Goal: Information Seeking & Learning: Compare options

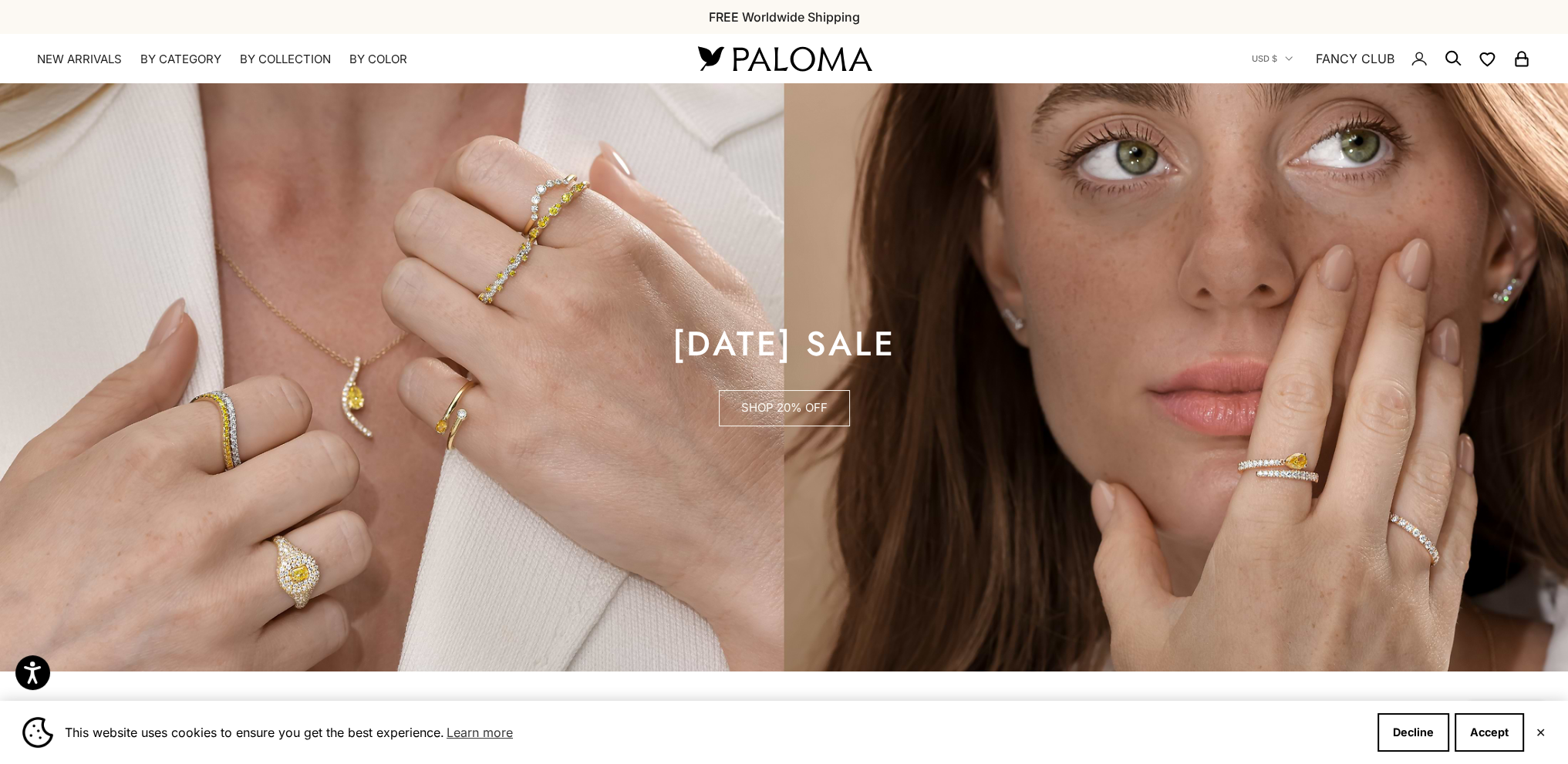
click at [759, 403] on link "SHOP 20% OFF" at bounding box center [784, 408] width 131 height 37
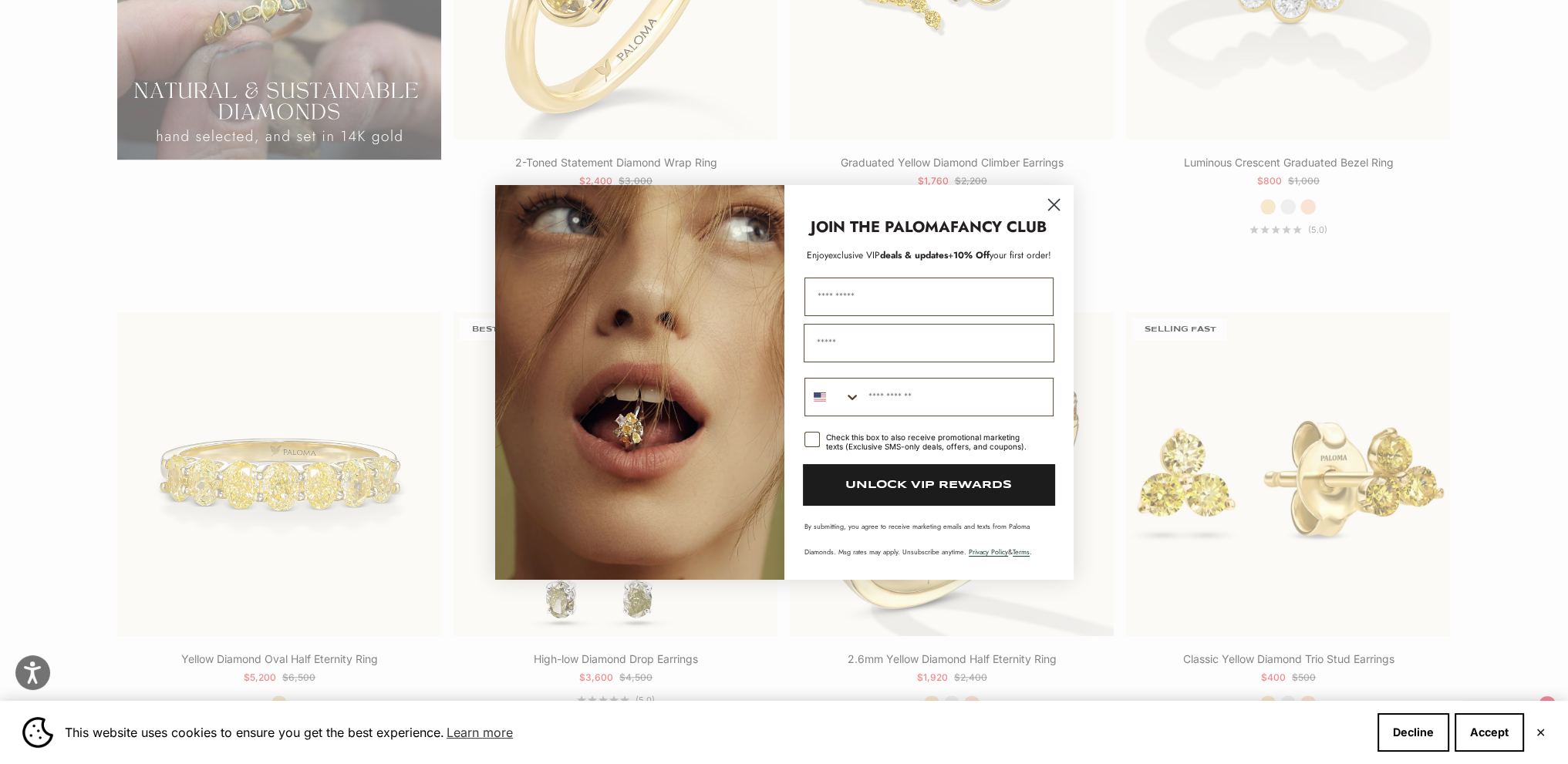
scroll to position [1774, 0]
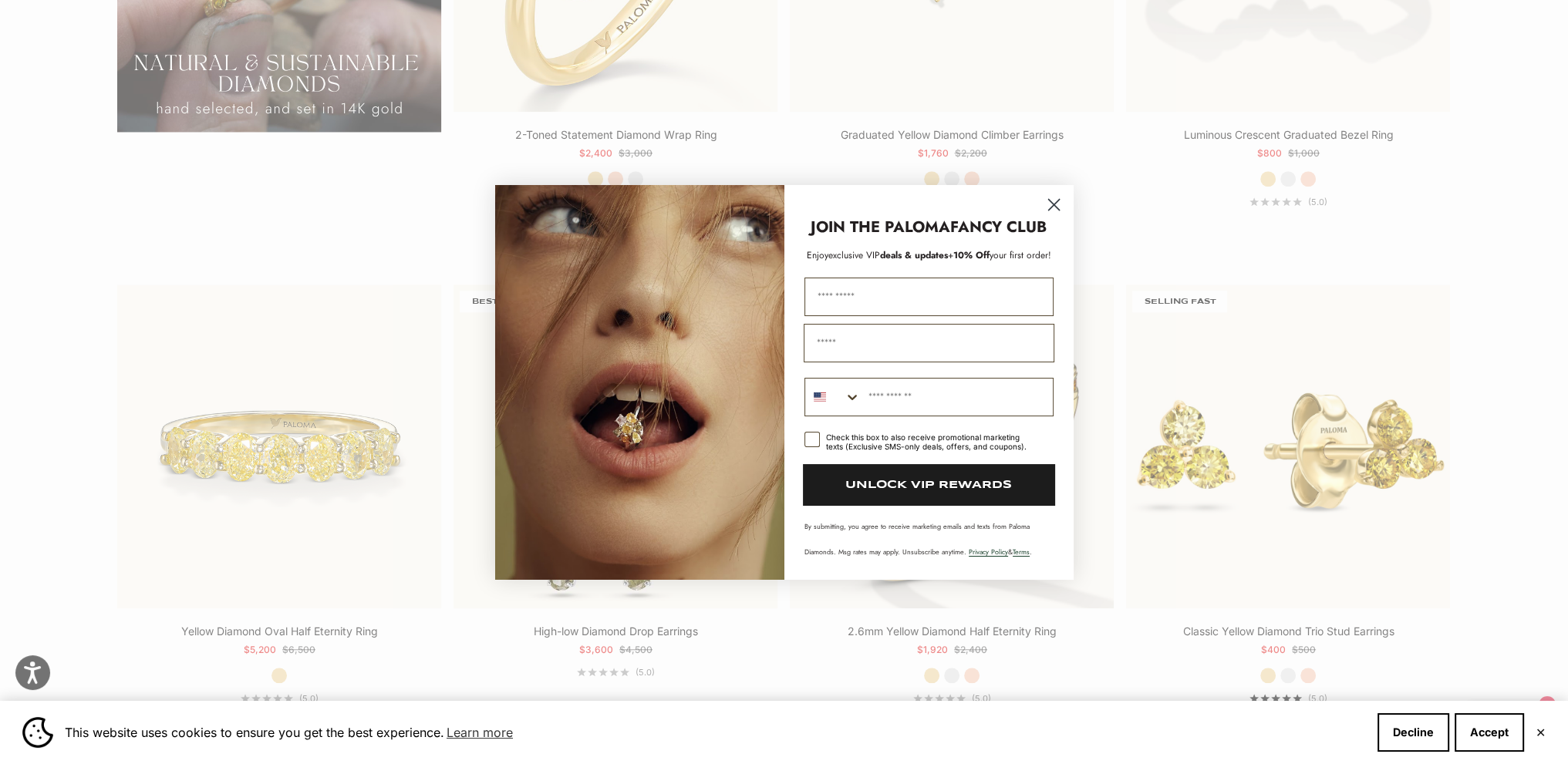
click at [1052, 205] on icon "Close dialog" at bounding box center [1053, 204] width 11 height 11
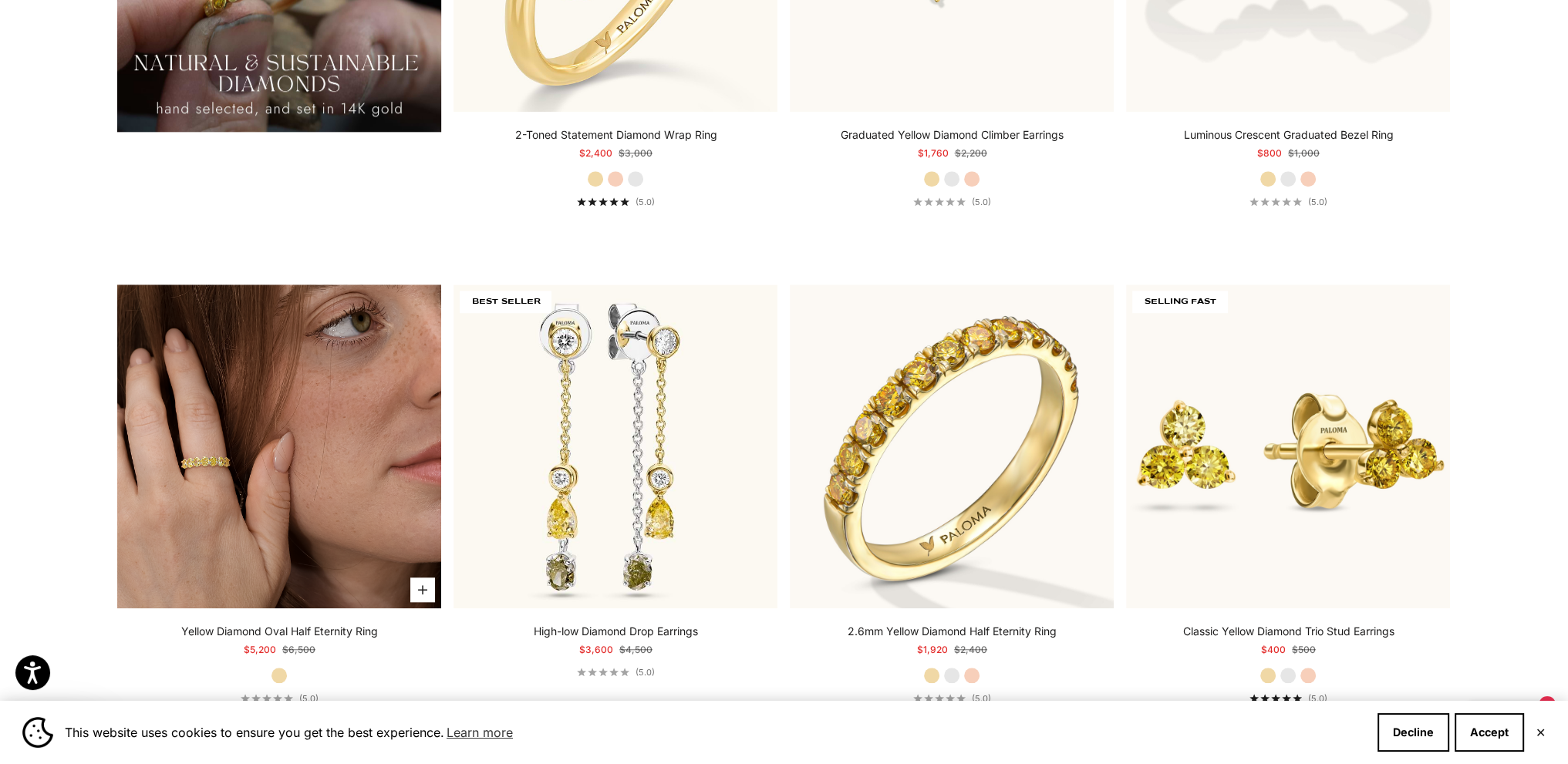
click at [255, 487] on img at bounding box center [279, 446] width 324 height 324
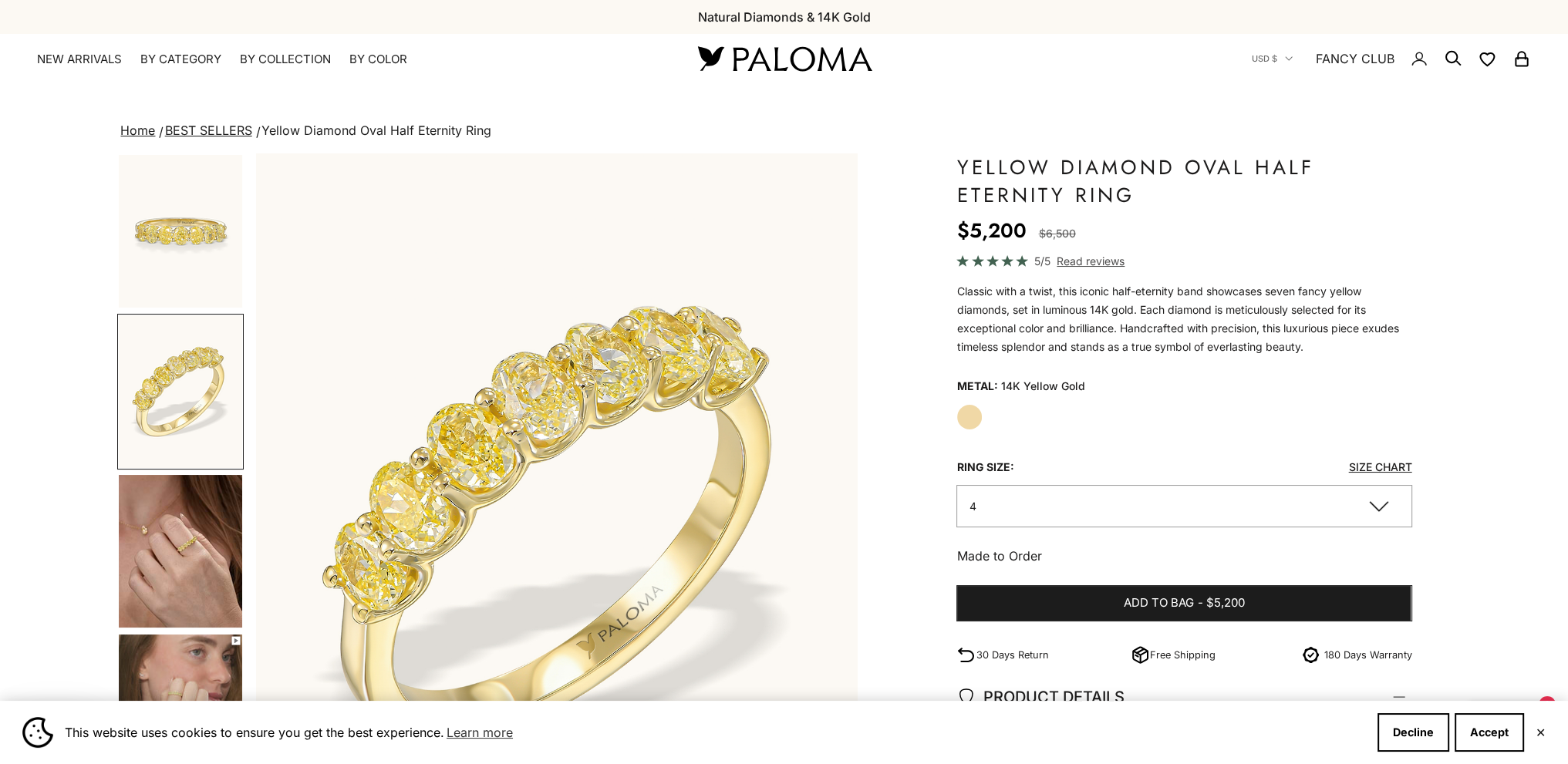
scroll to position [0, 620]
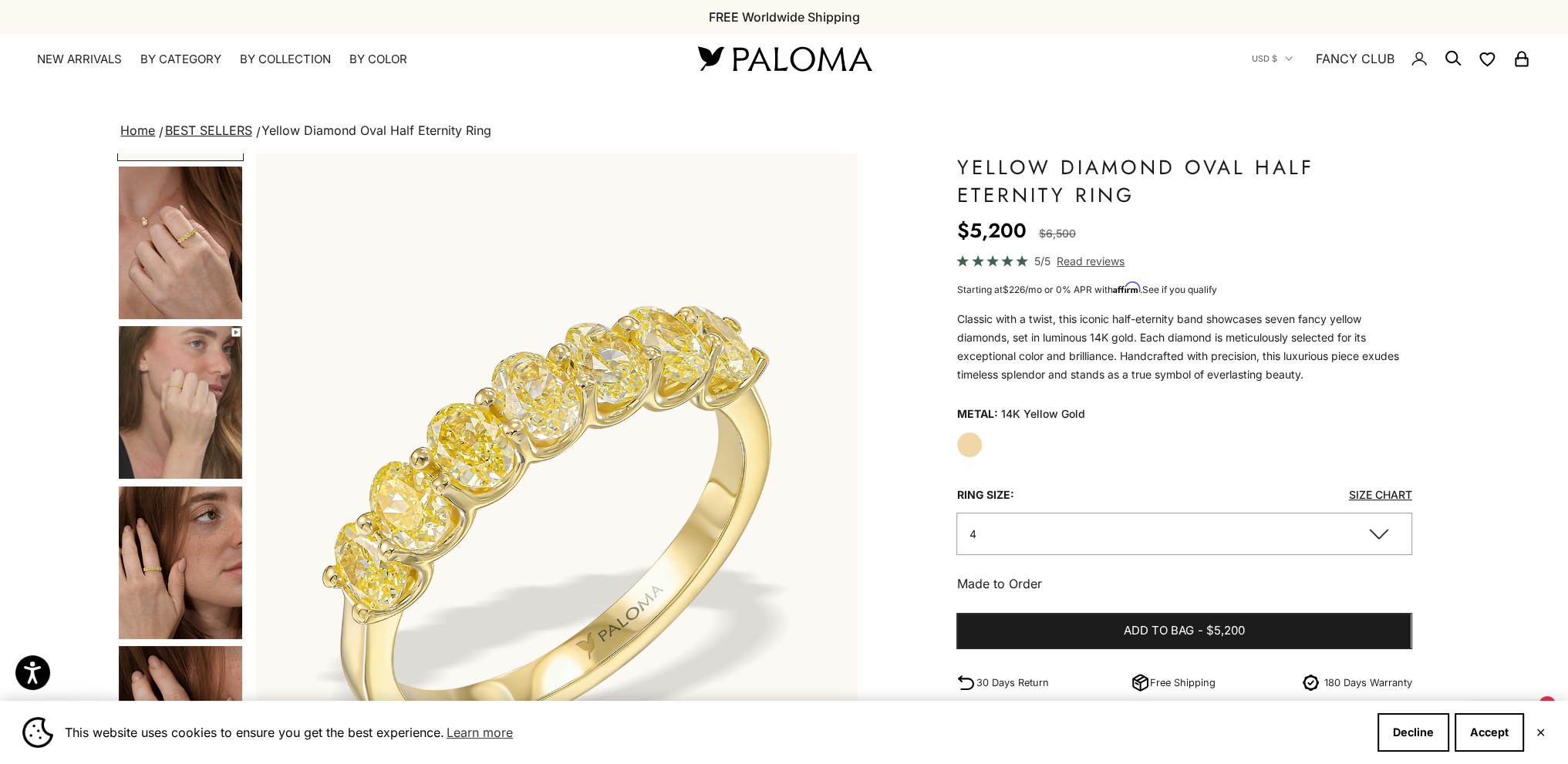
click at [190, 416] on img "Go to item 4" at bounding box center [180, 402] width 123 height 152
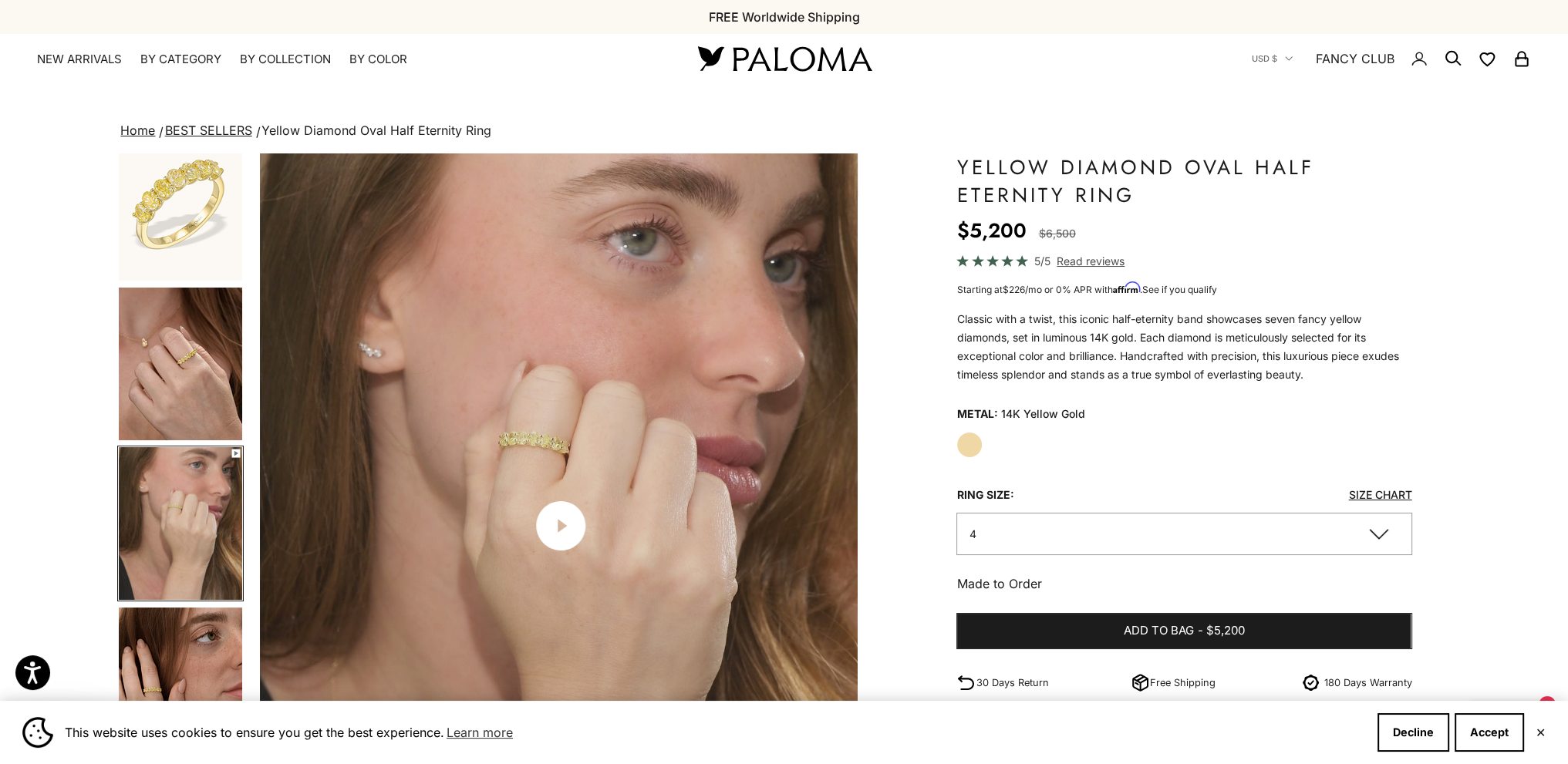
scroll to position [0, 1860]
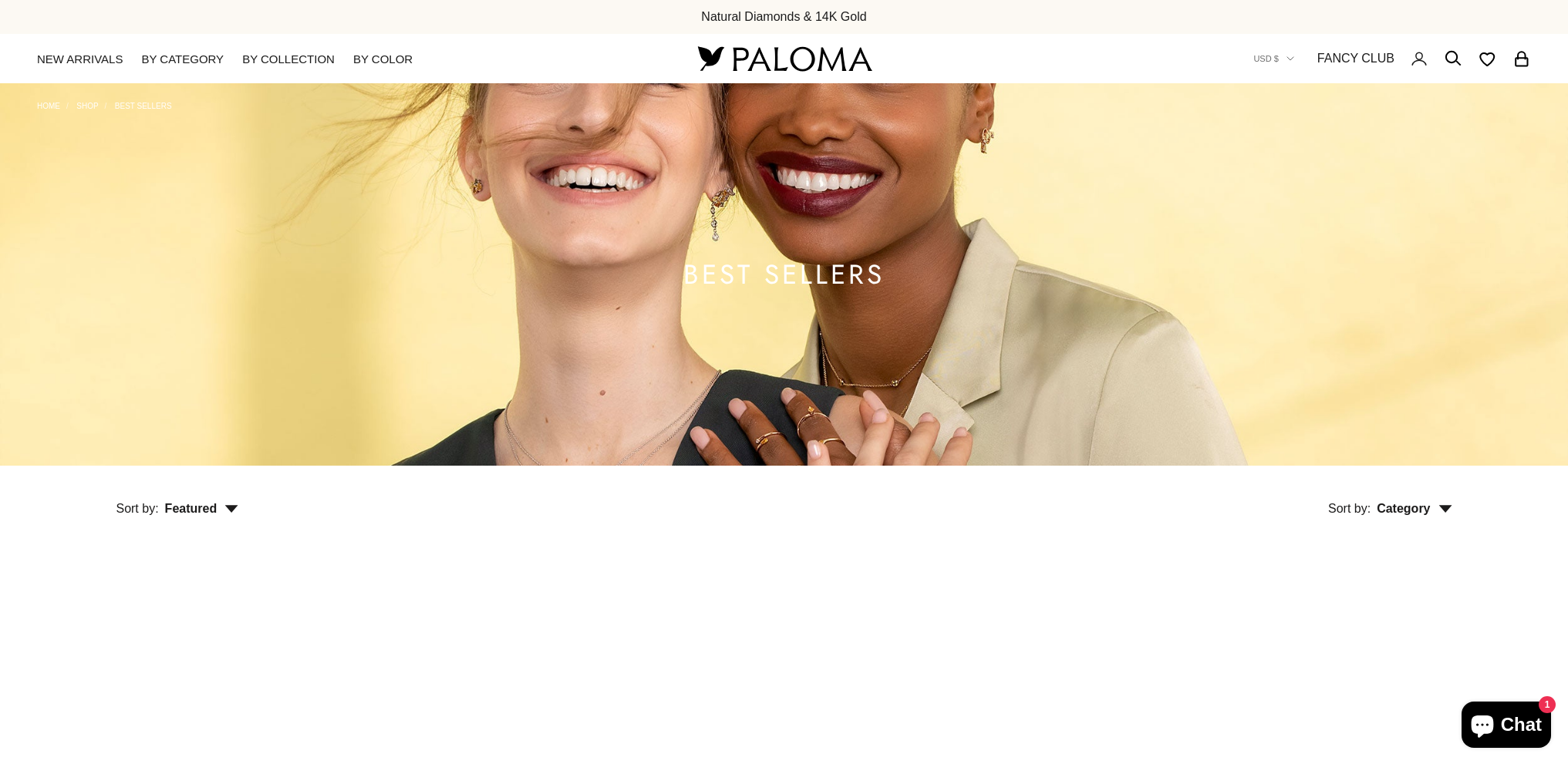
scroll to position [1774, 0]
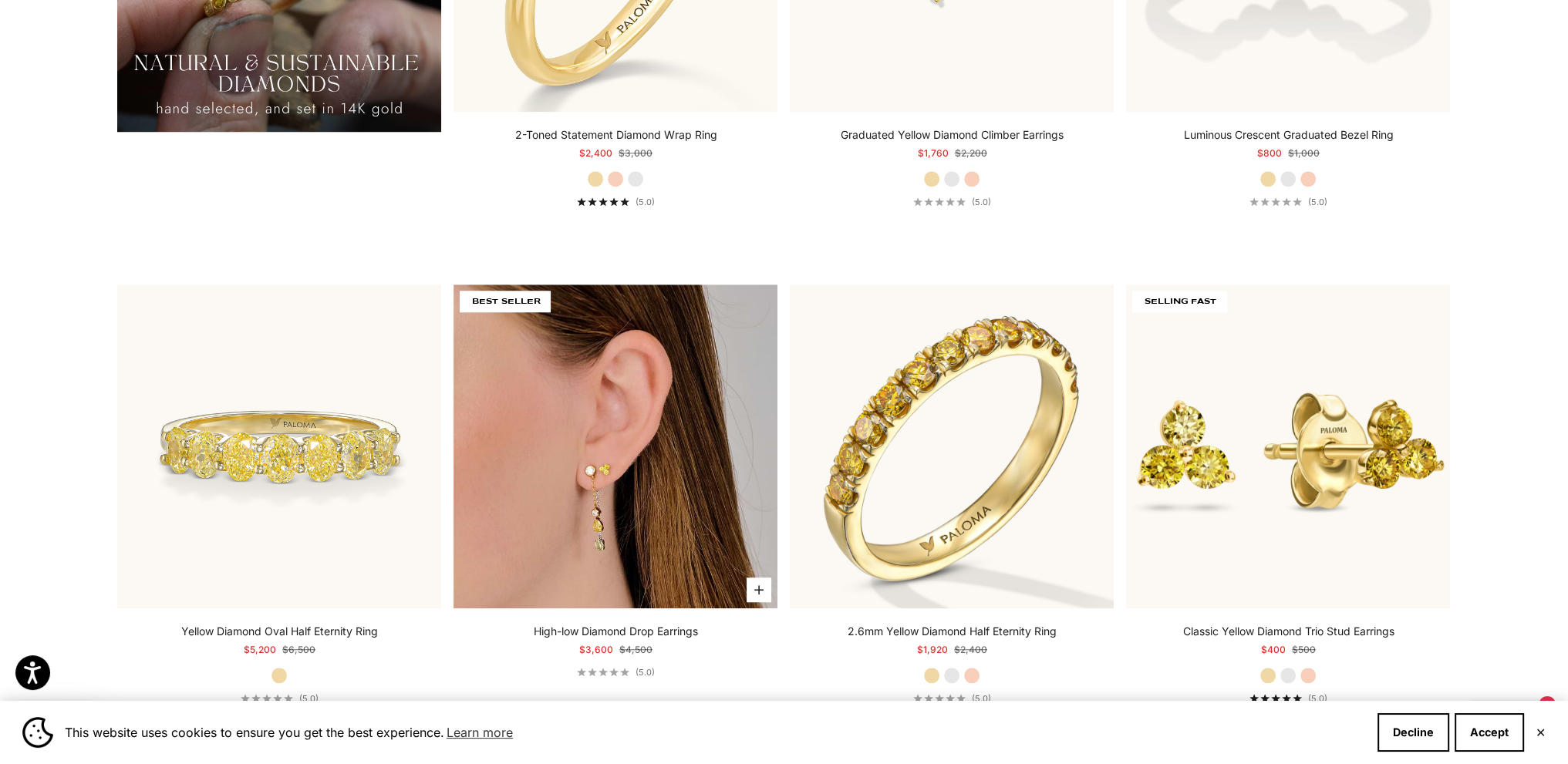
click at [601, 382] on img at bounding box center [616, 446] width 324 height 324
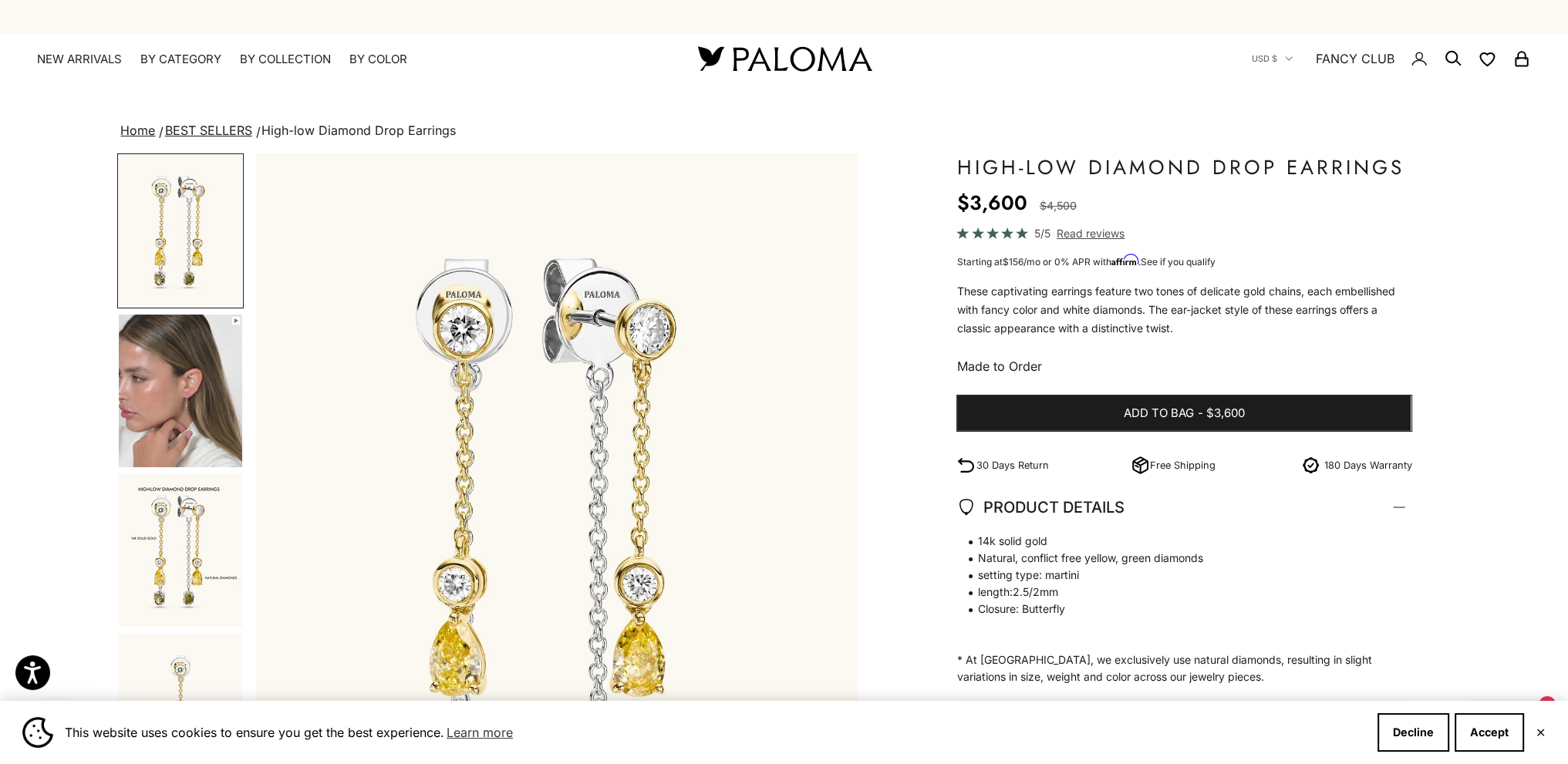
scroll to position [154, 0]
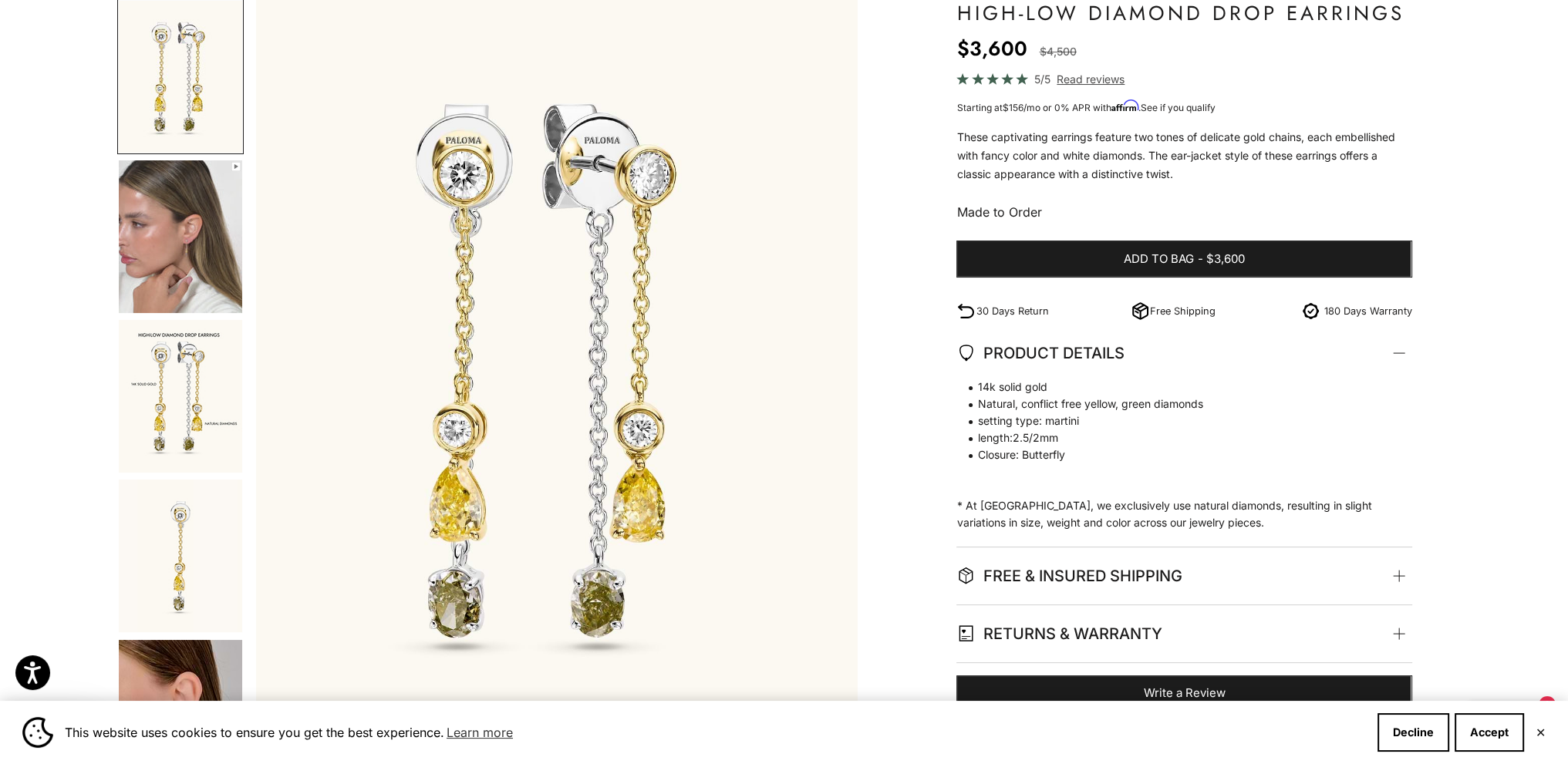
click at [165, 265] on img "Go to item 2" at bounding box center [180, 236] width 123 height 152
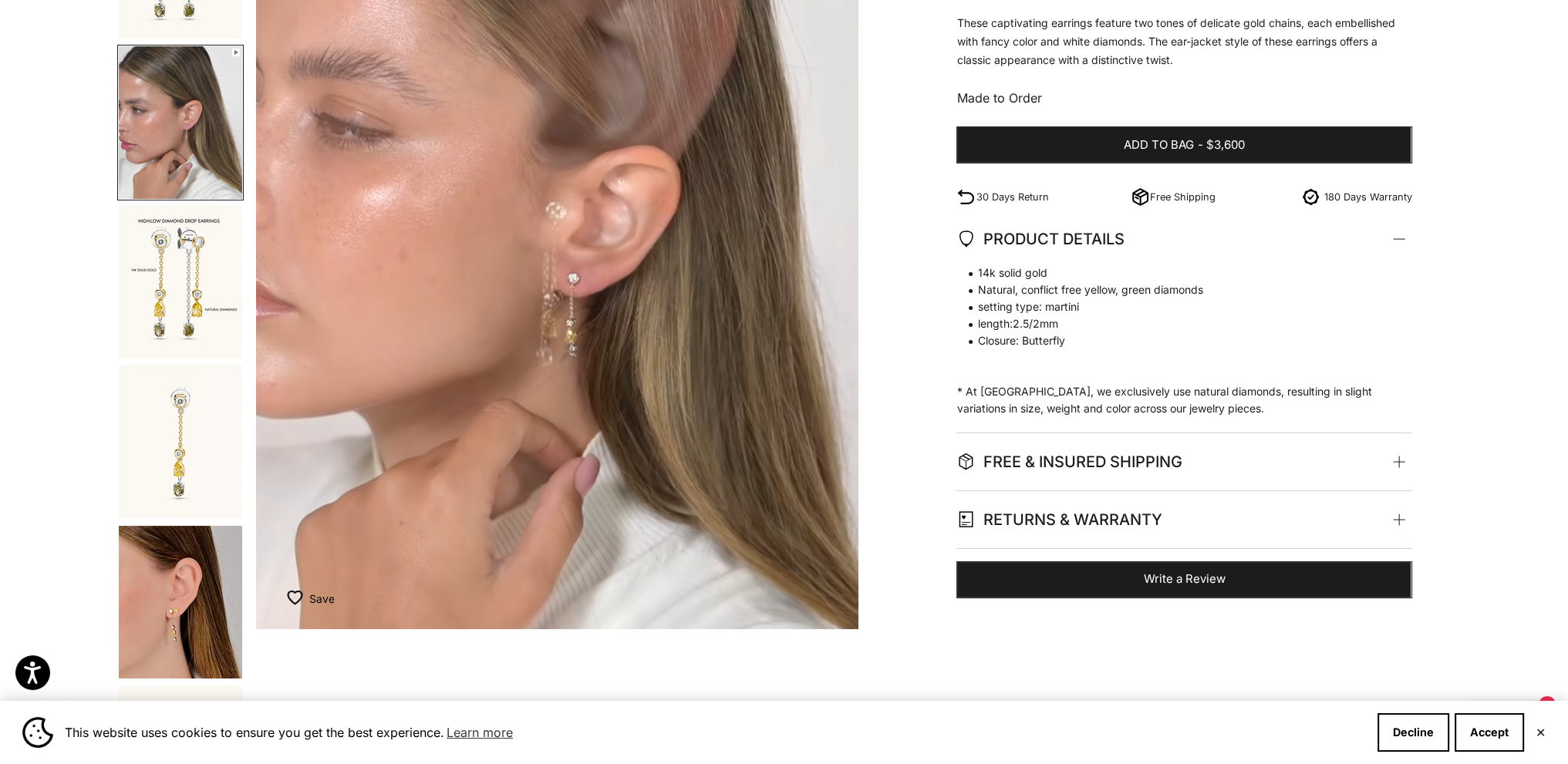
scroll to position [385, 0]
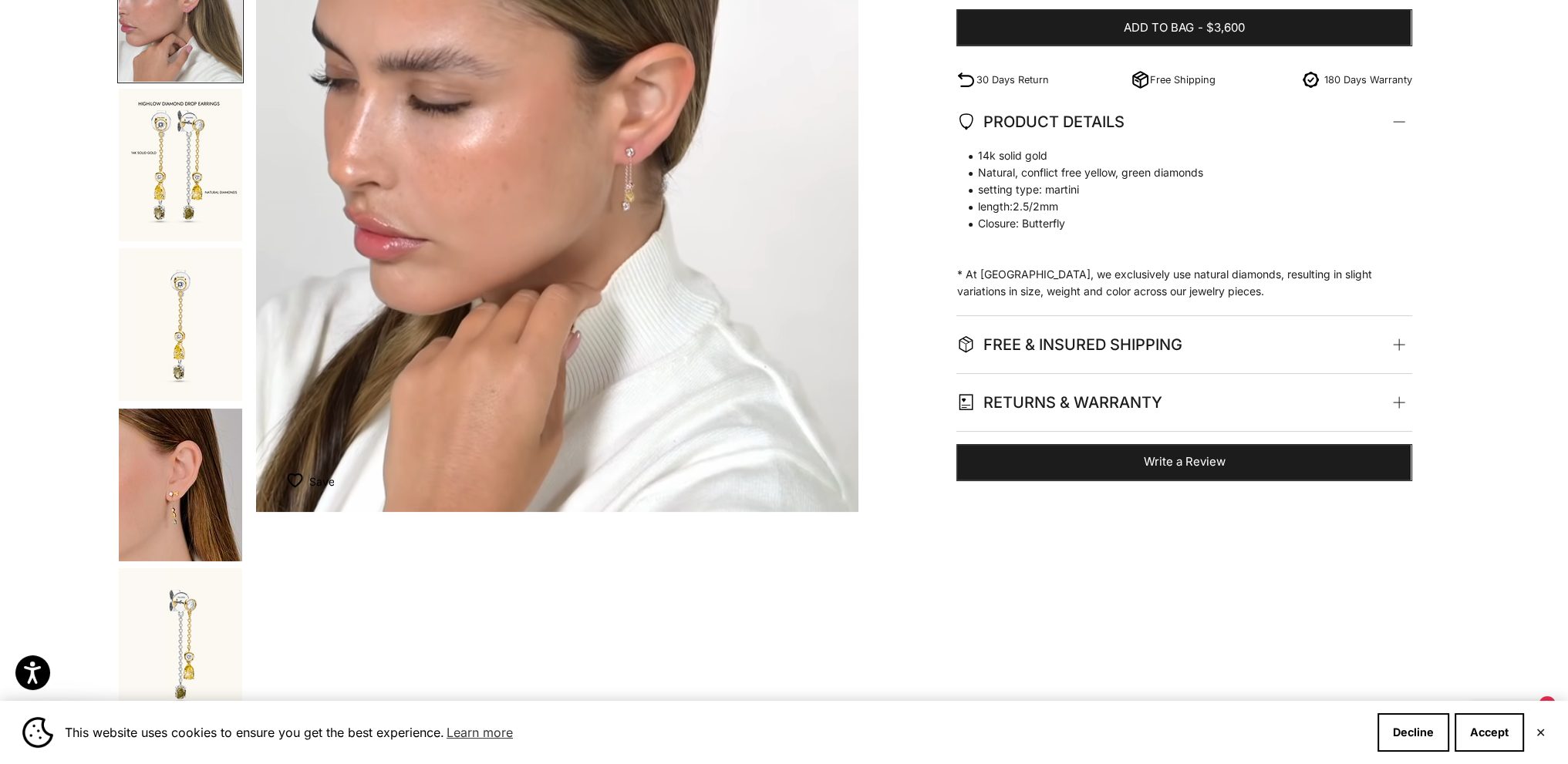
click at [172, 476] on img "Go to item 5" at bounding box center [180, 485] width 123 height 152
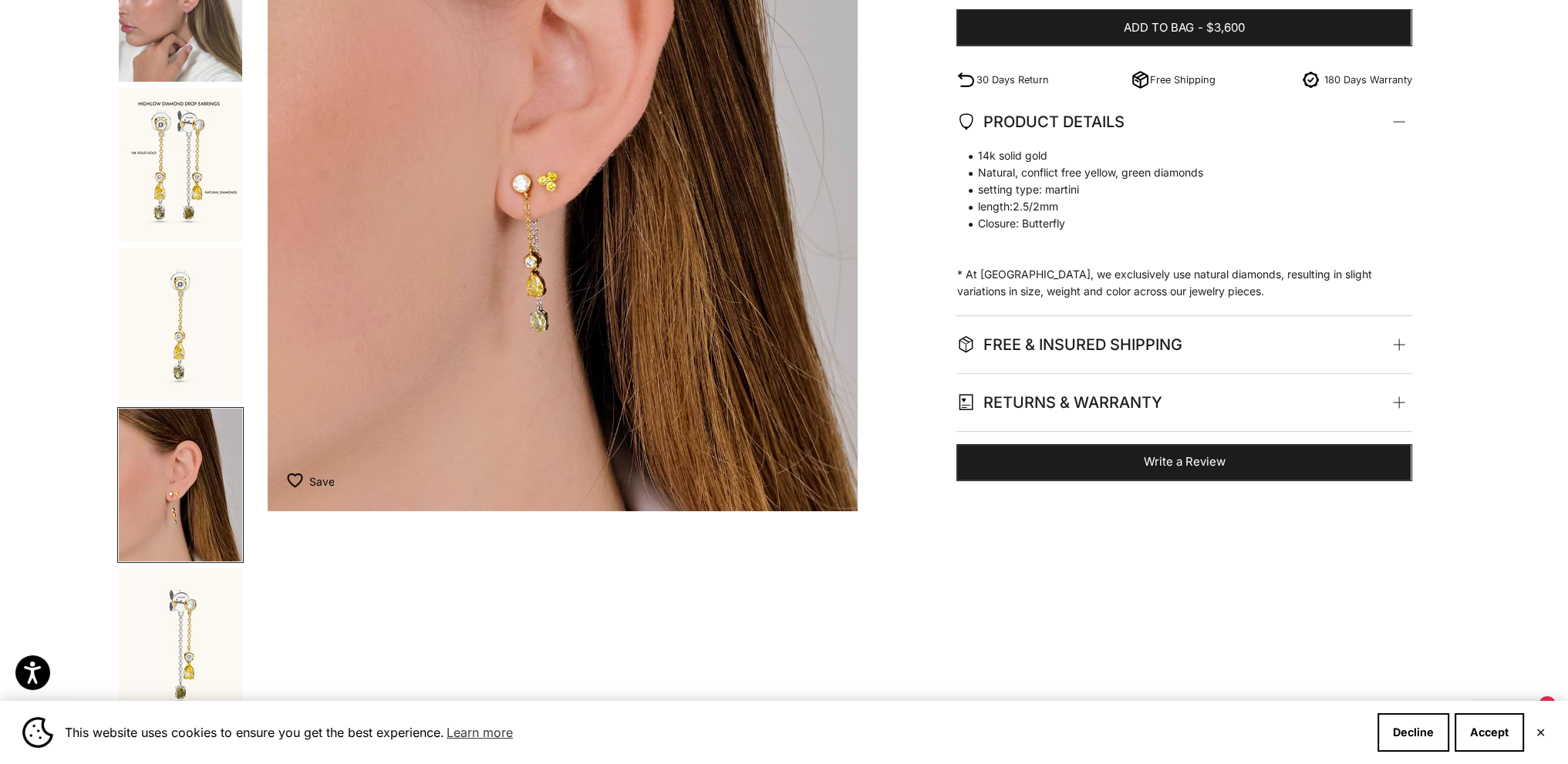
scroll to position [0, 2480]
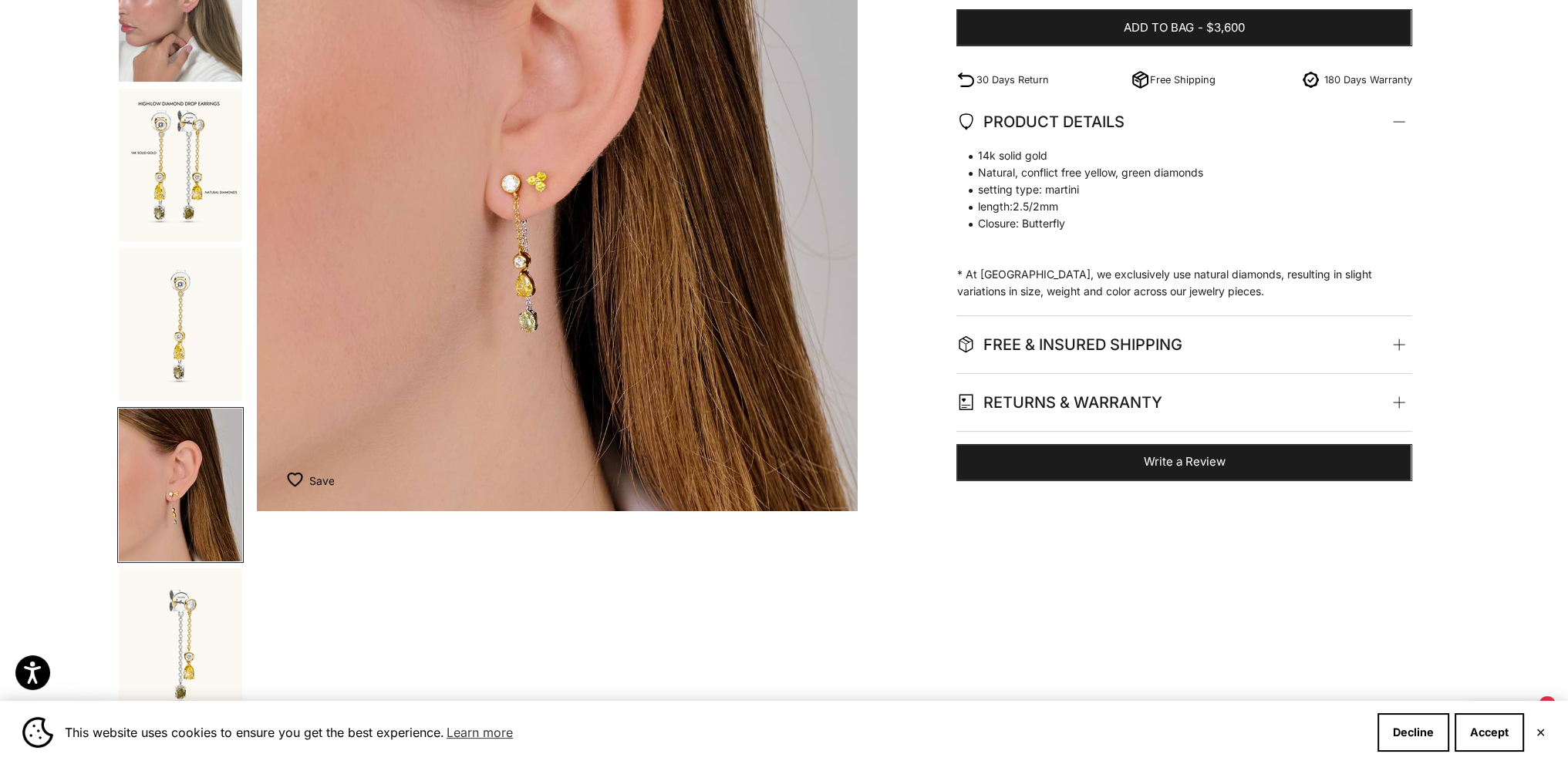
click at [169, 616] on img "Go to item 6" at bounding box center [180, 644] width 123 height 152
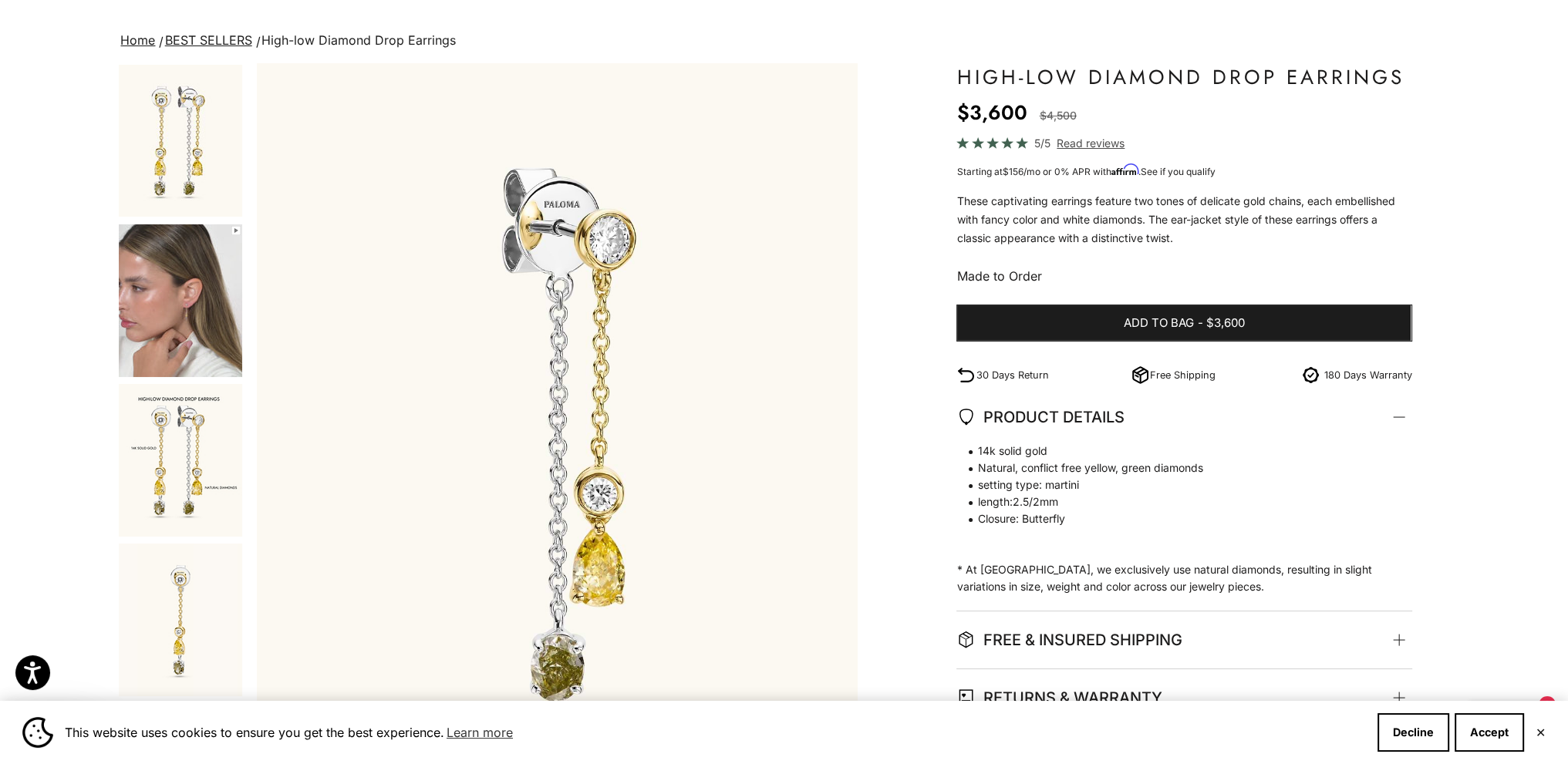
scroll to position [77, 0]
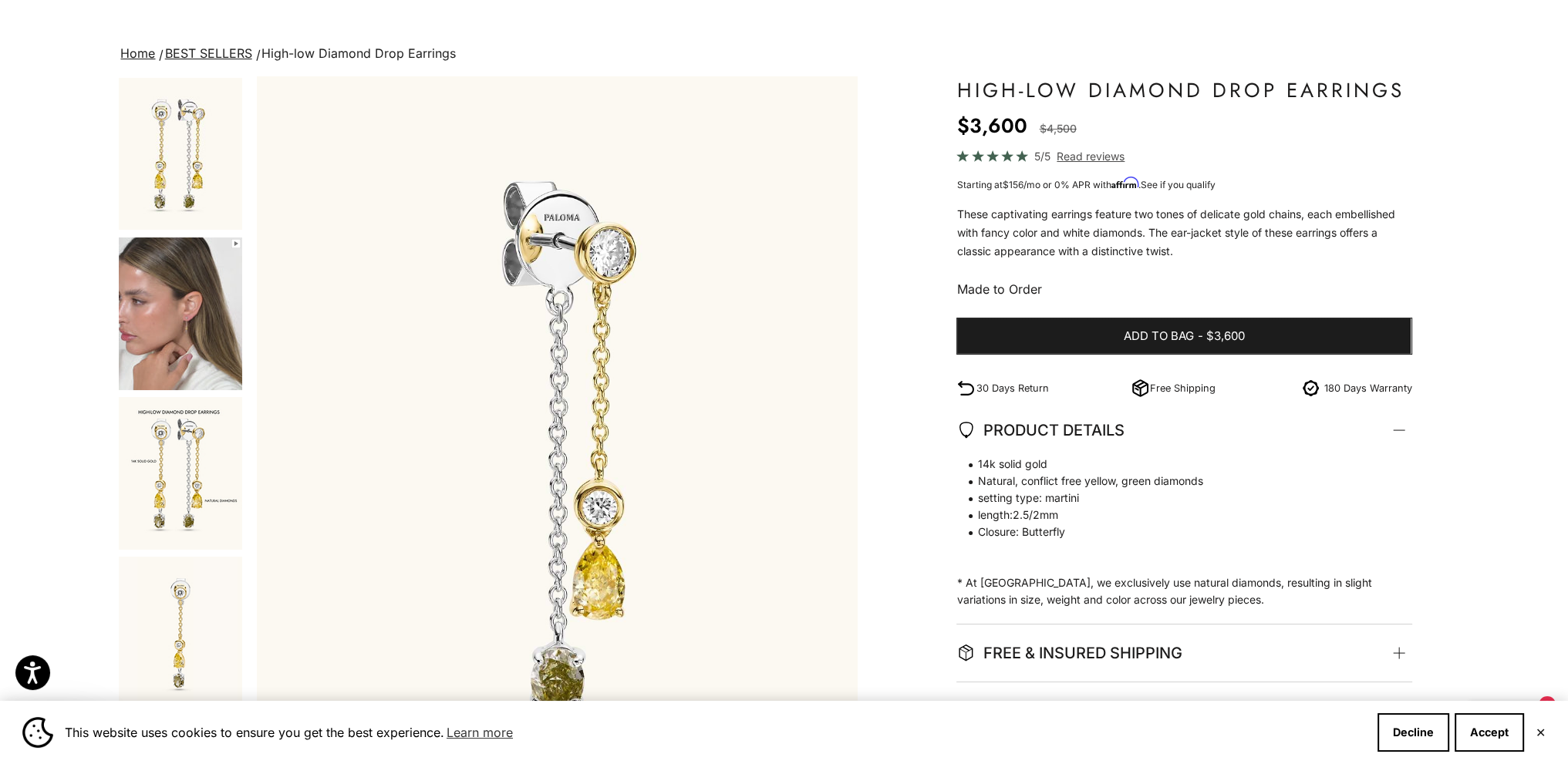
click at [195, 323] on img "Go to item 2" at bounding box center [180, 314] width 123 height 152
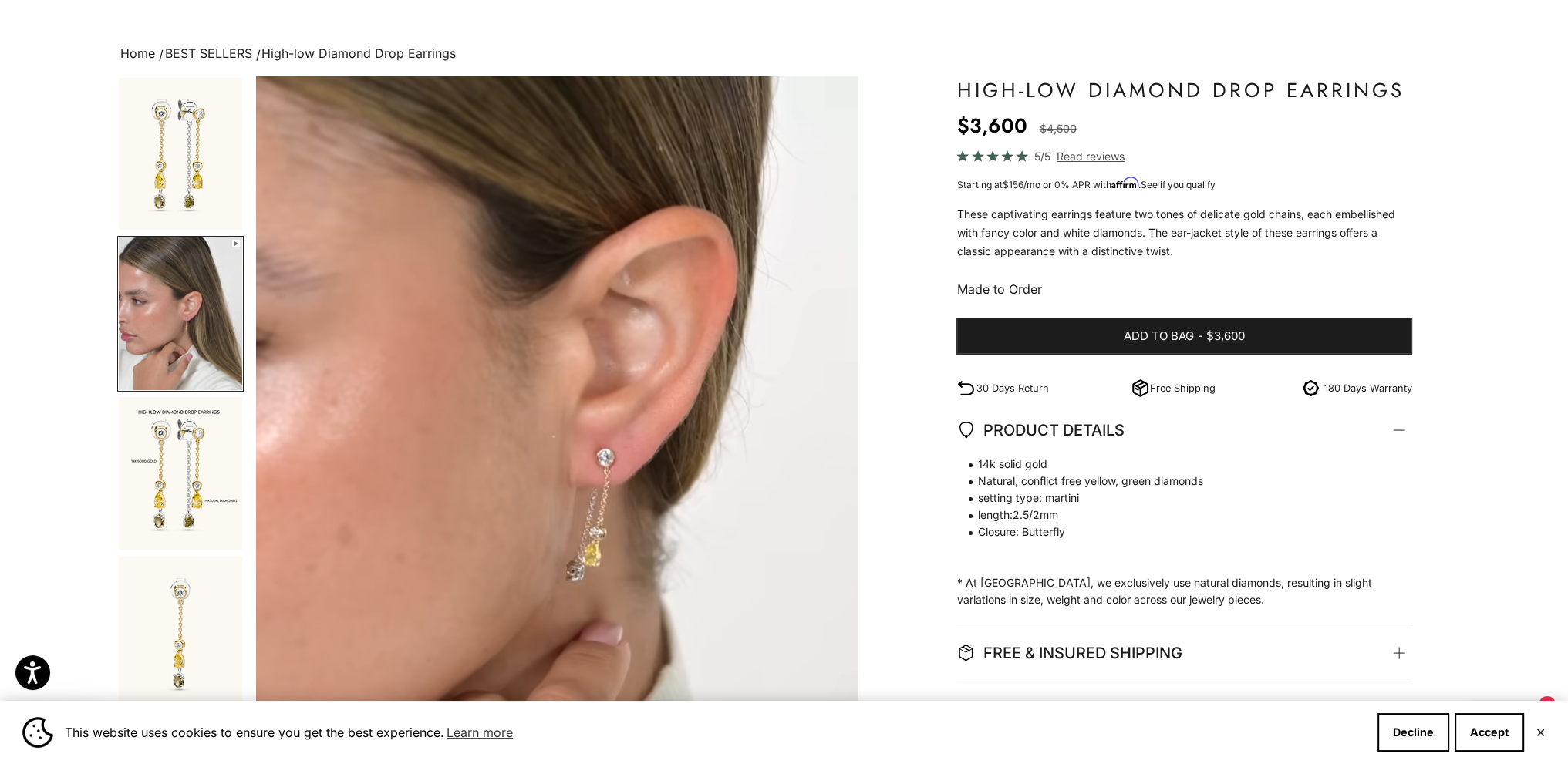
scroll to position [0, 620]
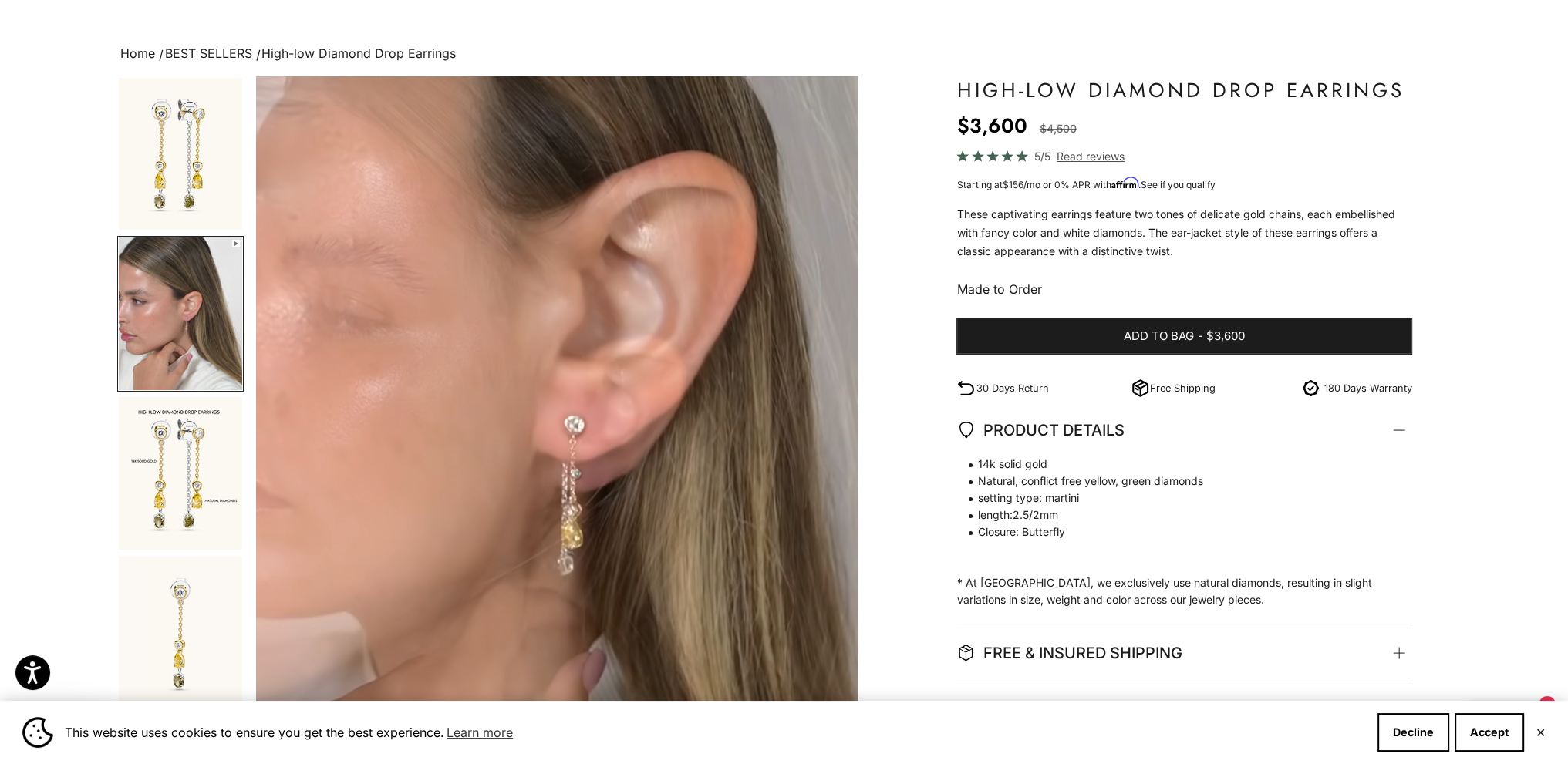
click at [203, 466] on img "Go to item 3" at bounding box center [180, 473] width 123 height 152
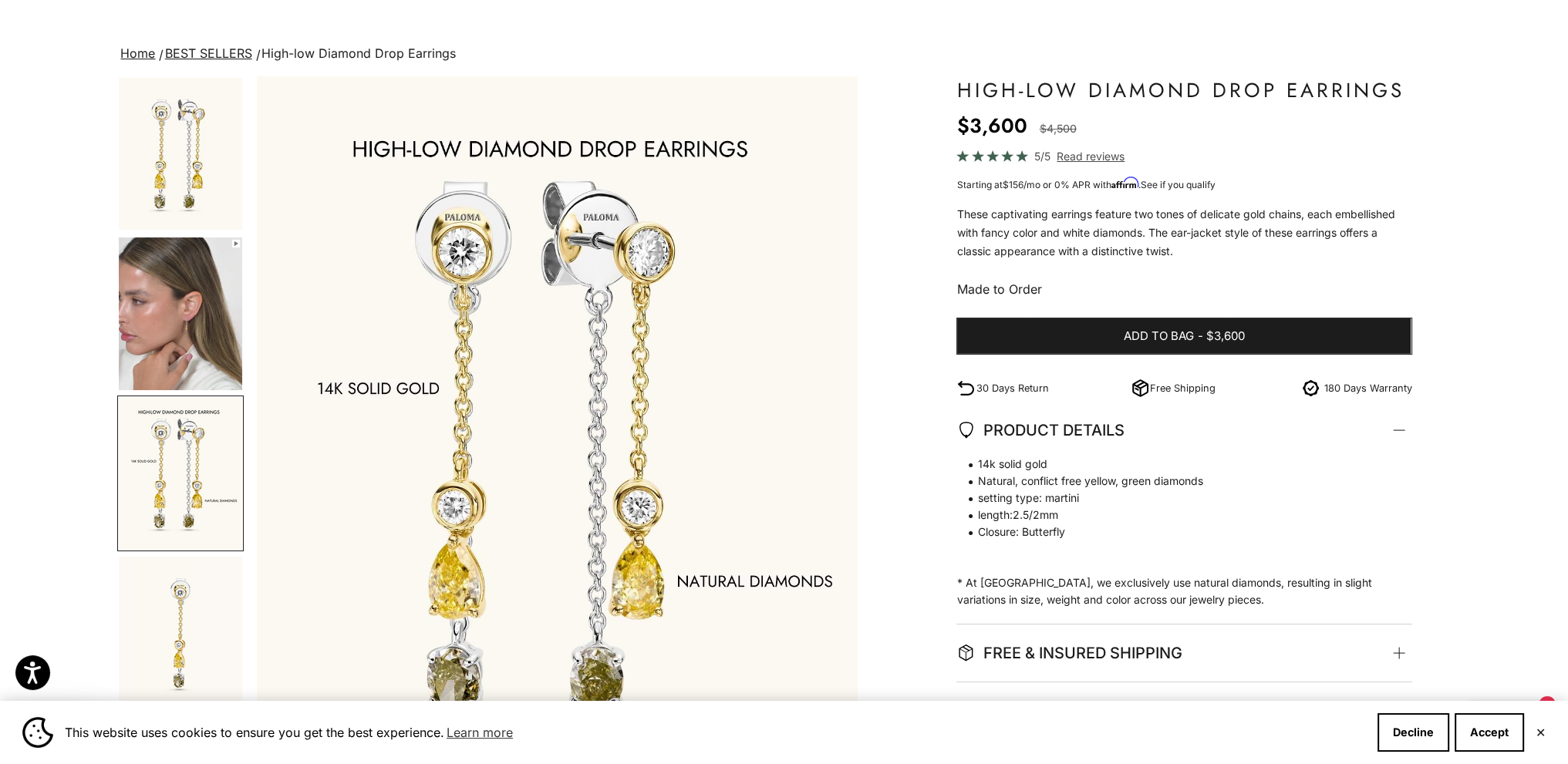
click at [185, 375] on img "Go to item 2" at bounding box center [180, 314] width 123 height 152
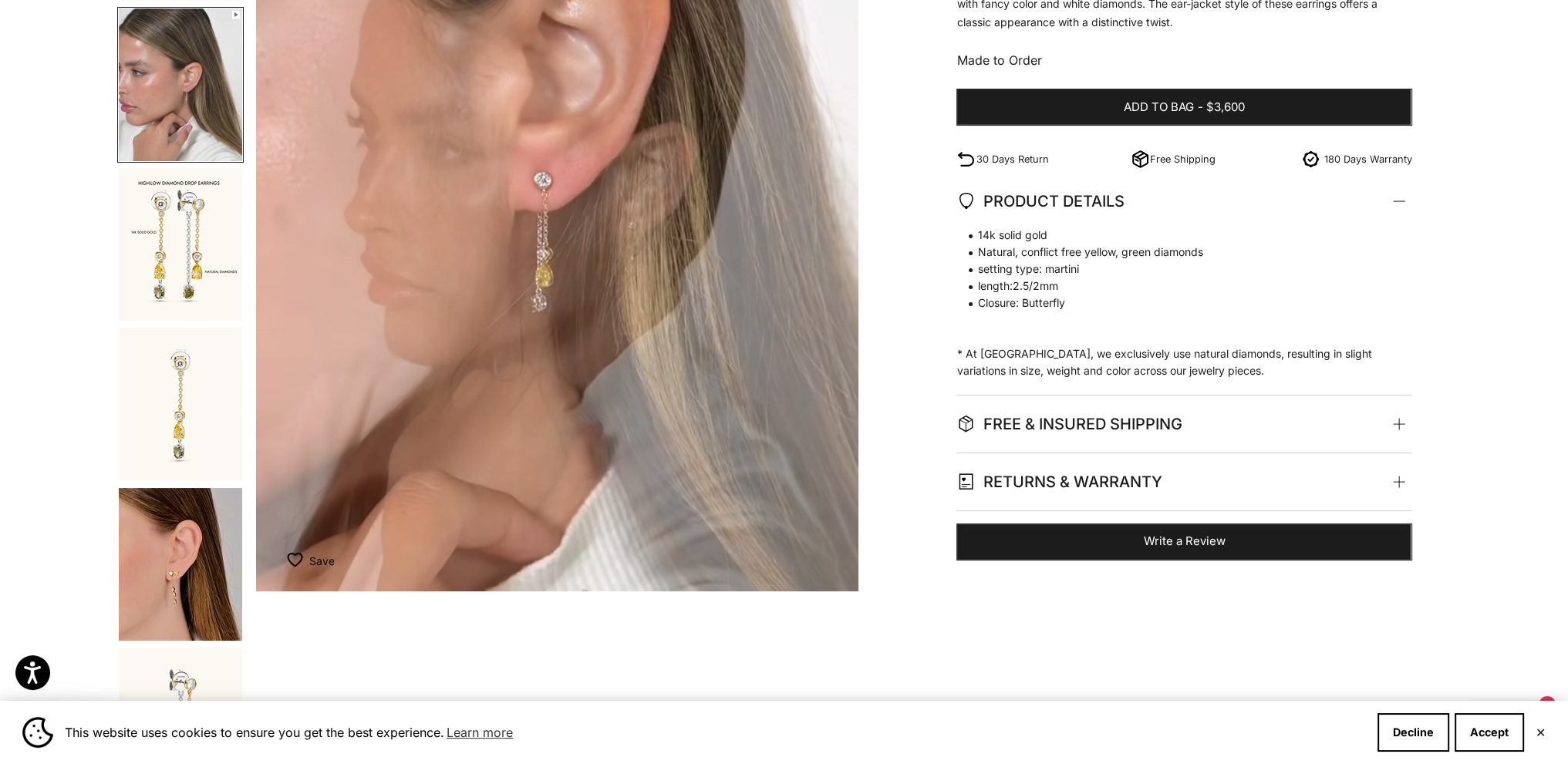
scroll to position [309, 0]
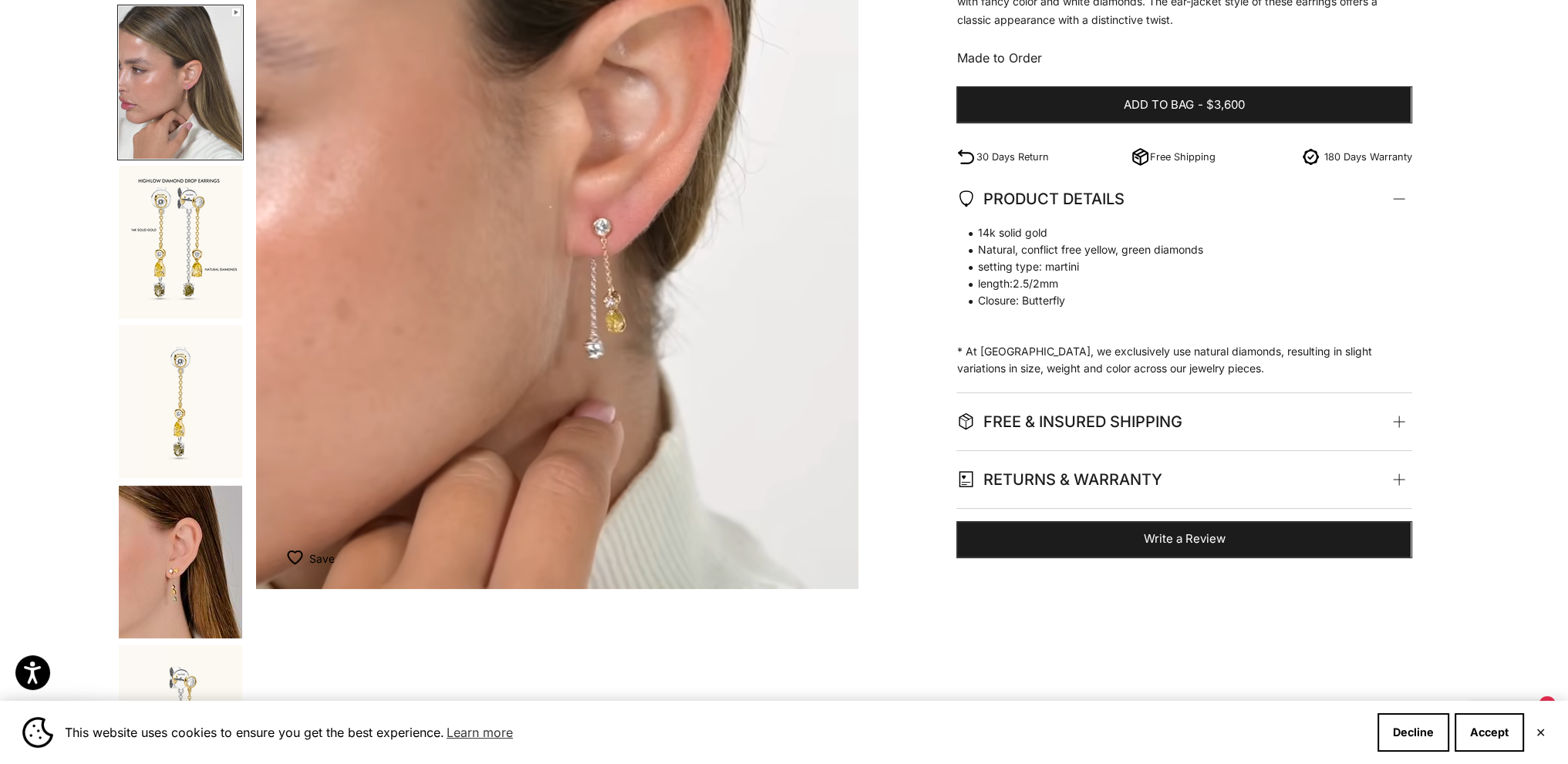
click at [193, 559] on img "Go to item 5" at bounding box center [180, 562] width 123 height 152
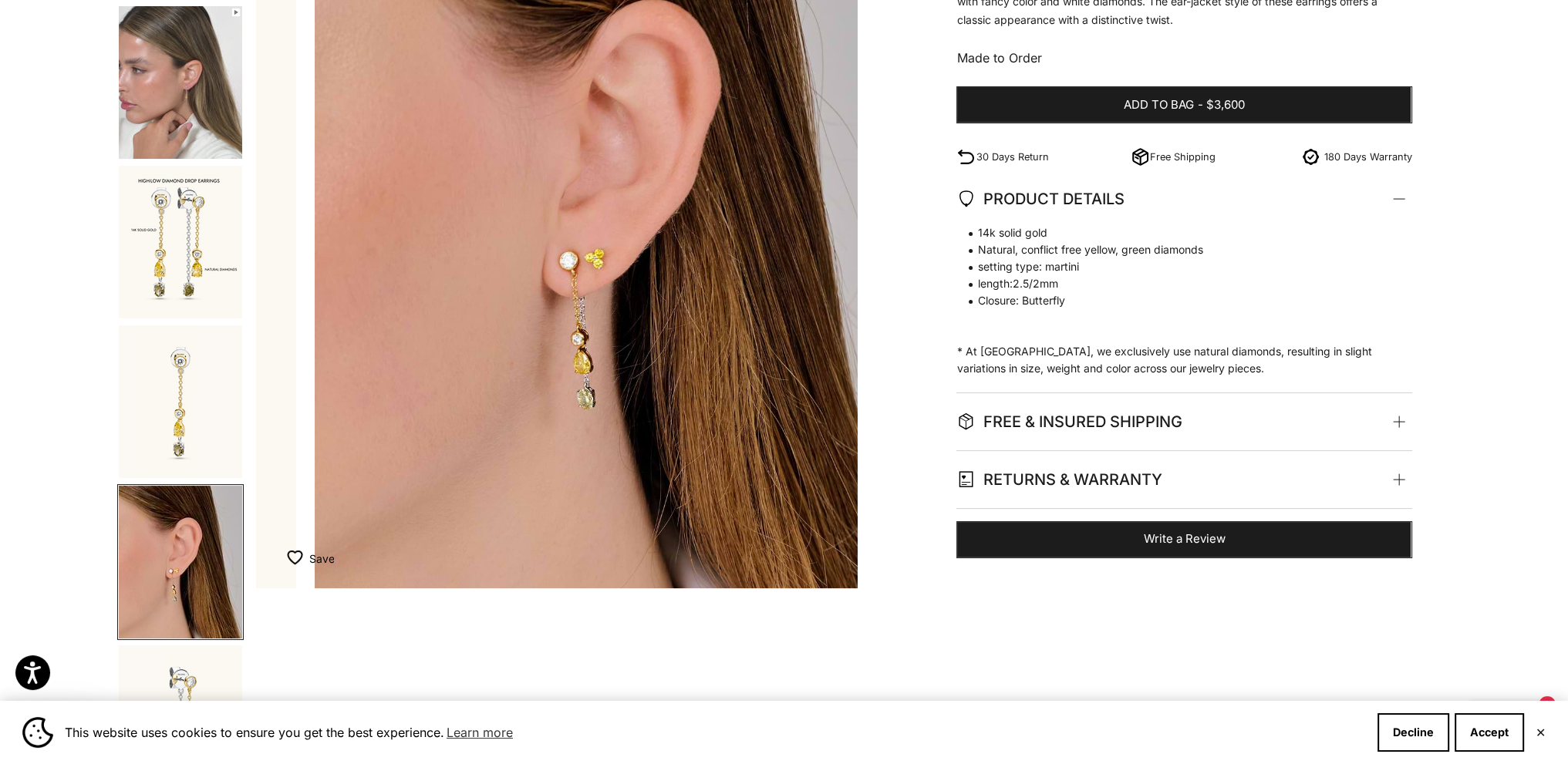
scroll to position [0, 2480]
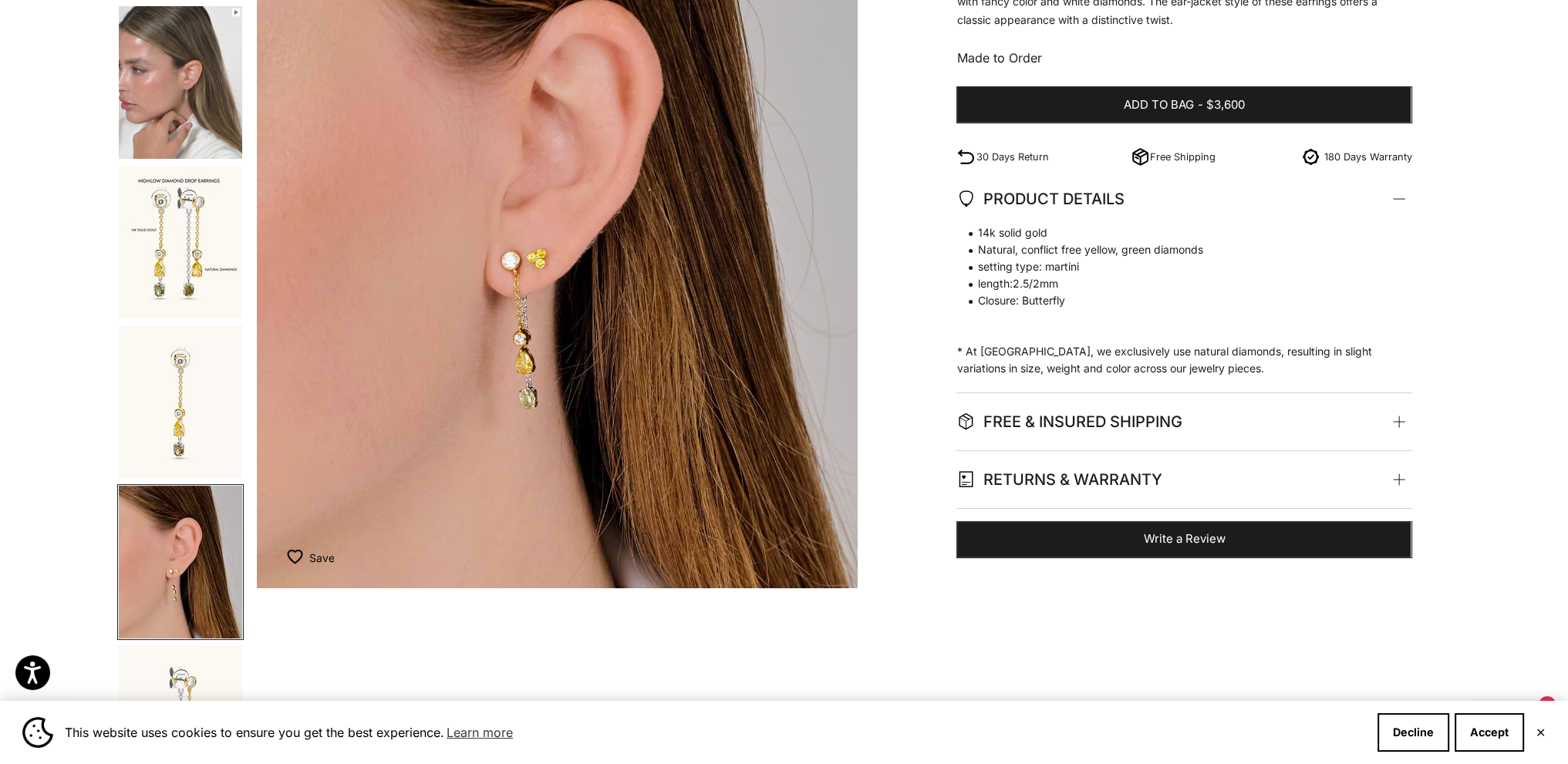
click at [180, 80] on img "Go to item 2" at bounding box center [180, 82] width 123 height 152
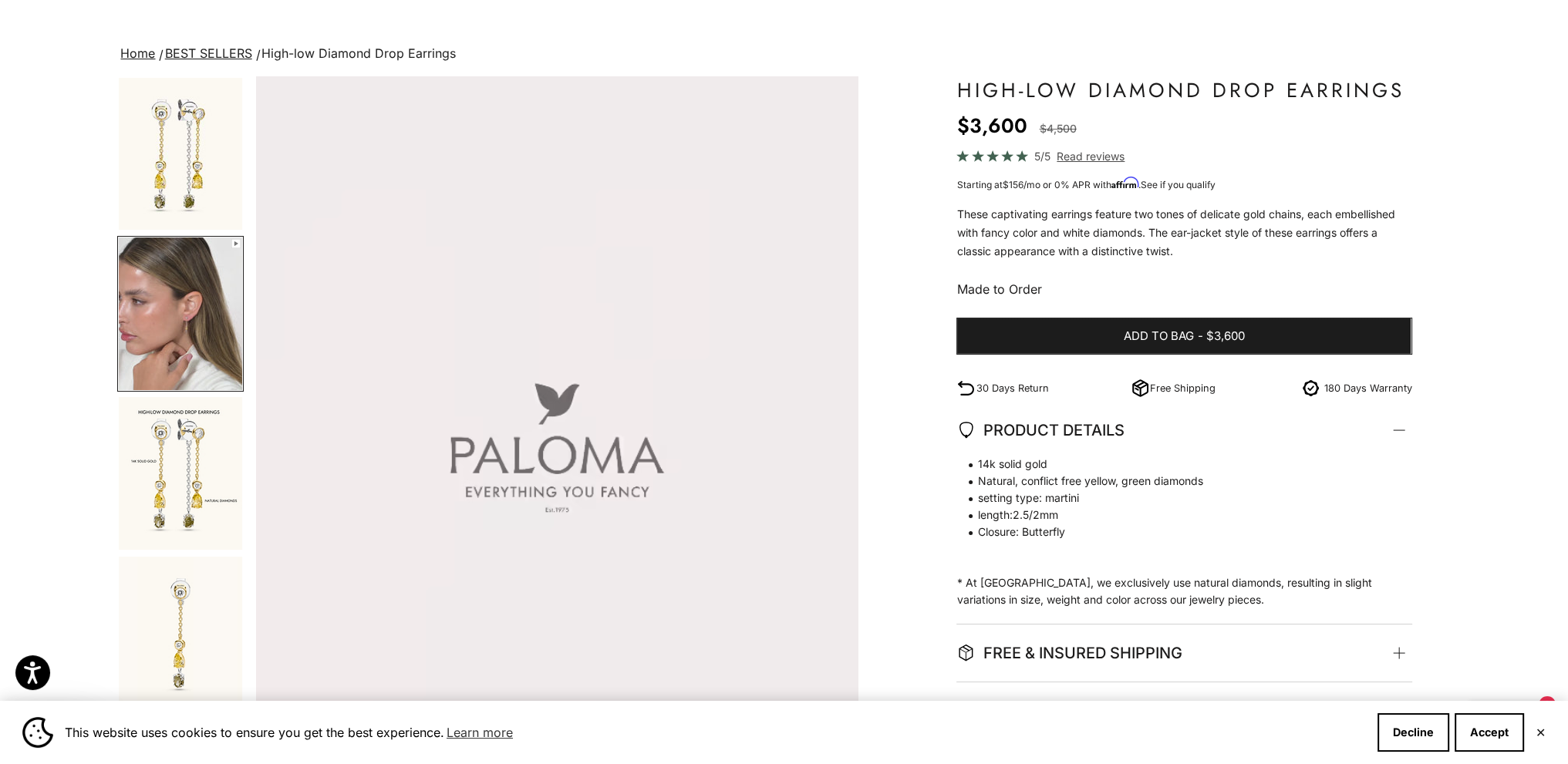
scroll to position [0, 0]
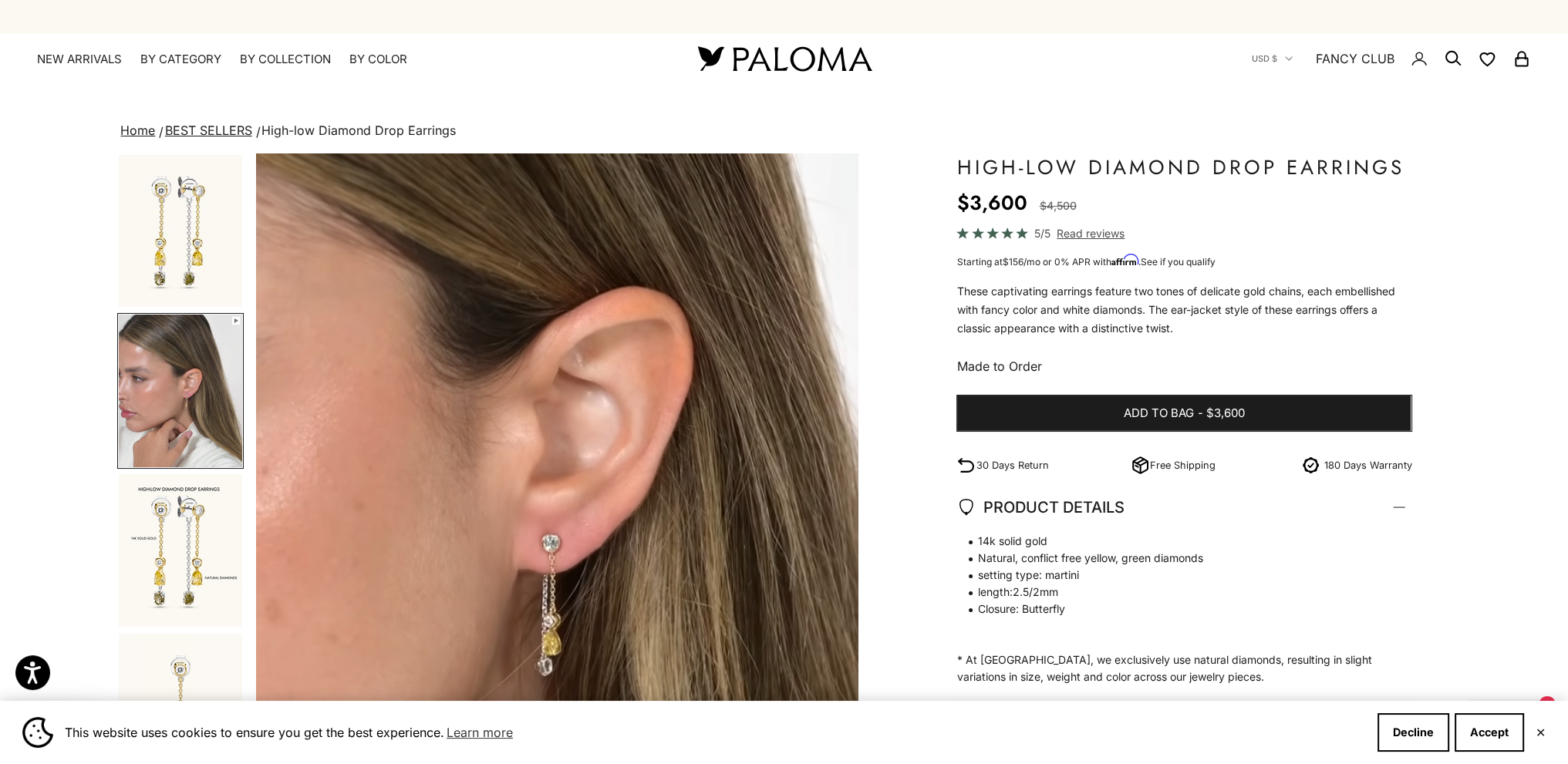
click at [1065, 228] on span "Read reviews" at bounding box center [1090, 234] width 68 height 18
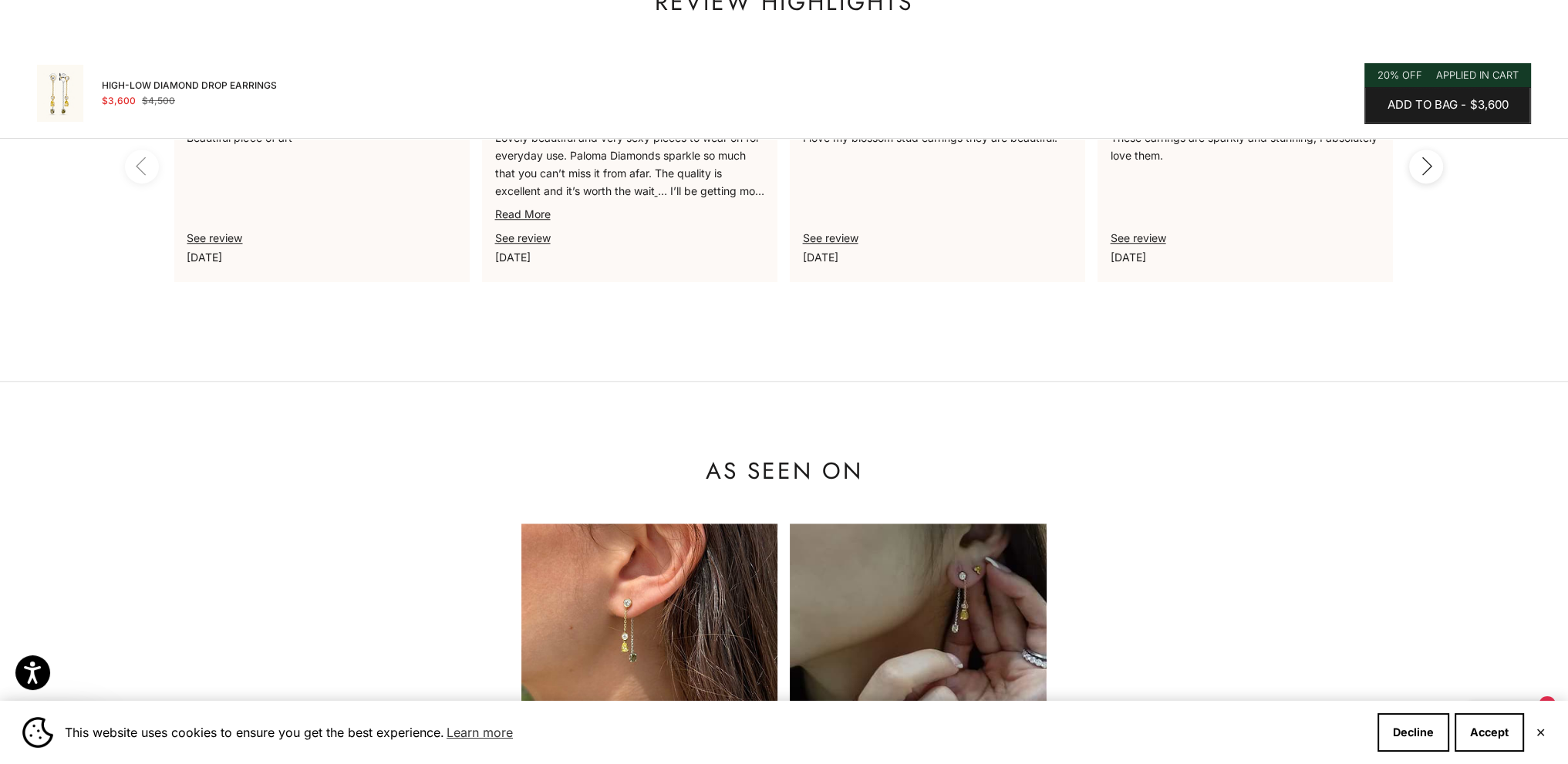
scroll to position [1827, 0]
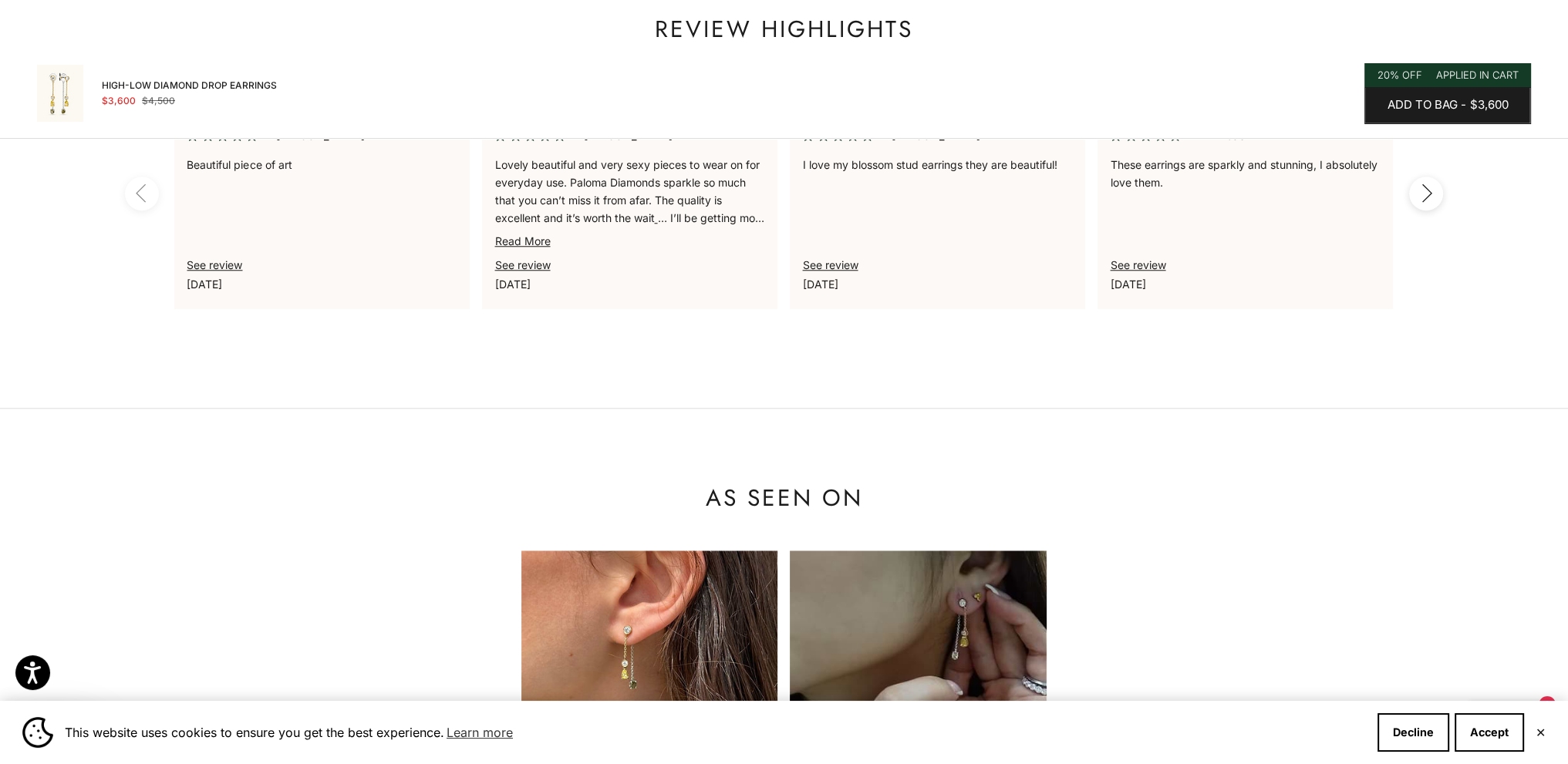
click at [706, 608] on img at bounding box center [649, 678] width 257 height 257
click at [696, 608] on img at bounding box center [649, 678] width 257 height 257
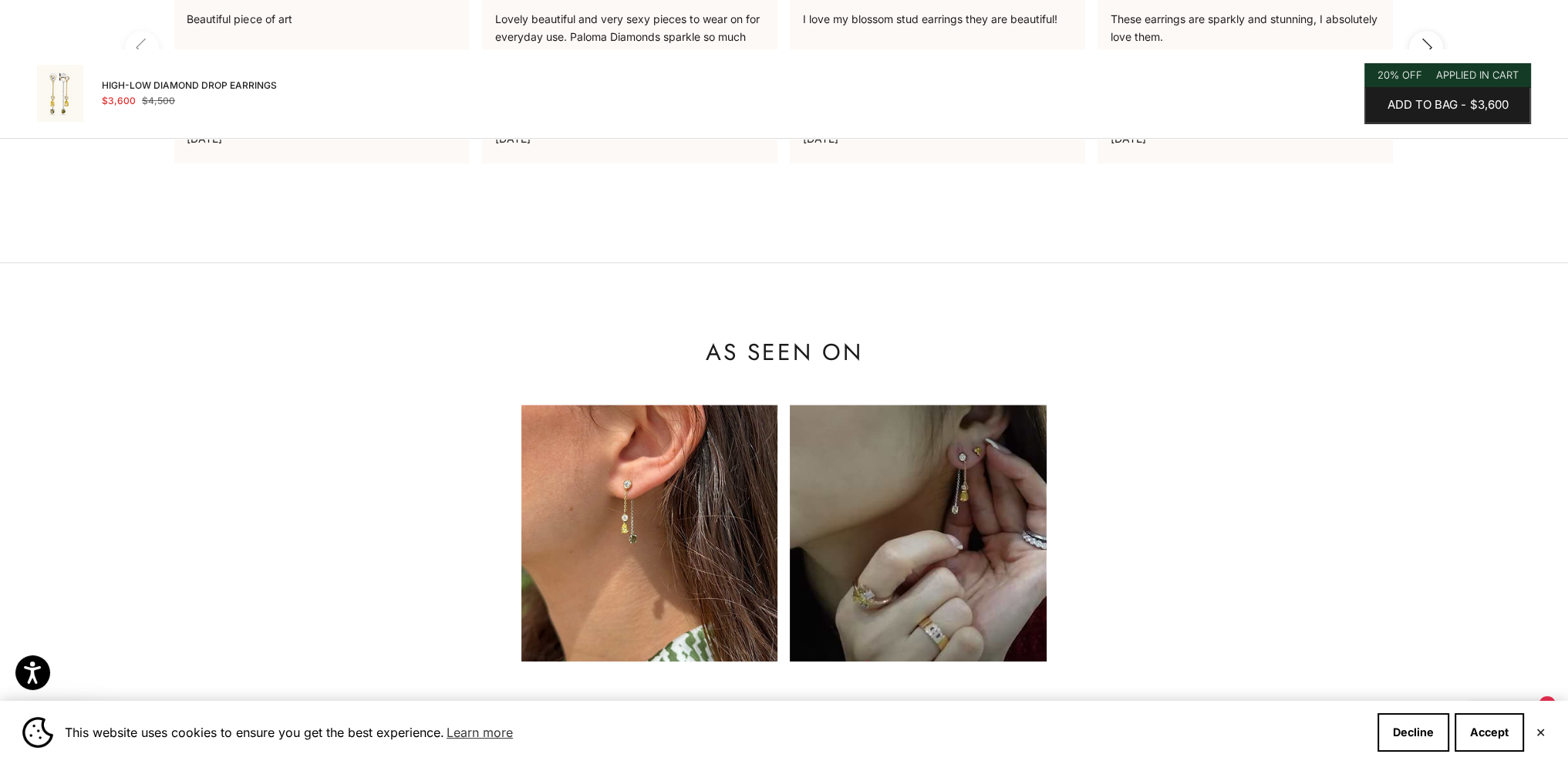
scroll to position [2058, 0]
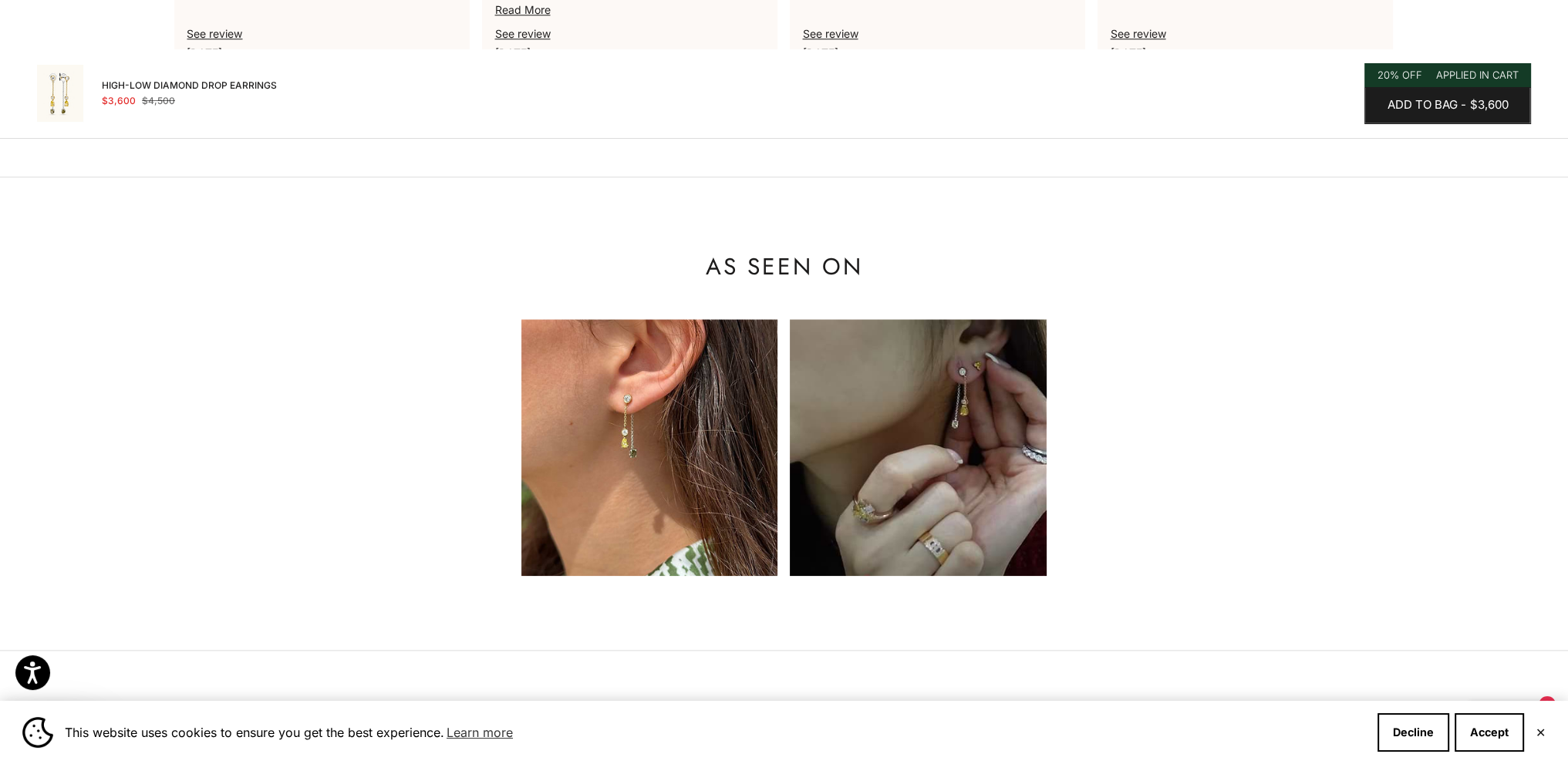
click at [749, 491] on img at bounding box center [649, 447] width 257 height 257
click at [902, 484] on img at bounding box center [918, 447] width 257 height 257
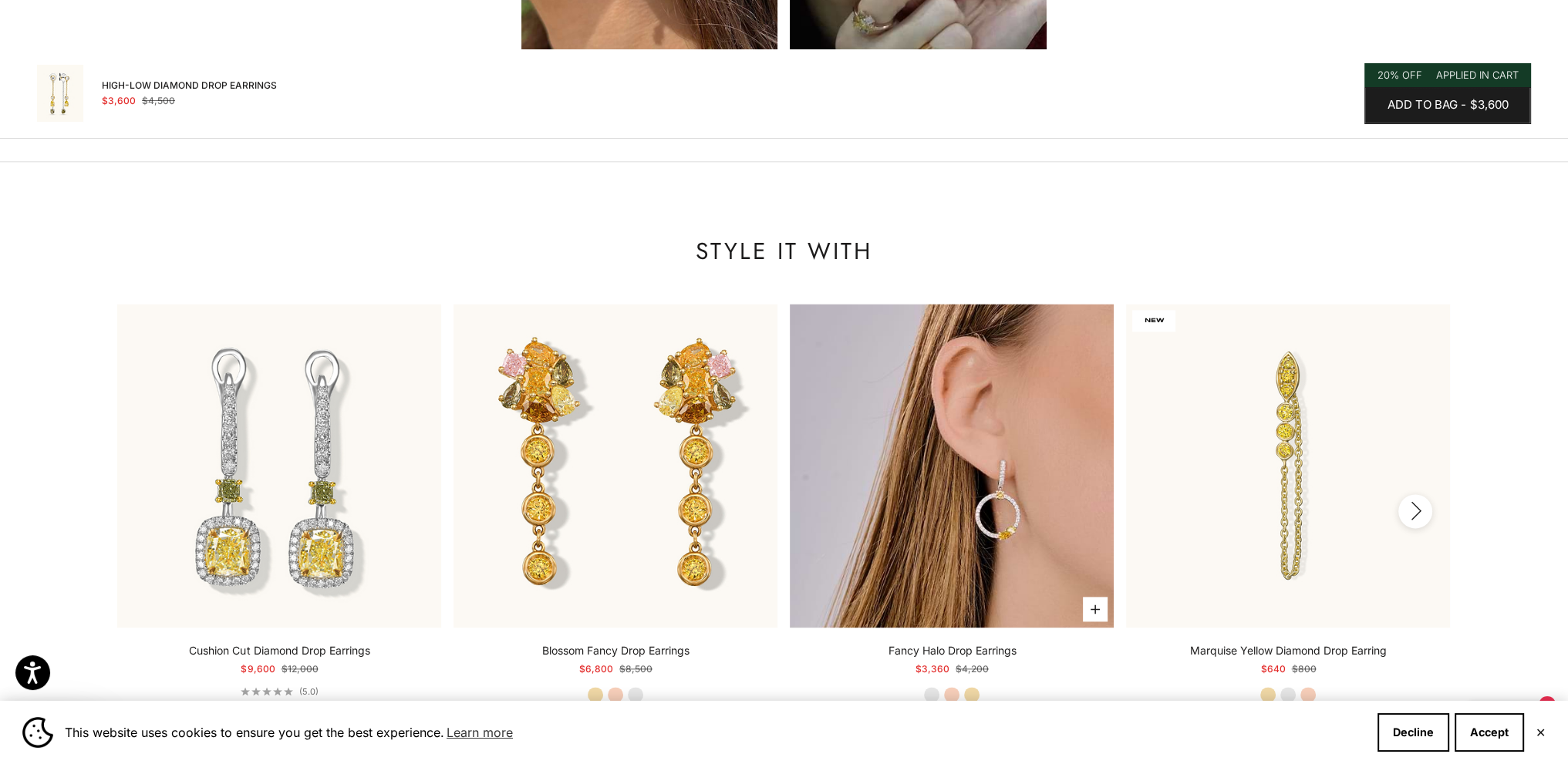
scroll to position [2676, 0]
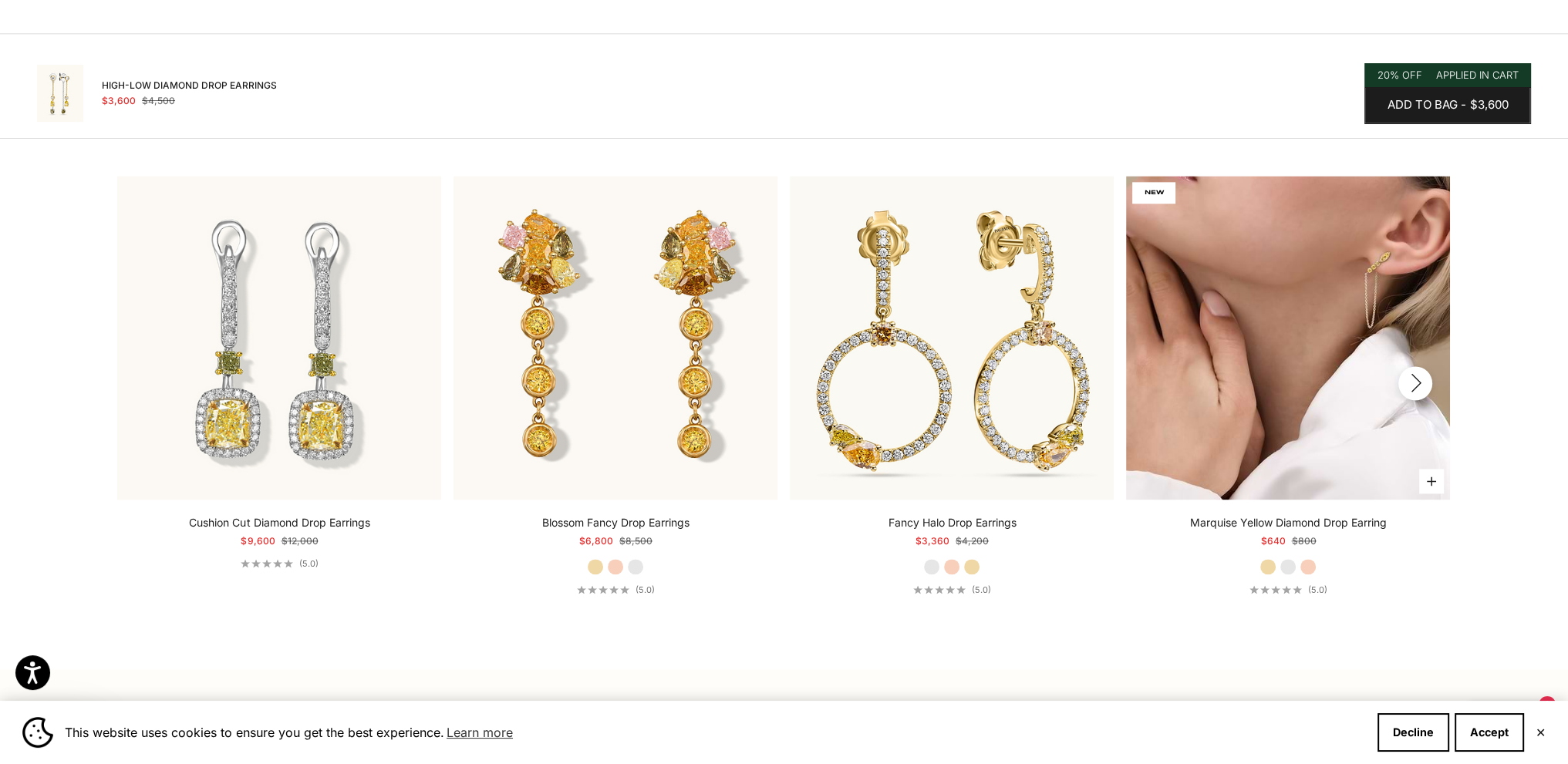
click at [1320, 349] on img at bounding box center [1288, 338] width 324 height 324
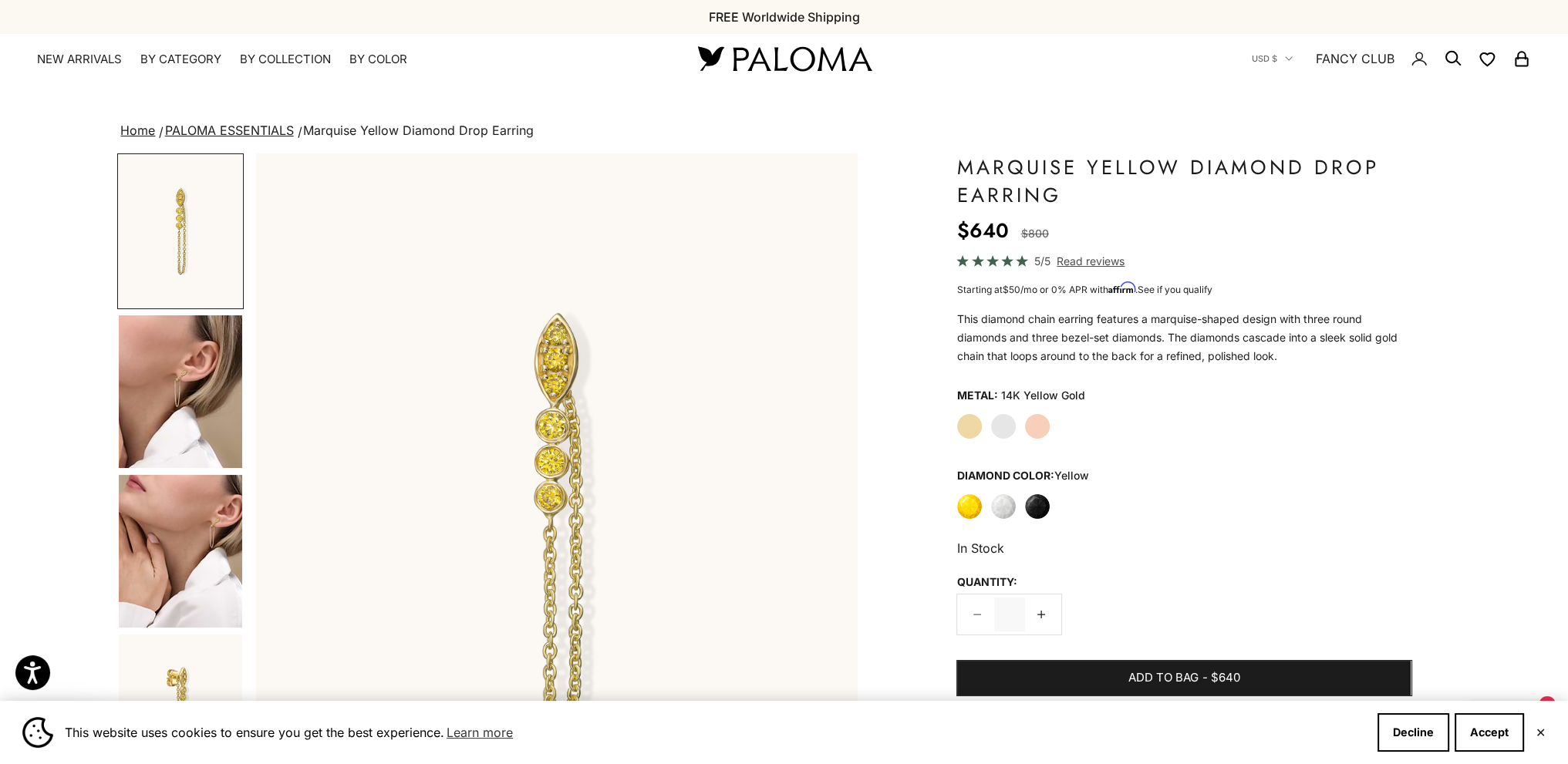
click at [184, 560] on img "Go to item 5" at bounding box center [180, 551] width 123 height 152
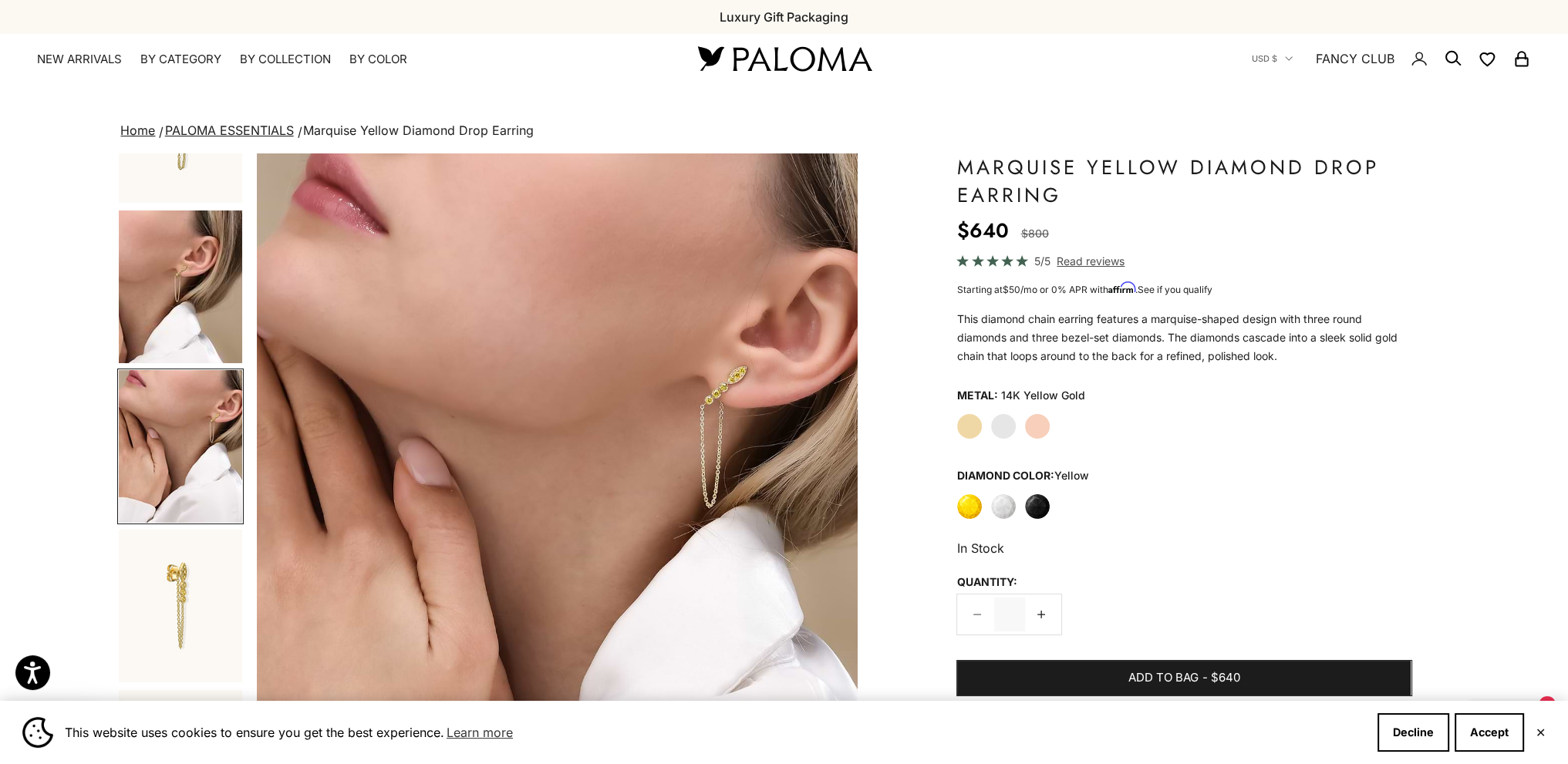
scroll to position [259, 0]
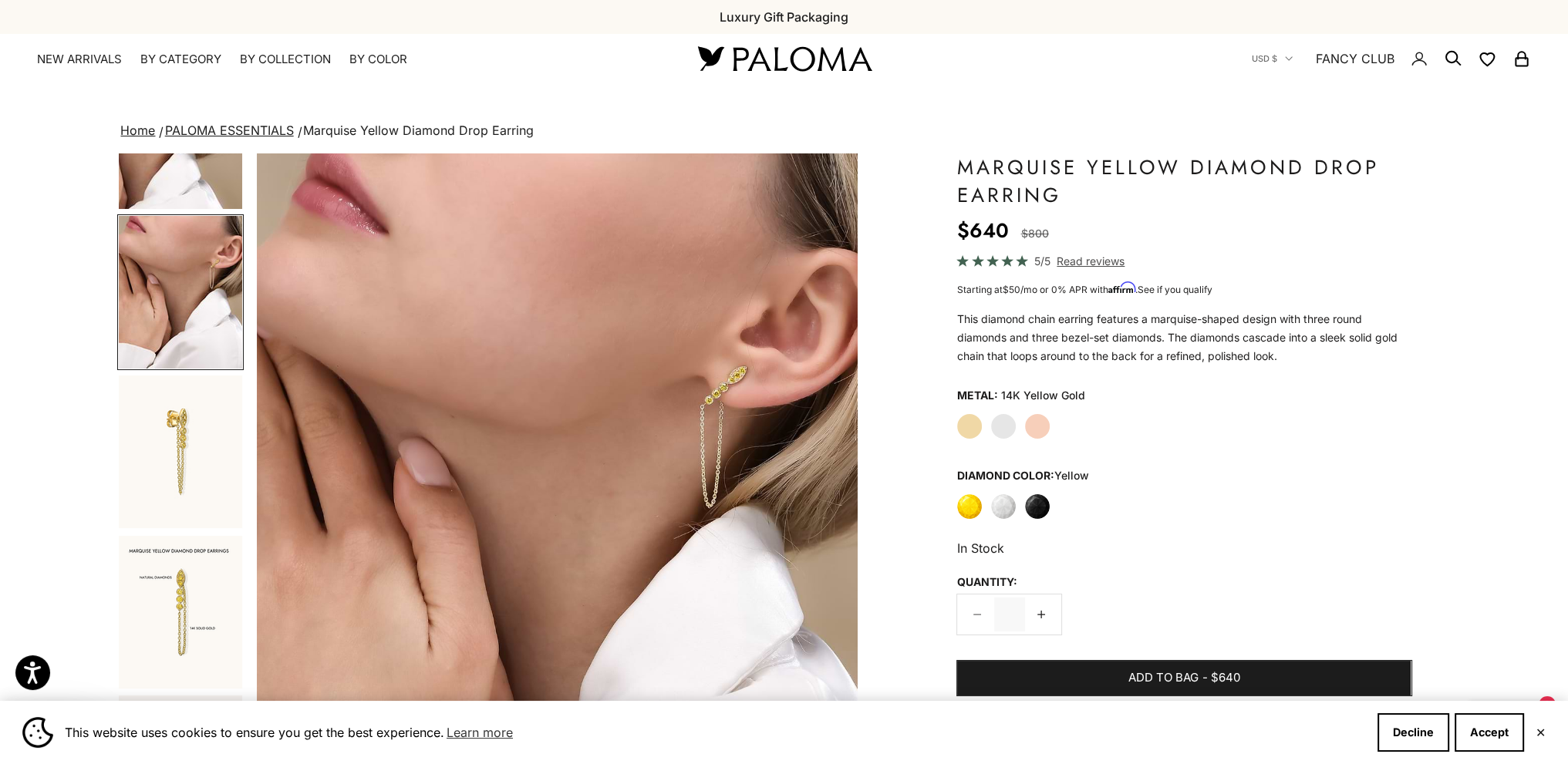
click at [187, 517] on img "Go to item 6" at bounding box center [180, 451] width 123 height 152
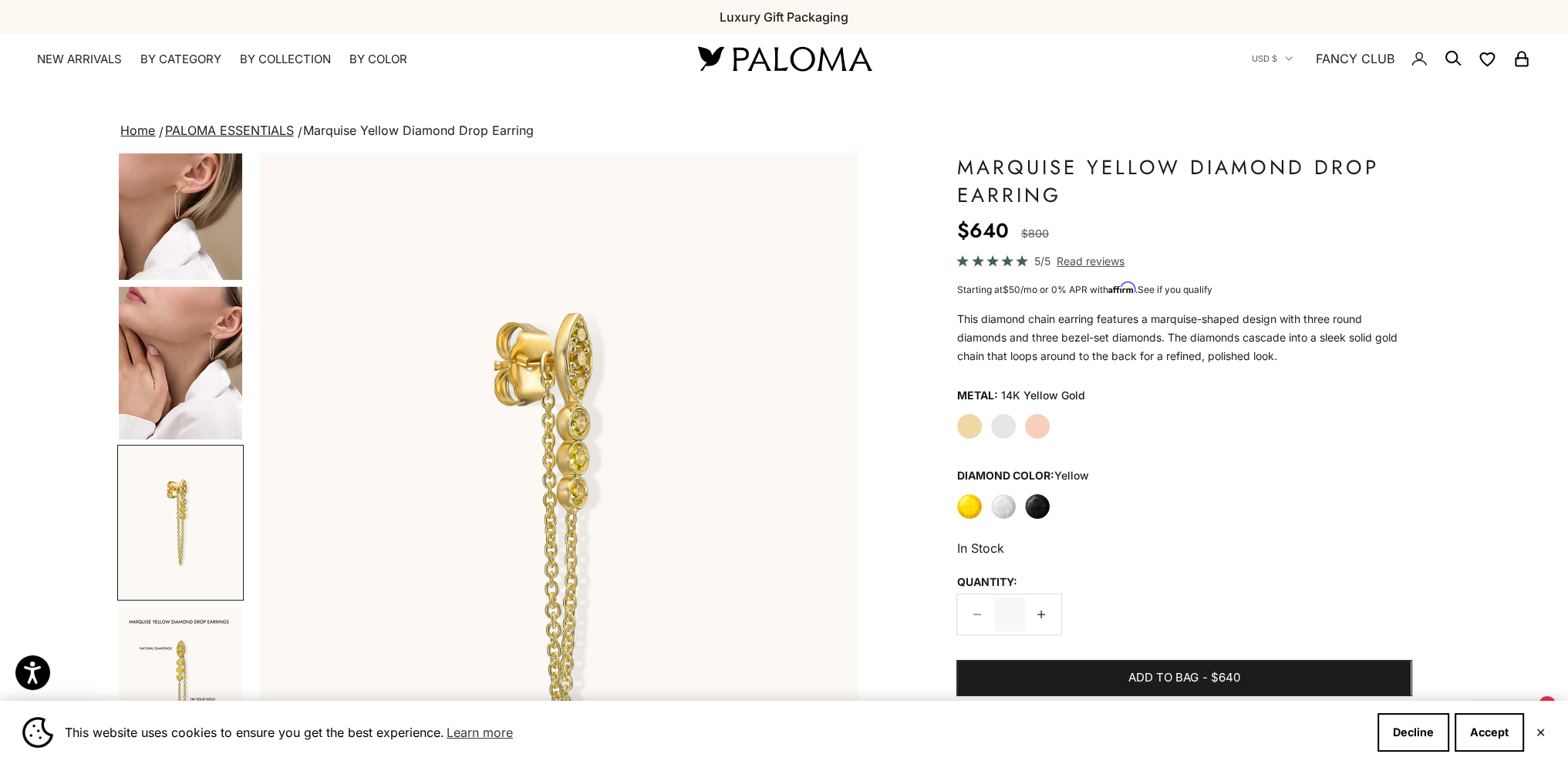
scroll to position [0, 1860]
click at [178, 604] on product-gallery-navigation at bounding box center [180, 525] width 126 height 743
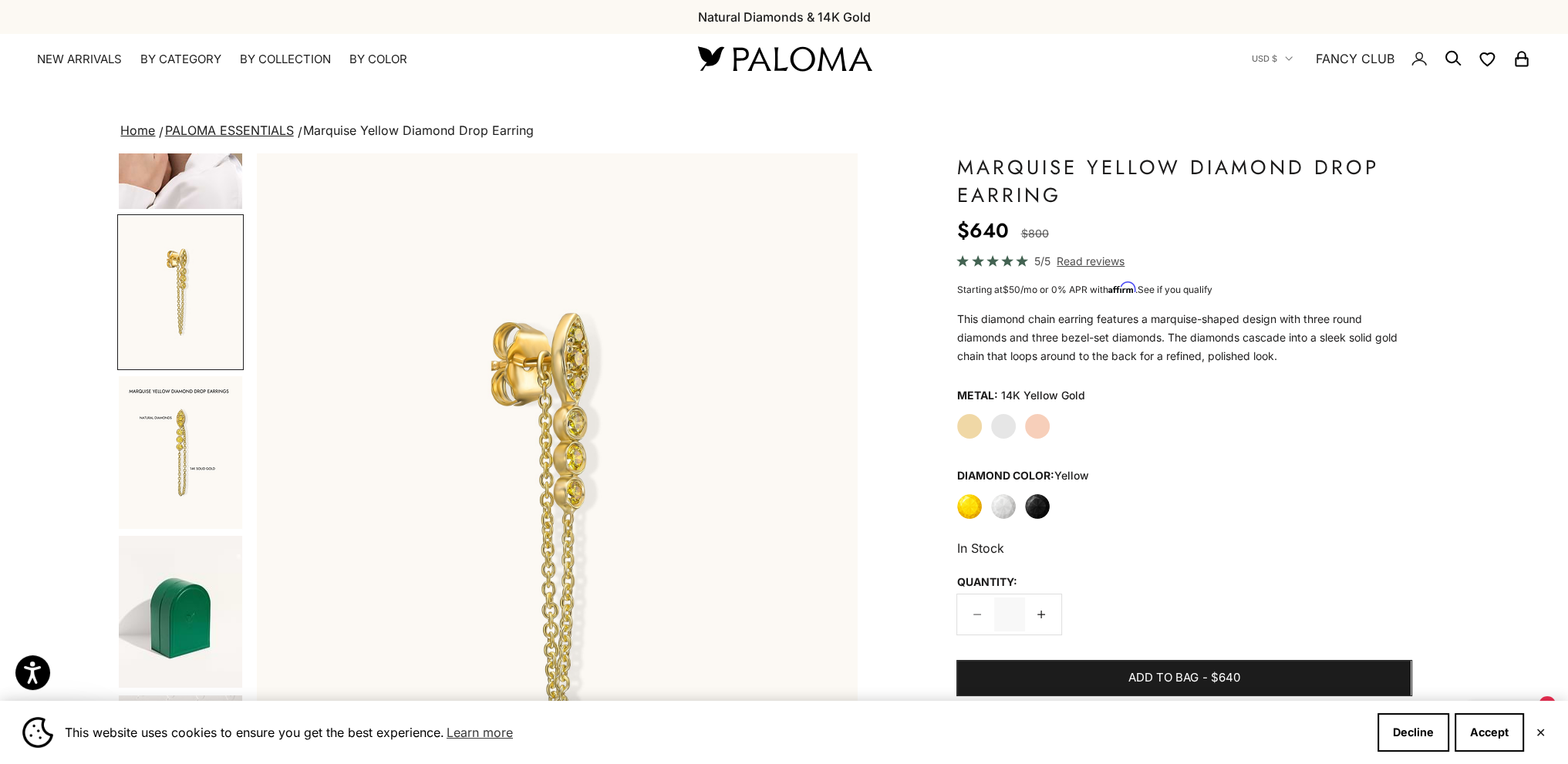
scroll to position [573, 0]
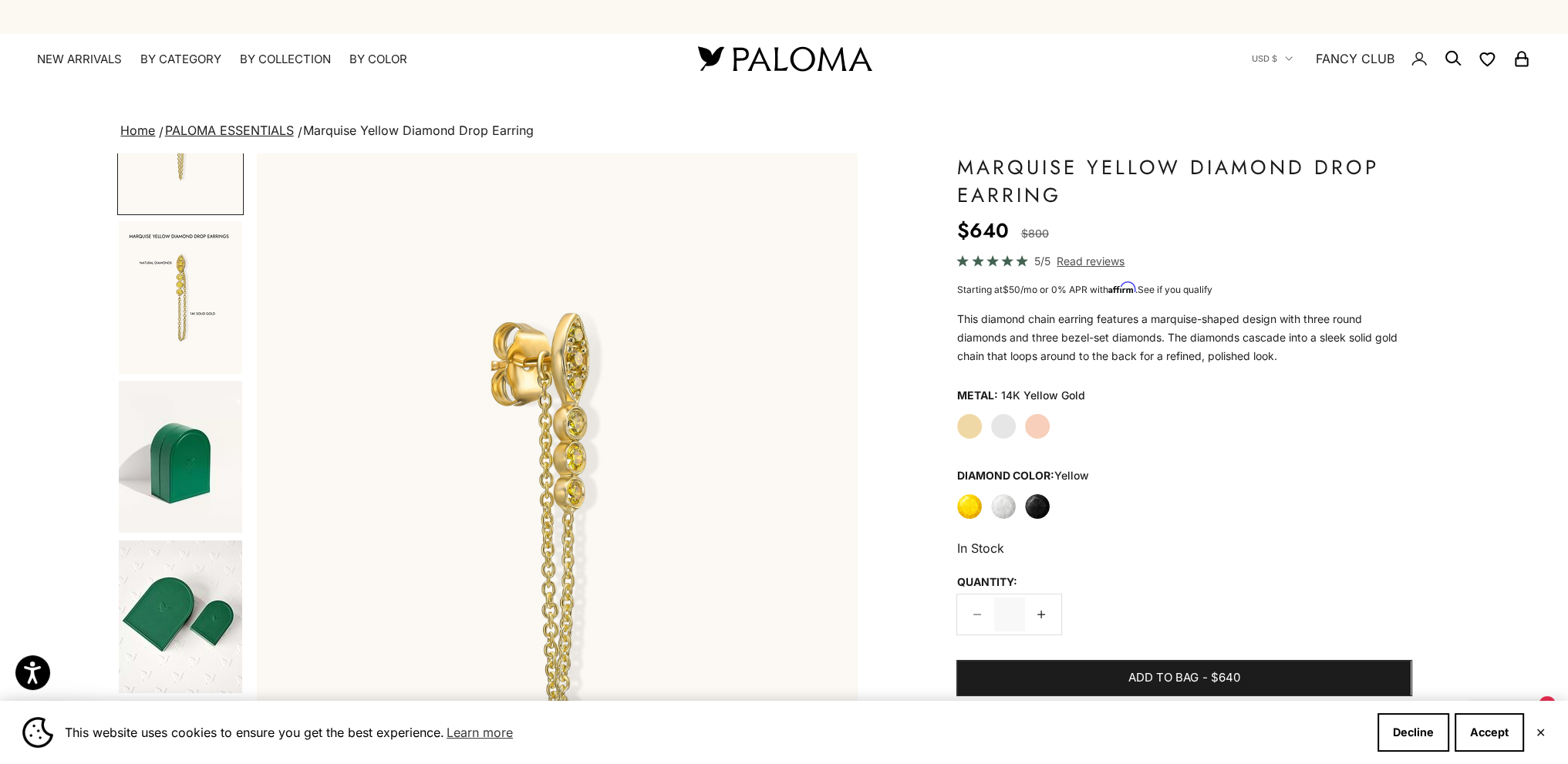
click at [158, 458] on img "Go to item 12" at bounding box center [180, 457] width 123 height 152
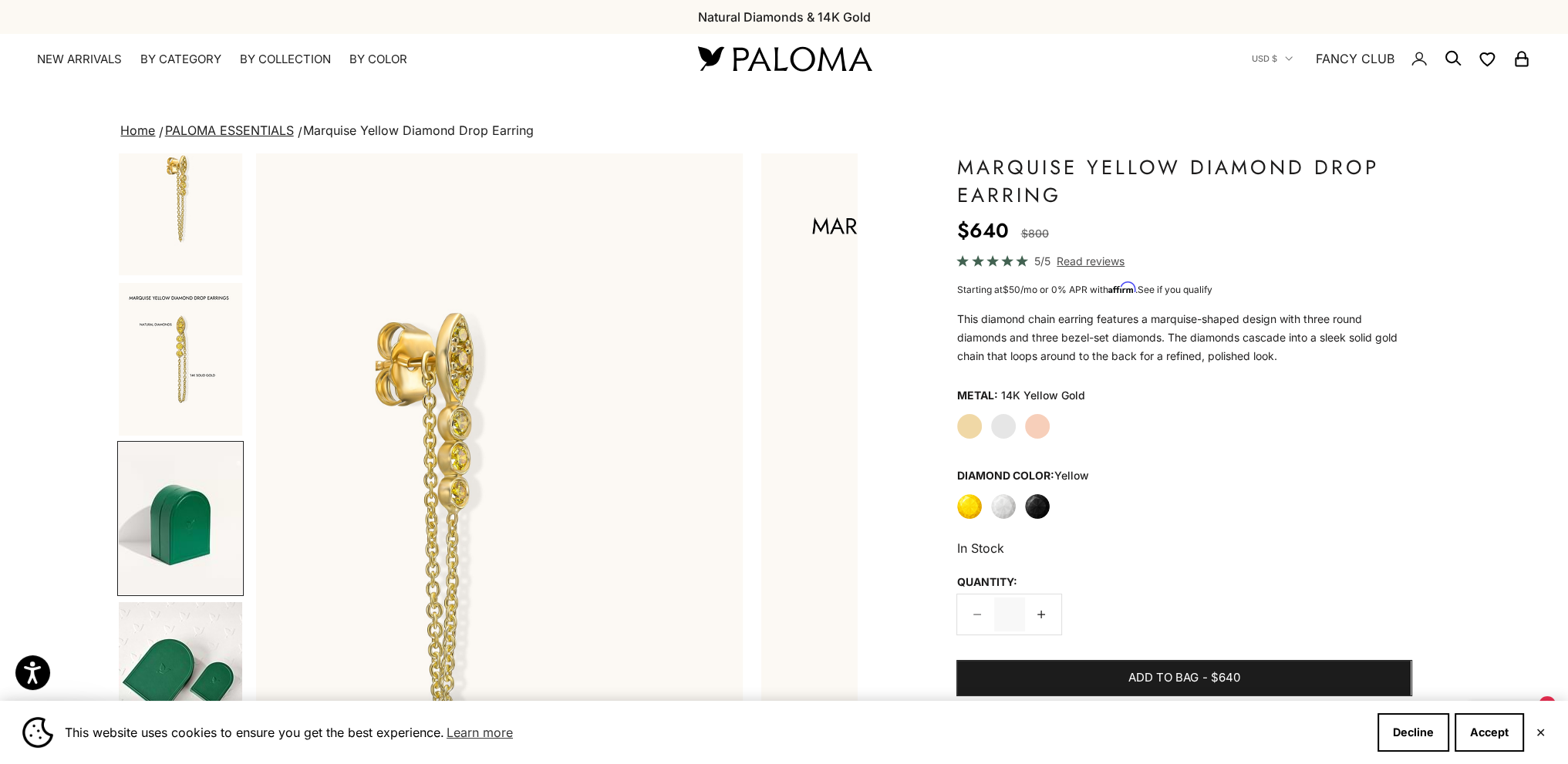
scroll to position [509, 0]
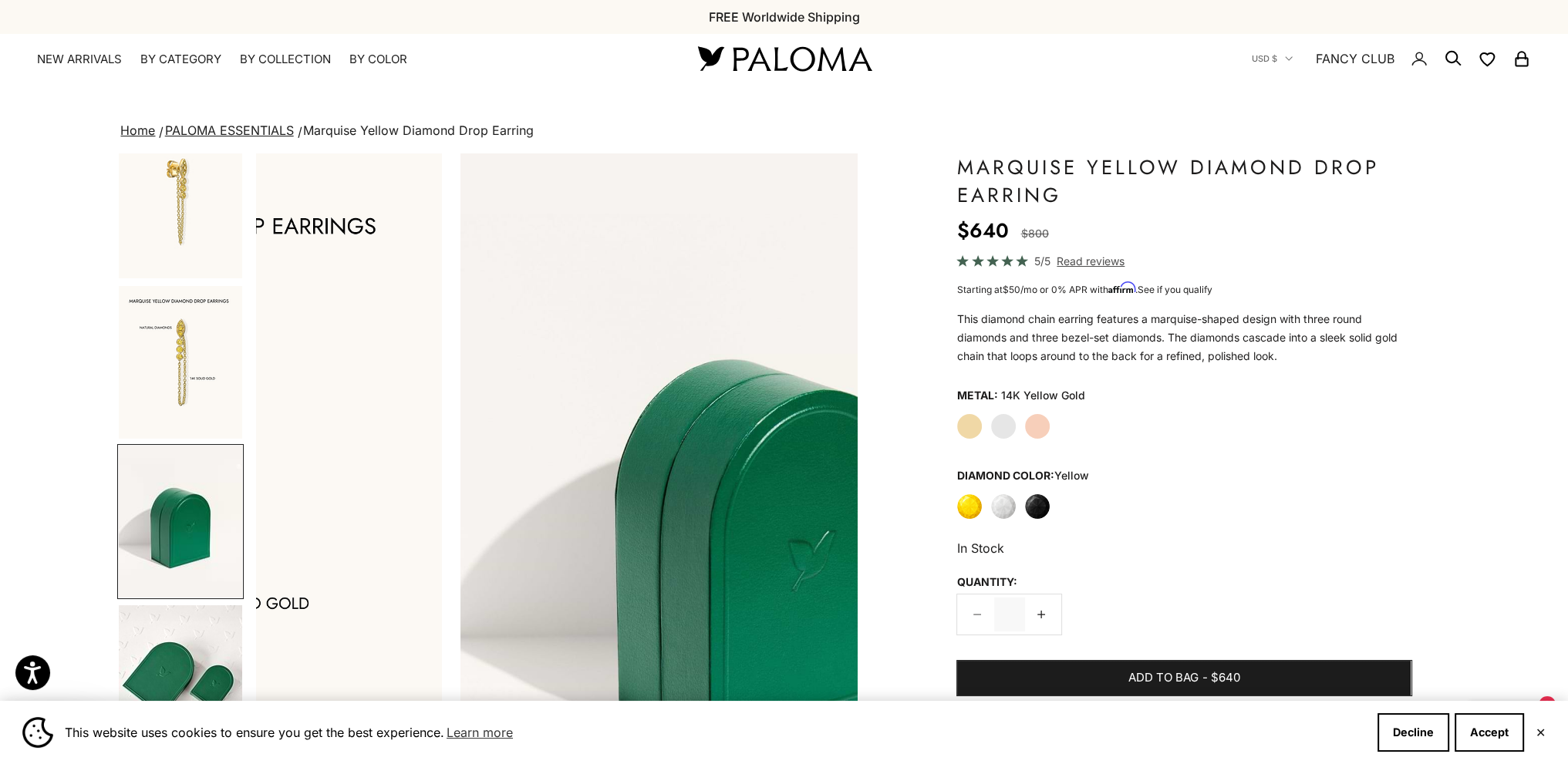
click at [191, 373] on img "Go to item 9" at bounding box center [180, 362] width 123 height 152
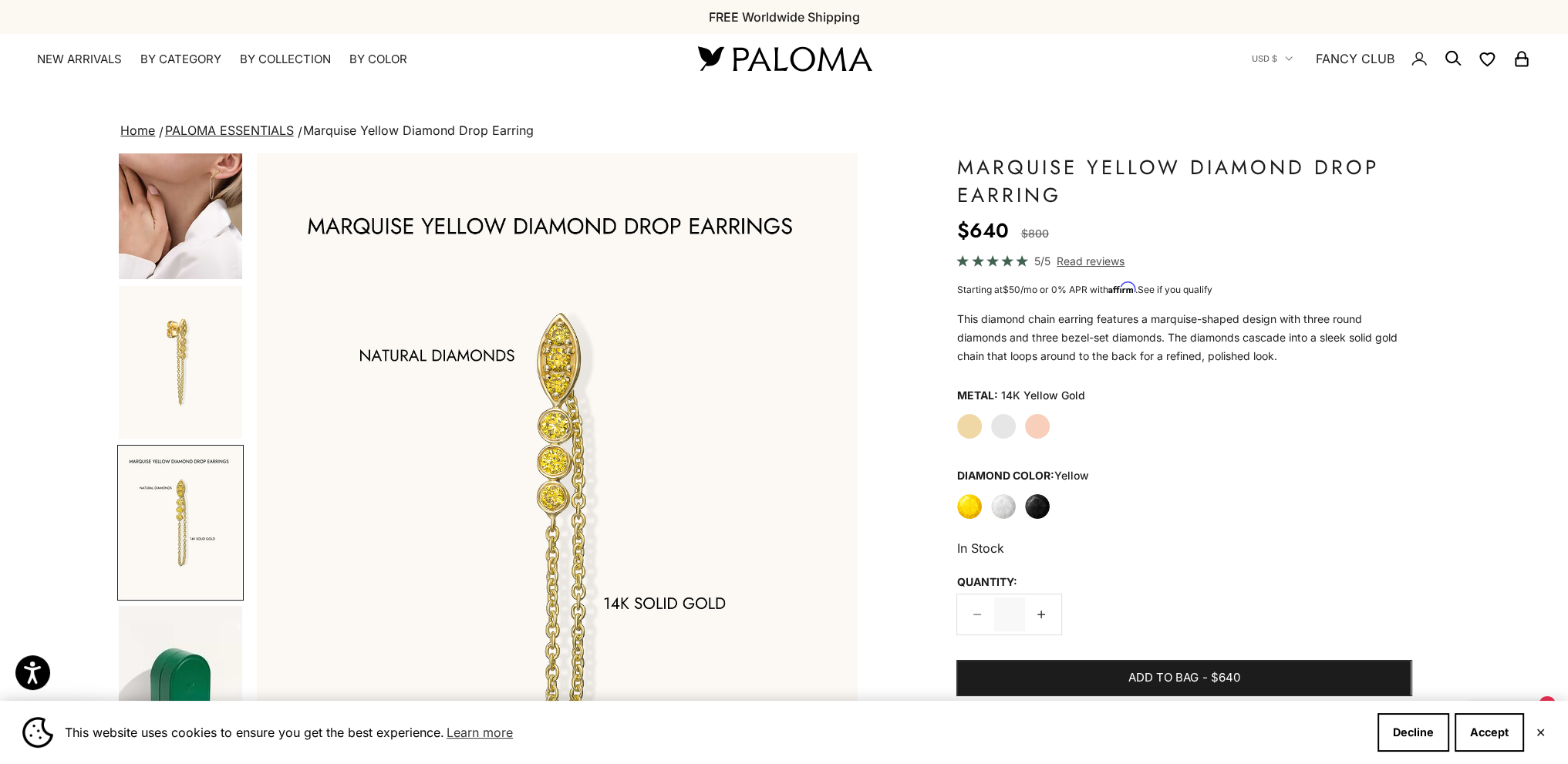
scroll to position [0, 0]
click at [191, 283] on product-gallery-navigation at bounding box center [180, 525] width 126 height 743
click at [209, 248] on img "Go to item 5" at bounding box center [180, 202] width 123 height 152
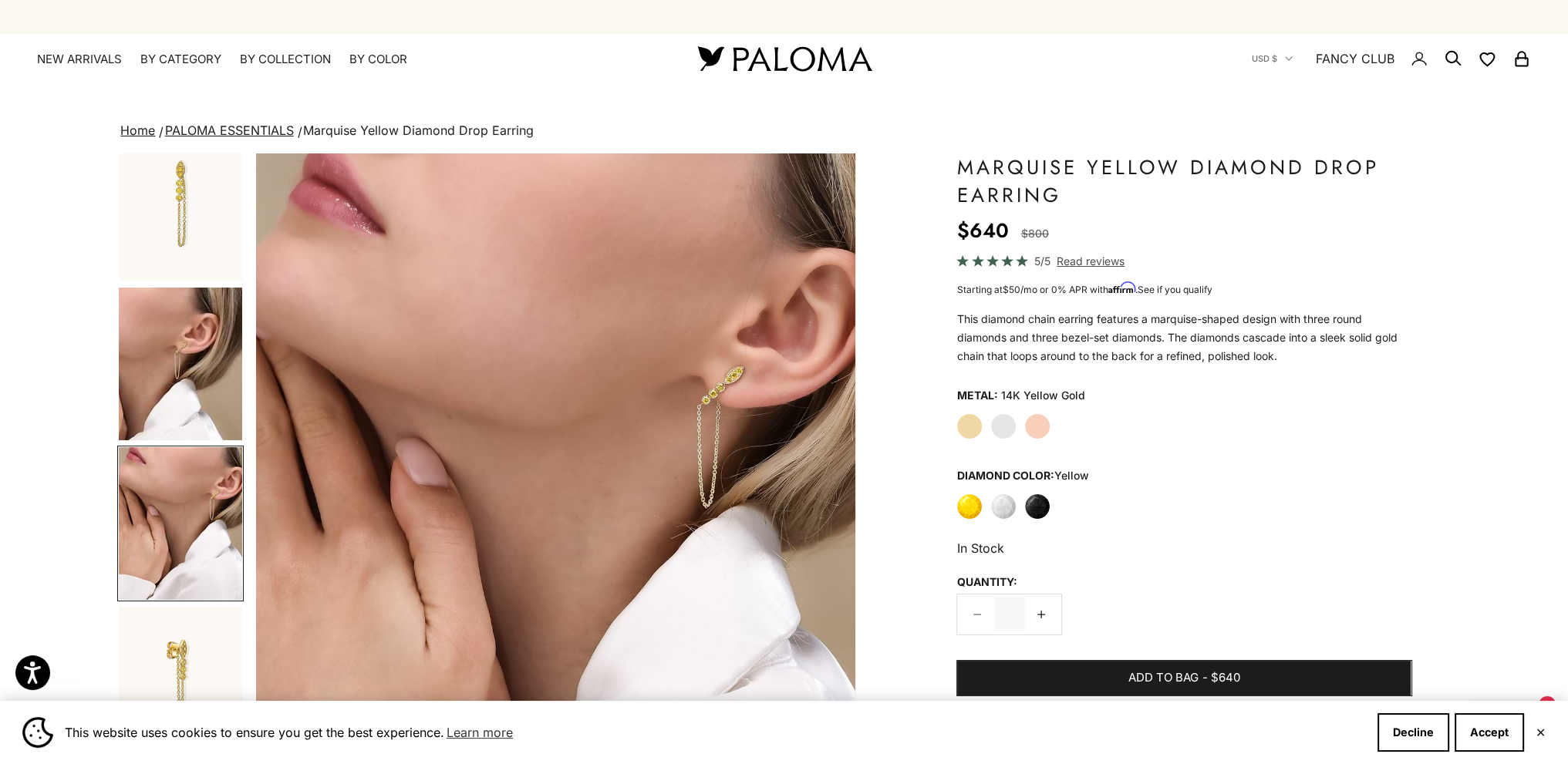
scroll to position [0, 1240]
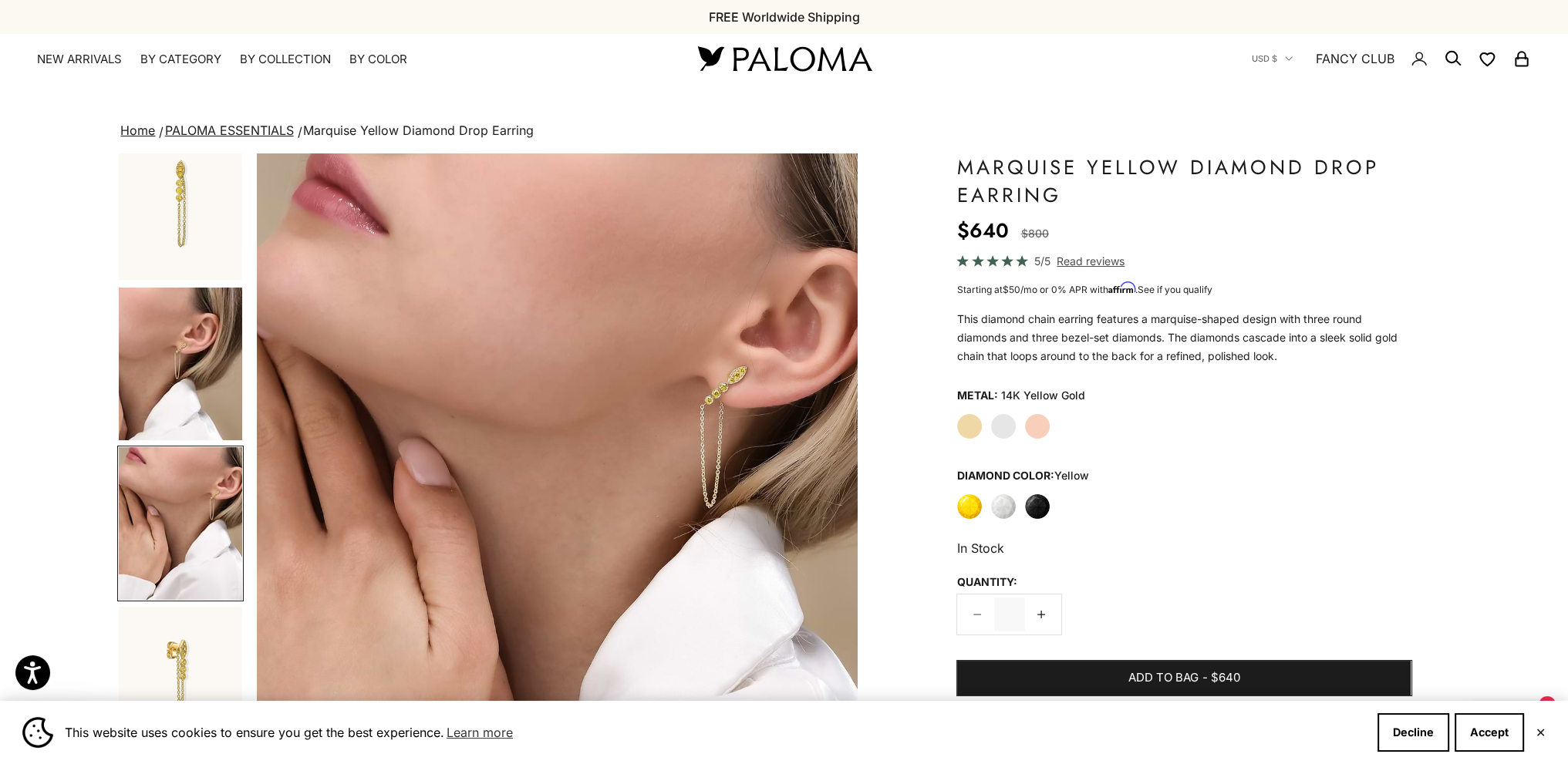
click at [1001, 501] on label "White" at bounding box center [1004, 507] width 26 height 26
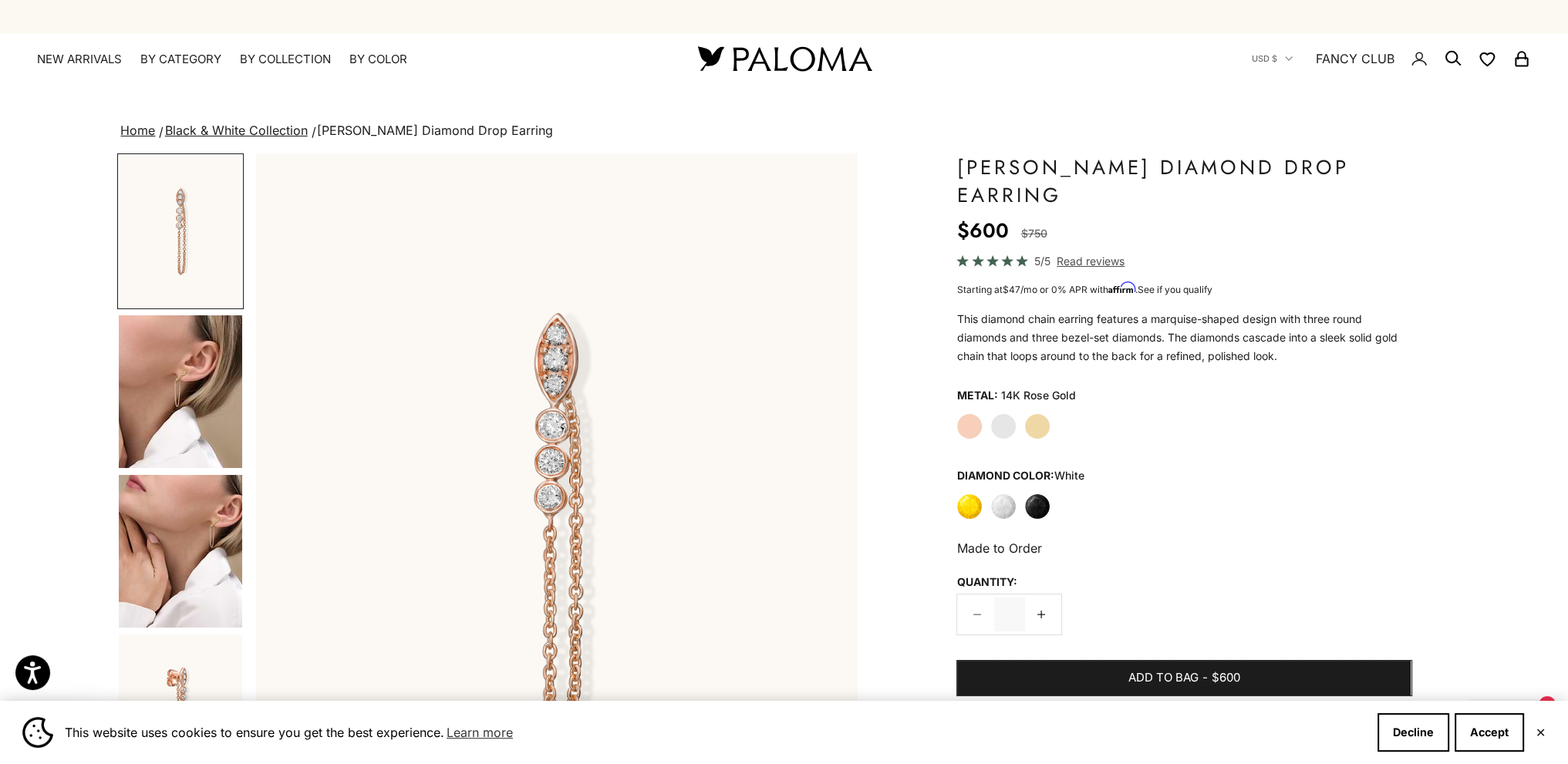
click at [1037, 508] on label "Black" at bounding box center [1037, 507] width 26 height 26
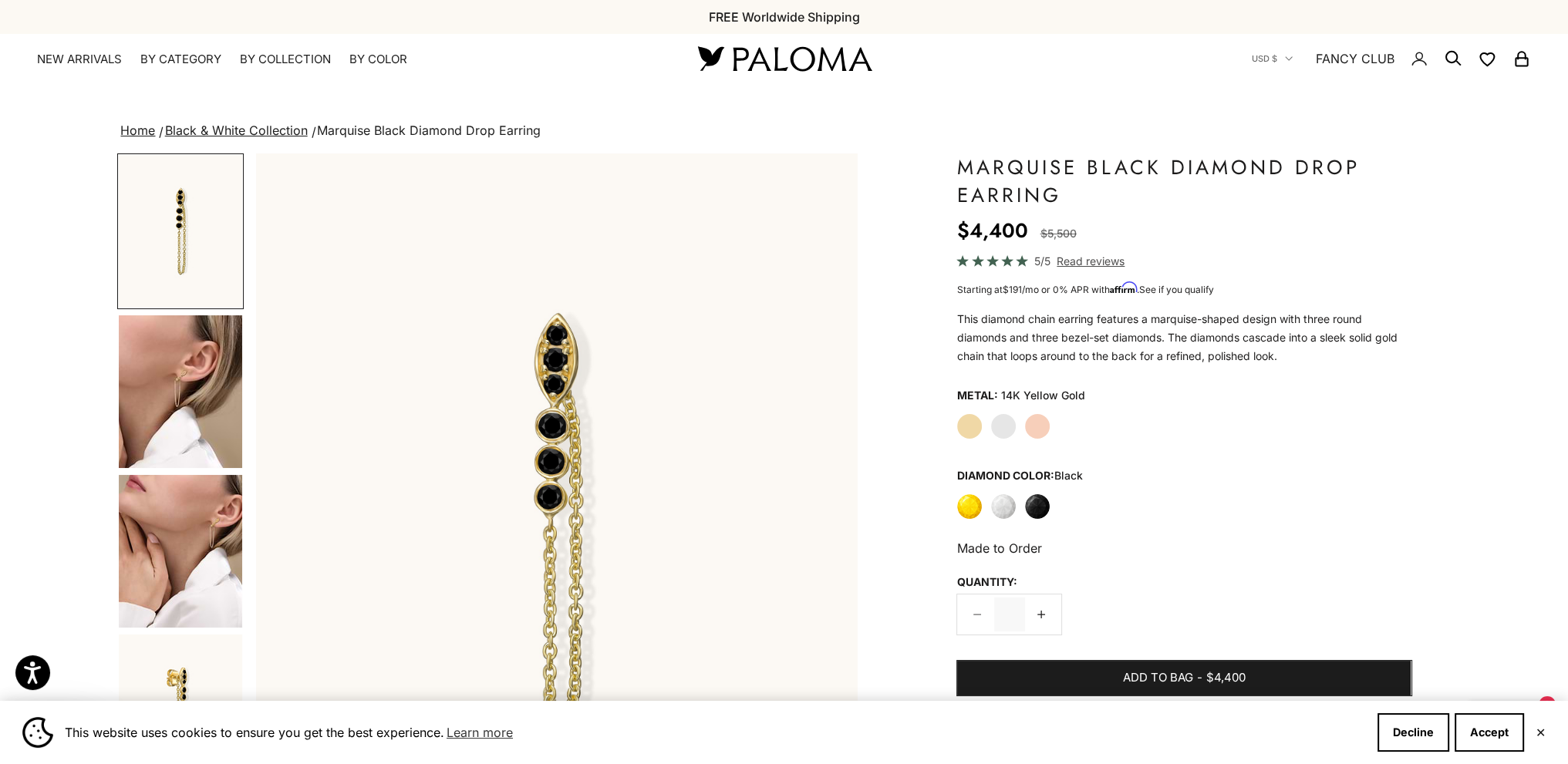
click at [968, 510] on label "Yellow" at bounding box center [969, 507] width 26 height 26
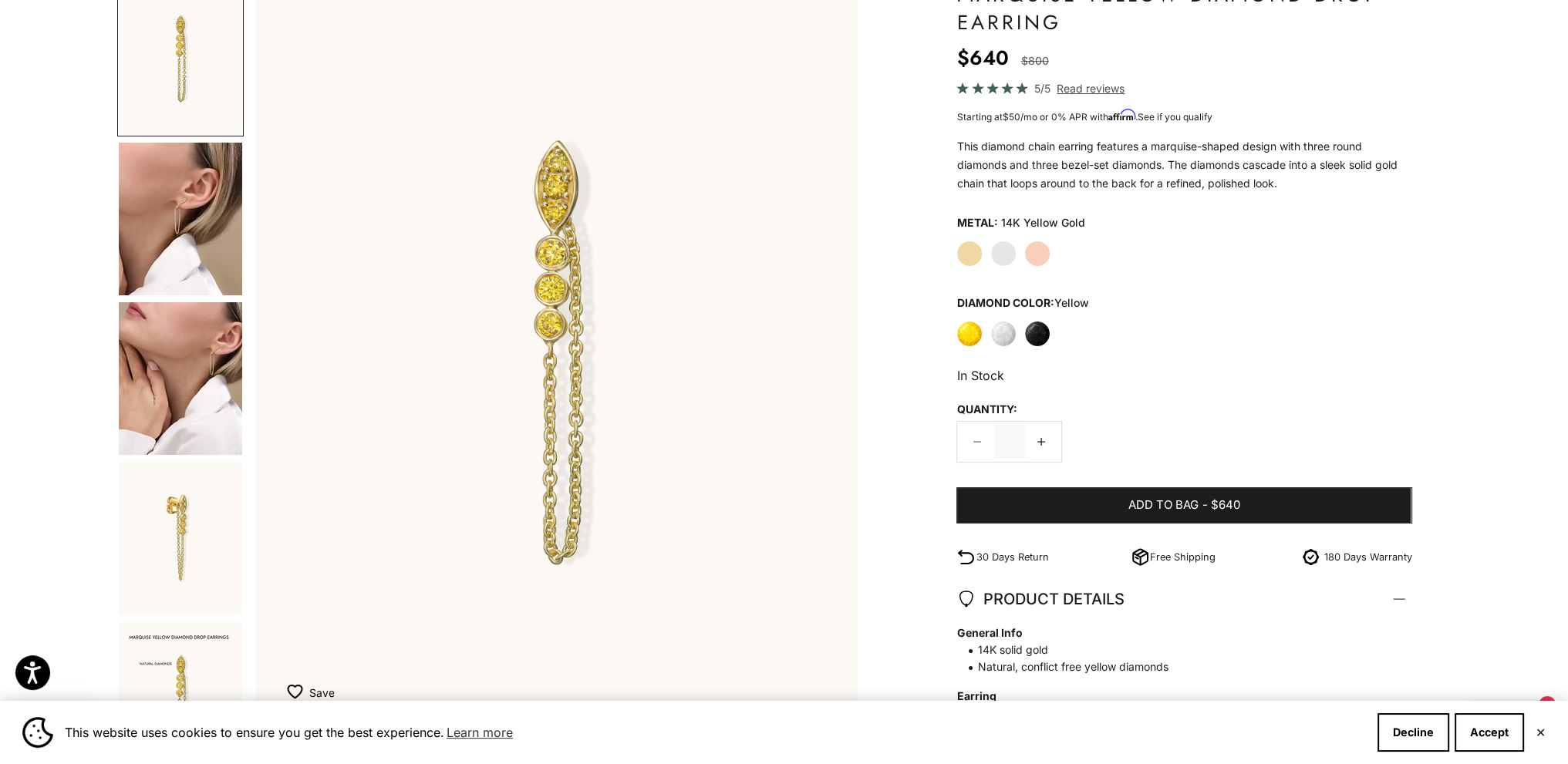
scroll to position [154, 0]
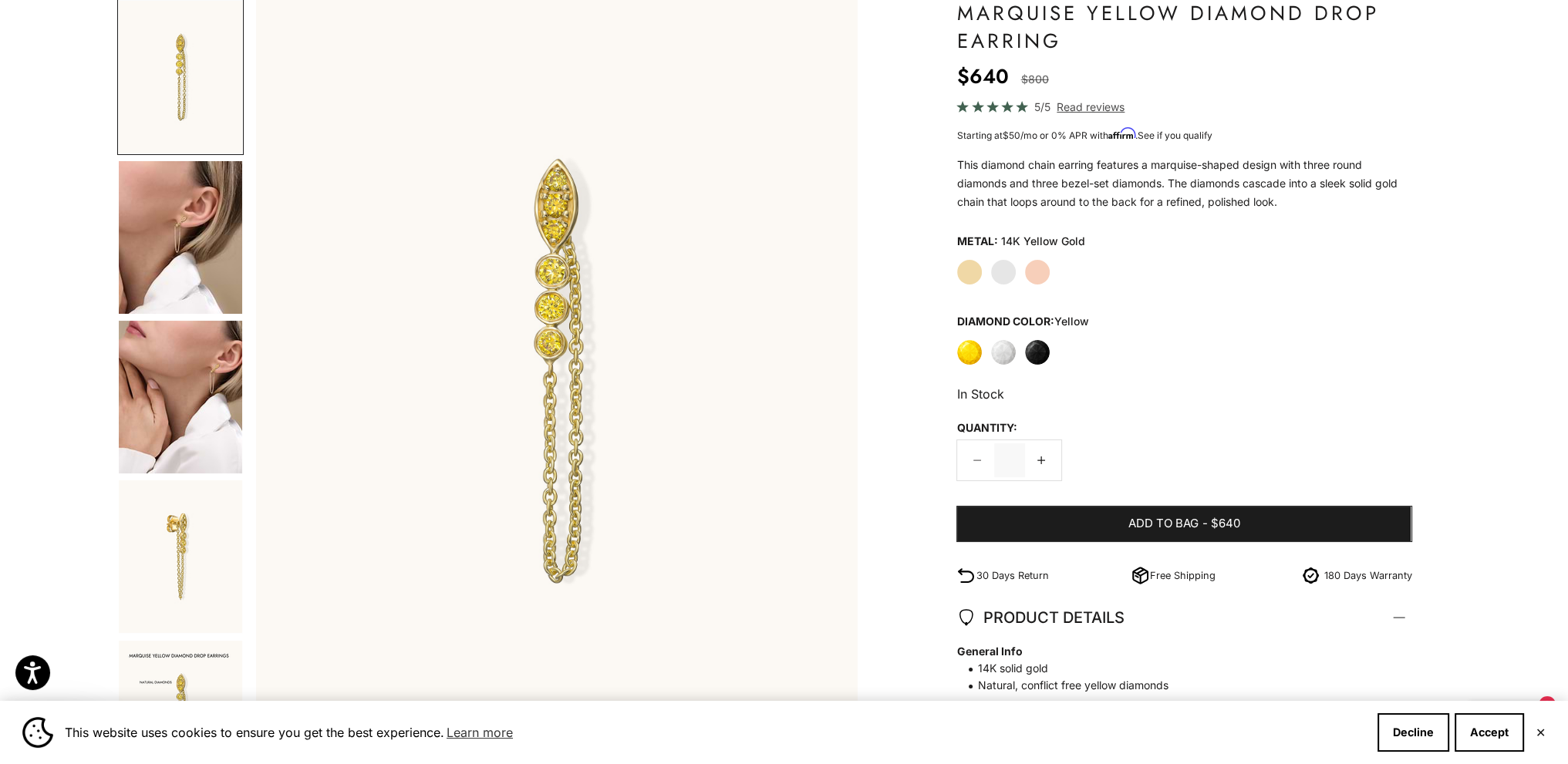
click at [204, 246] on img "Go to item 4" at bounding box center [180, 237] width 123 height 152
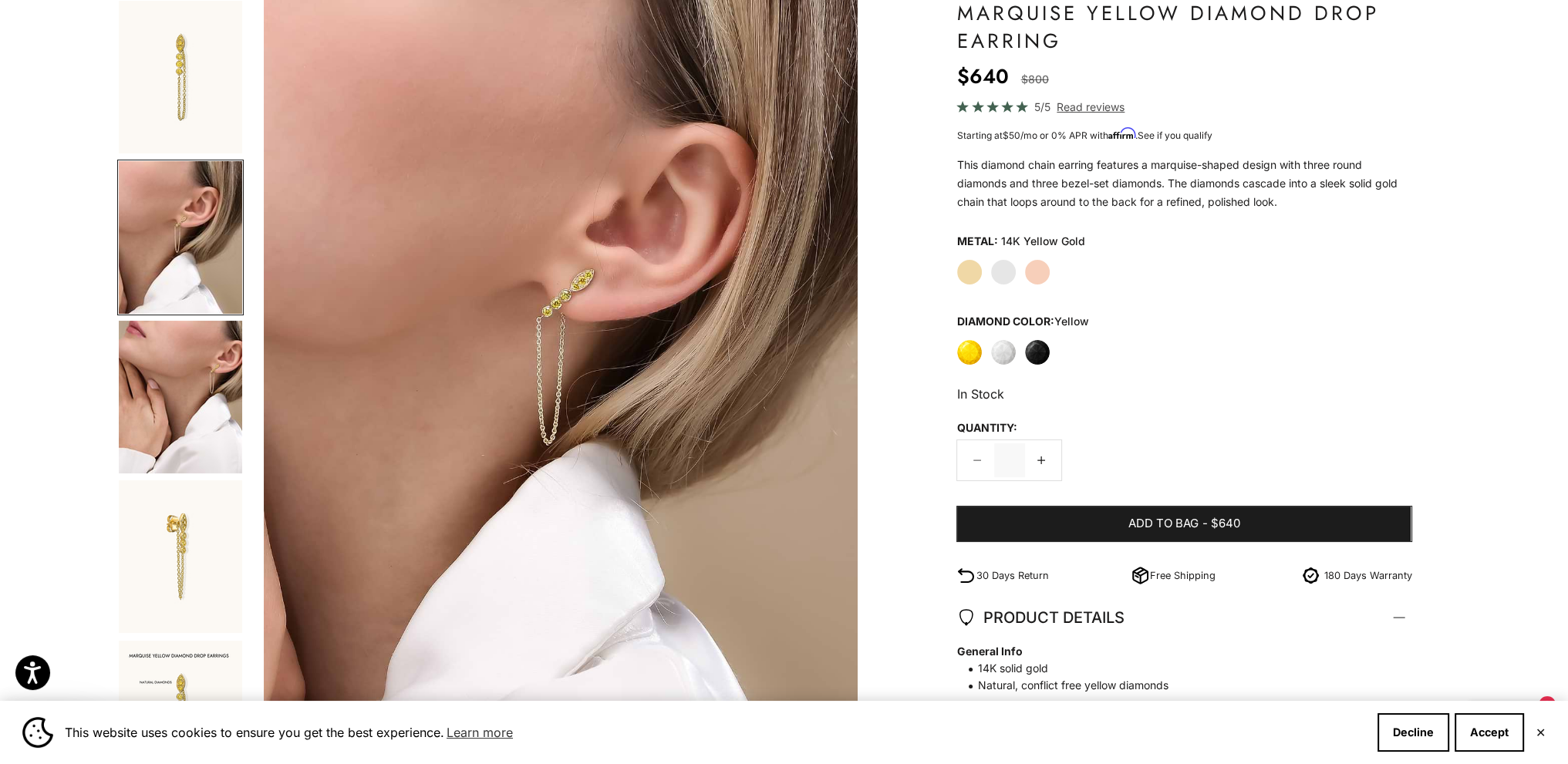
scroll to position [0, 620]
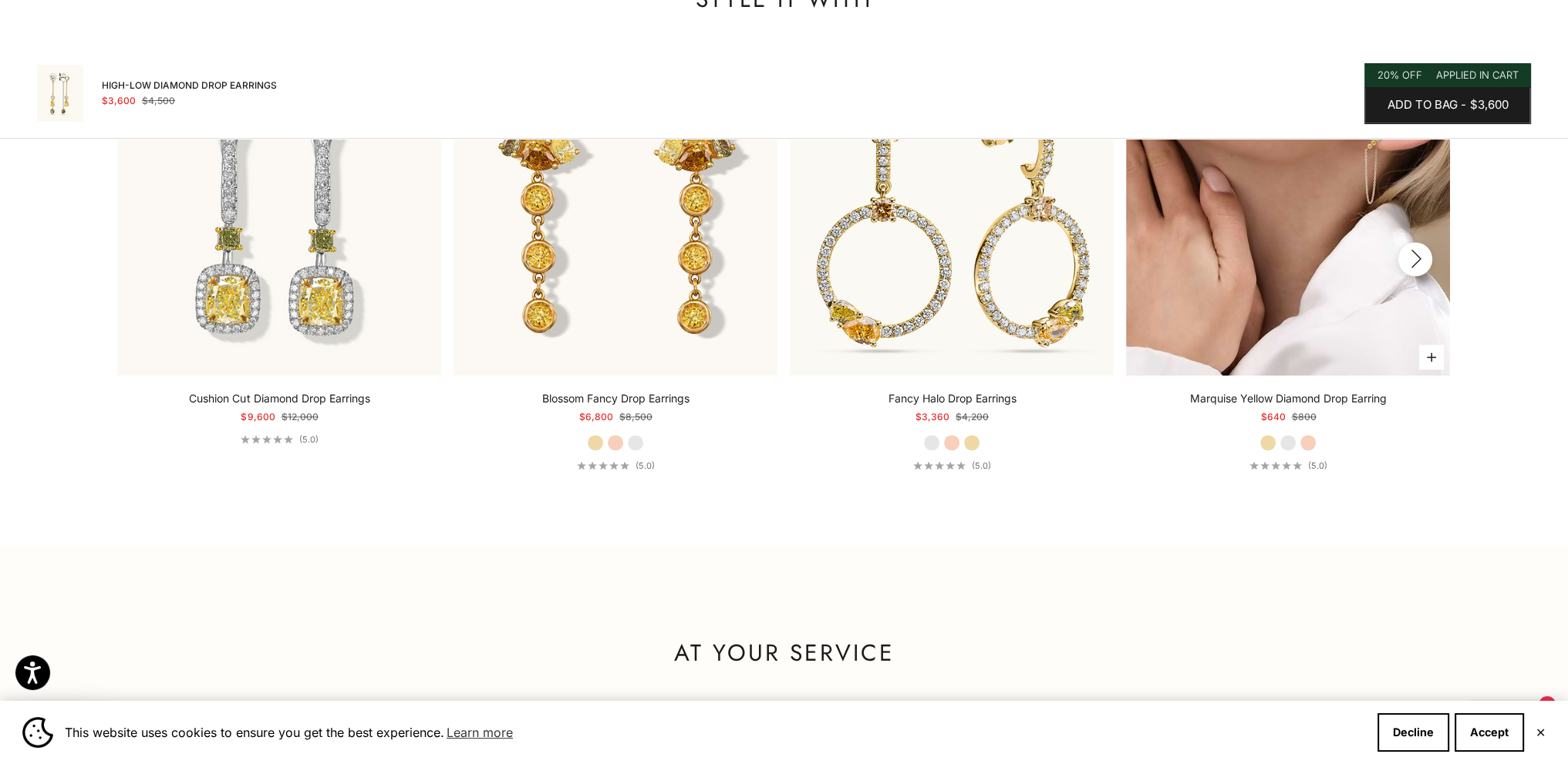
scroll to position [2752, 0]
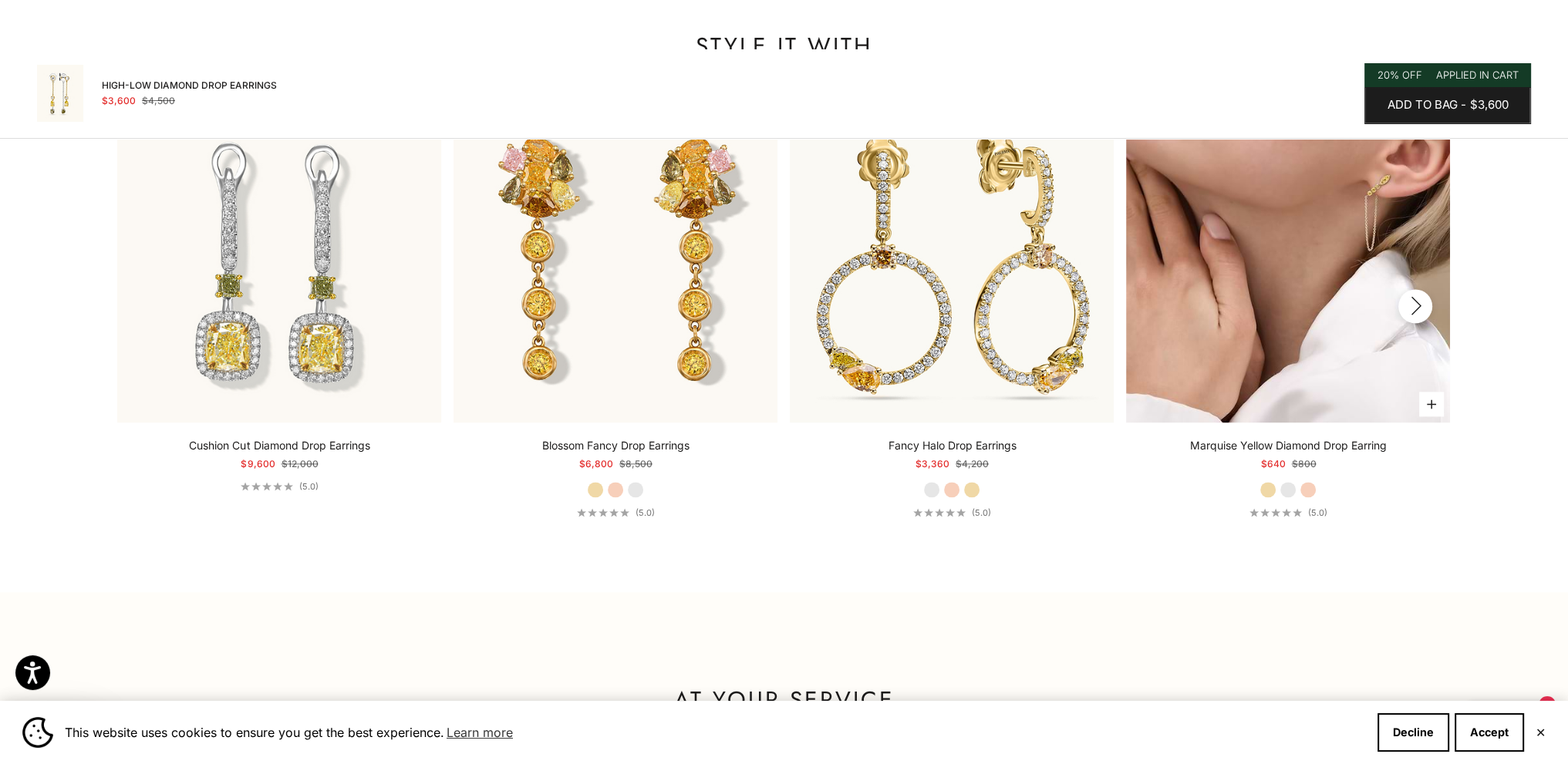
click at [1425, 329] on img at bounding box center [1288, 261] width 324 height 324
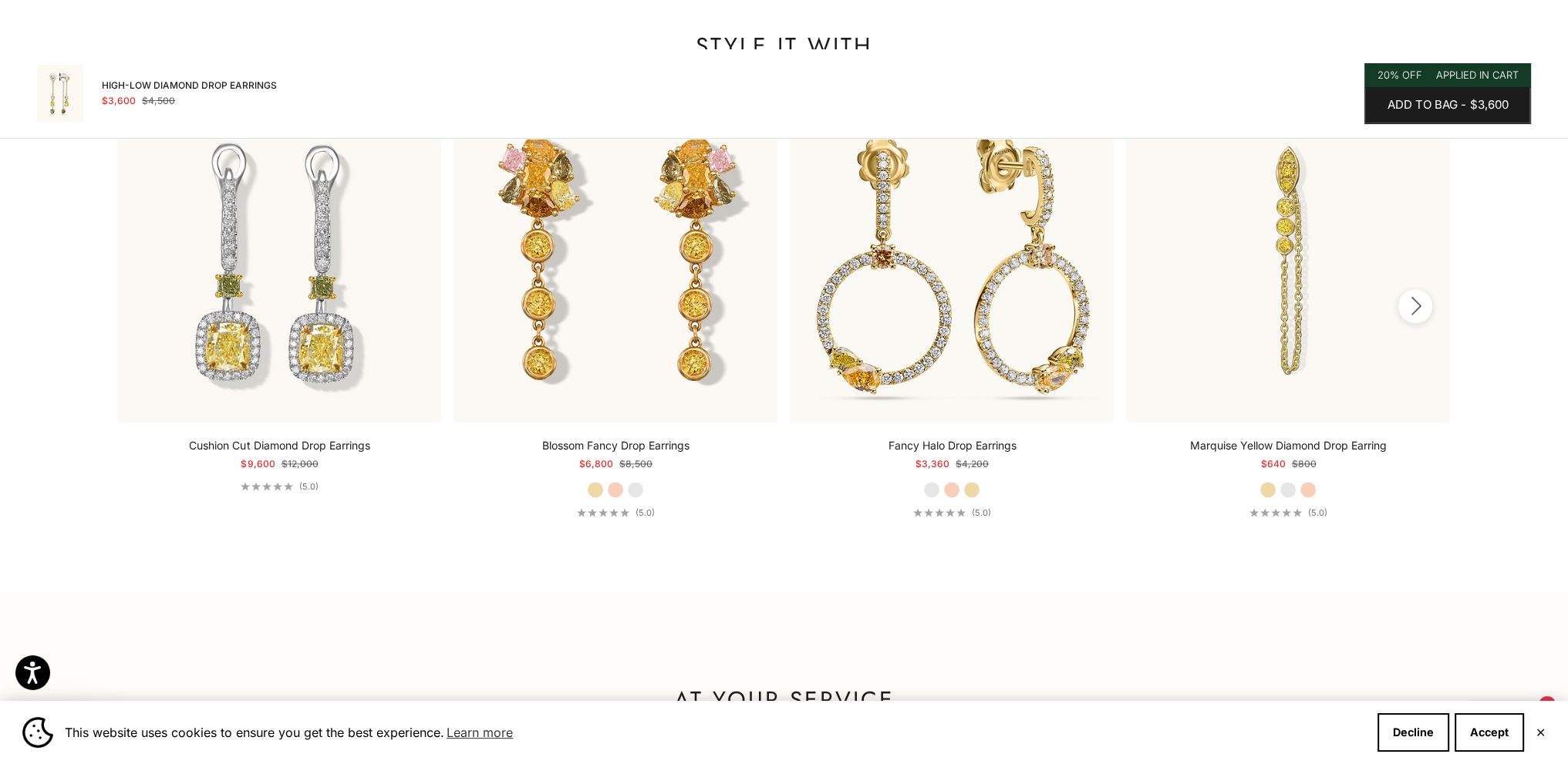
click at [1419, 305] on icon "button" at bounding box center [1415, 306] width 17 height 20
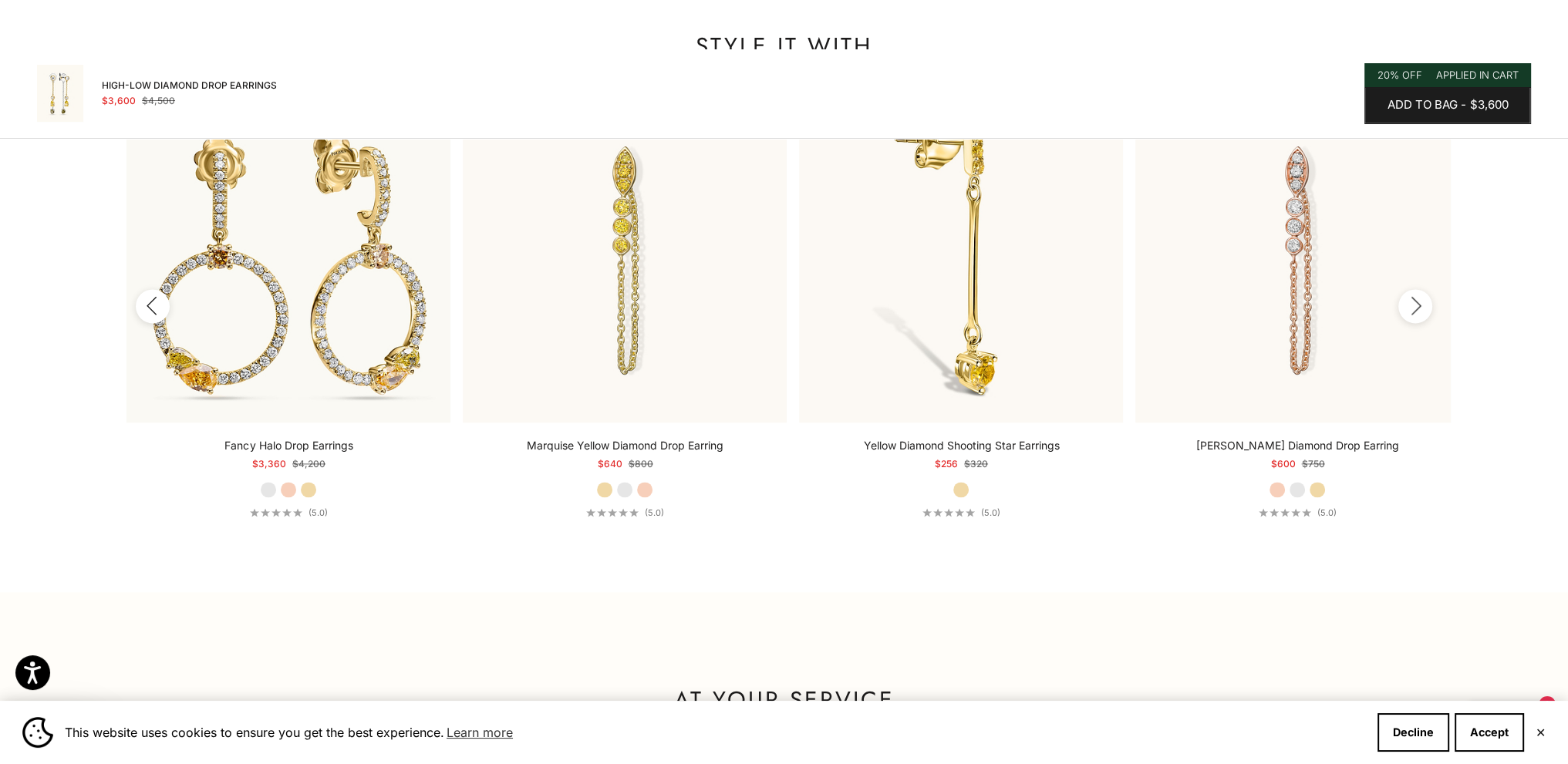
scroll to position [0, 673]
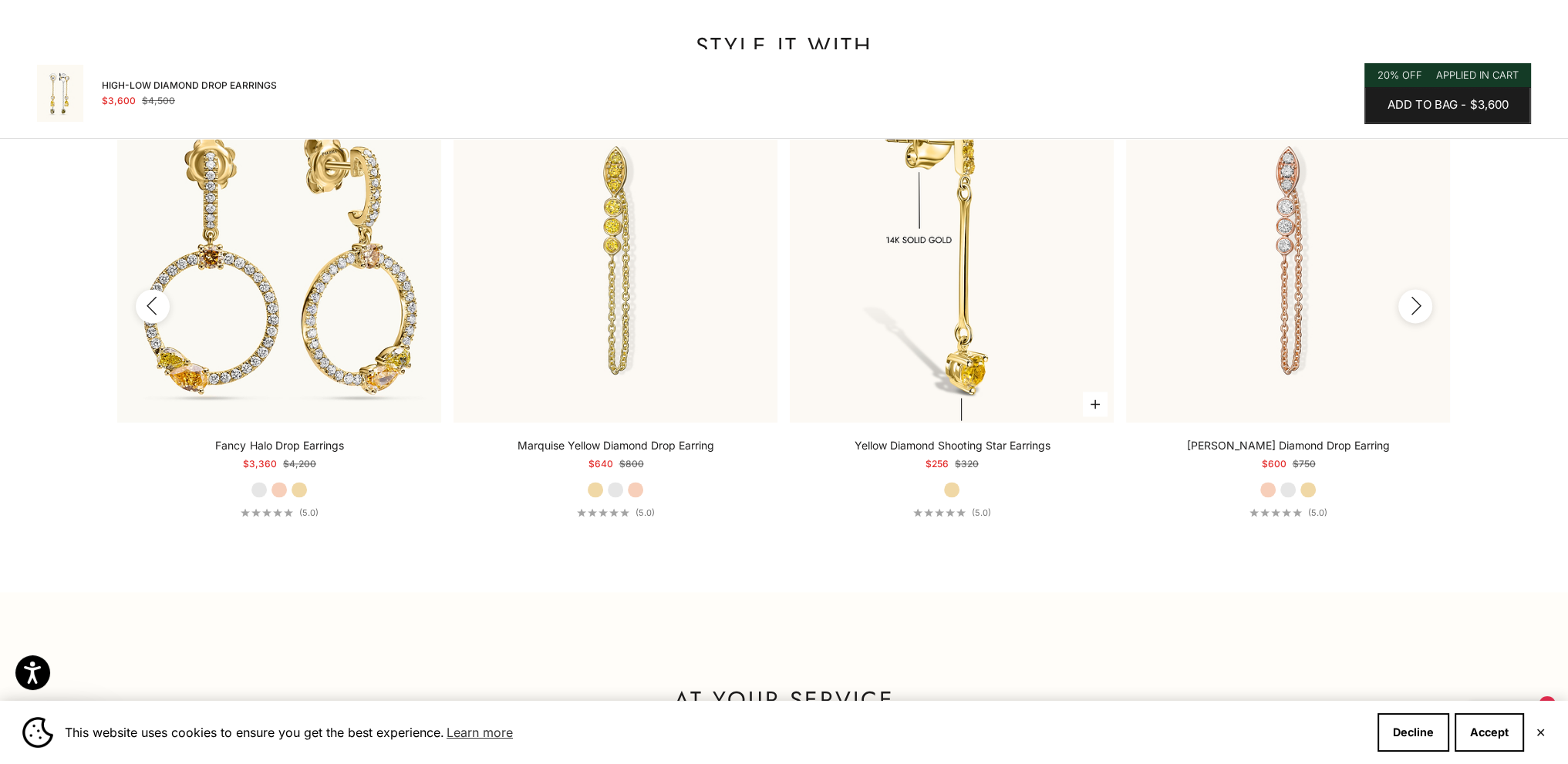
click at [898, 358] on img at bounding box center [952, 261] width 324 height 324
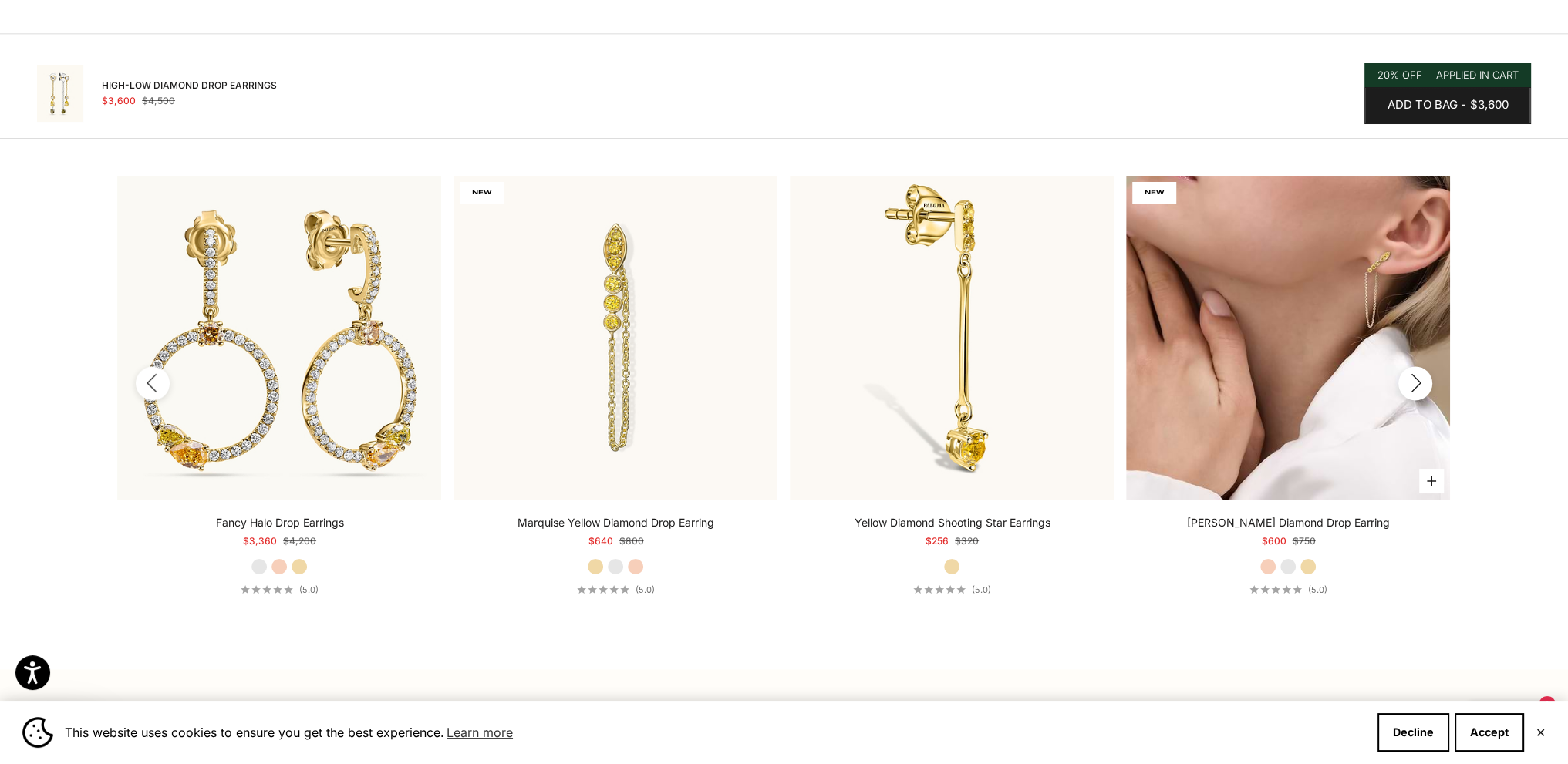
scroll to position [2830, 0]
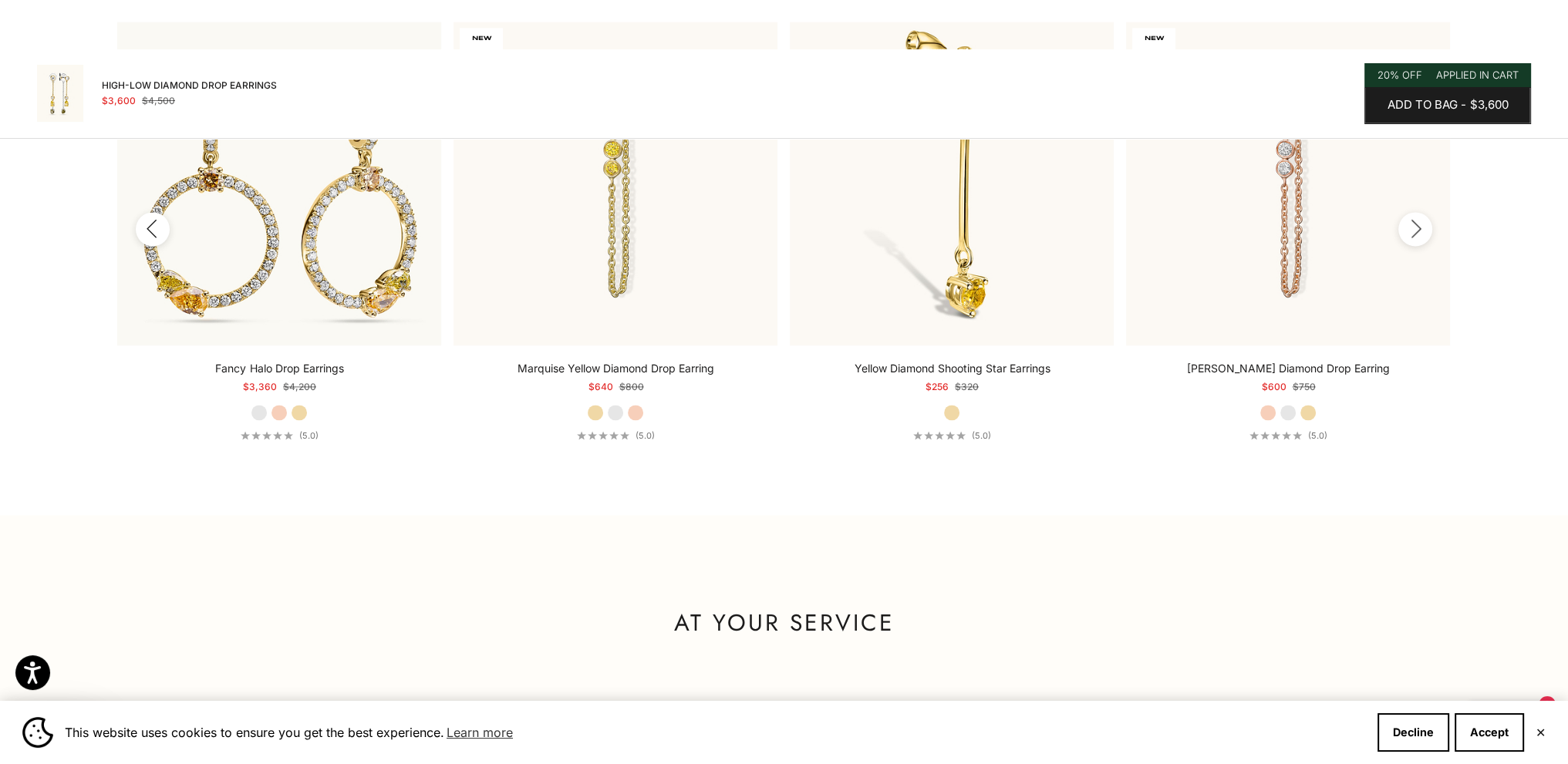
click at [1415, 242] on button "Next" at bounding box center [1416, 229] width 34 height 34
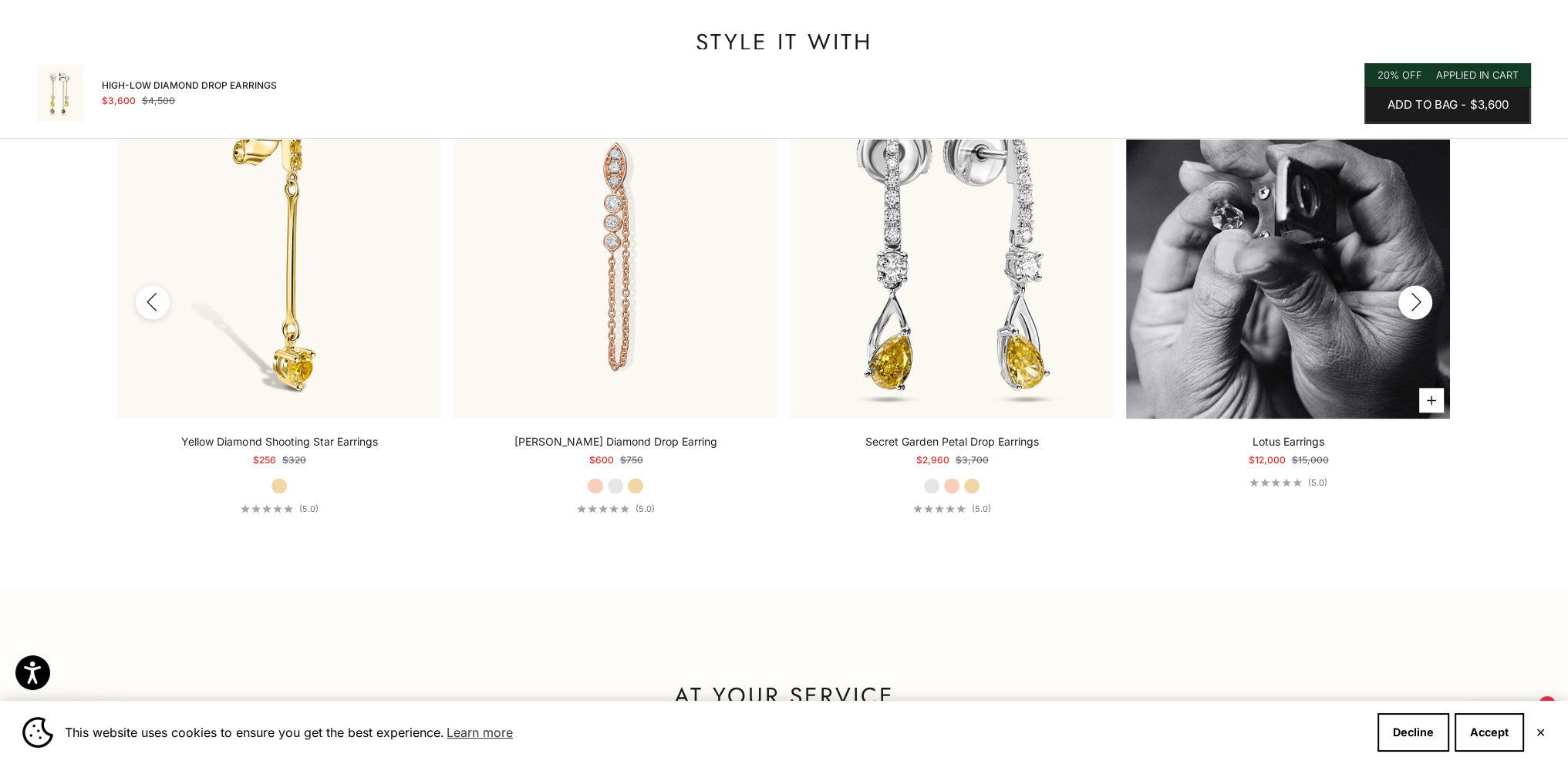
scroll to position [2676, 0]
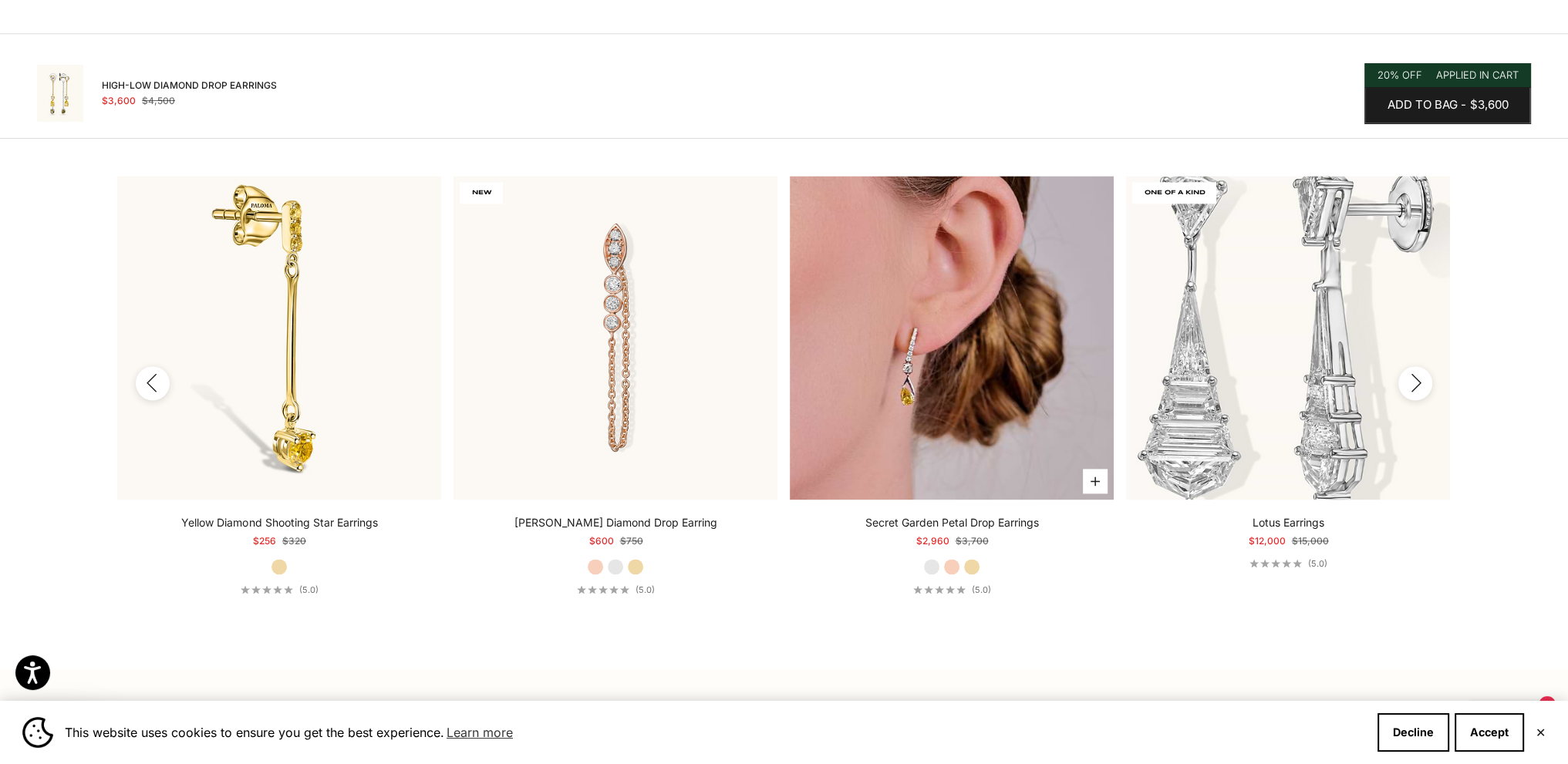
click at [1039, 446] on img at bounding box center [952, 338] width 324 height 324
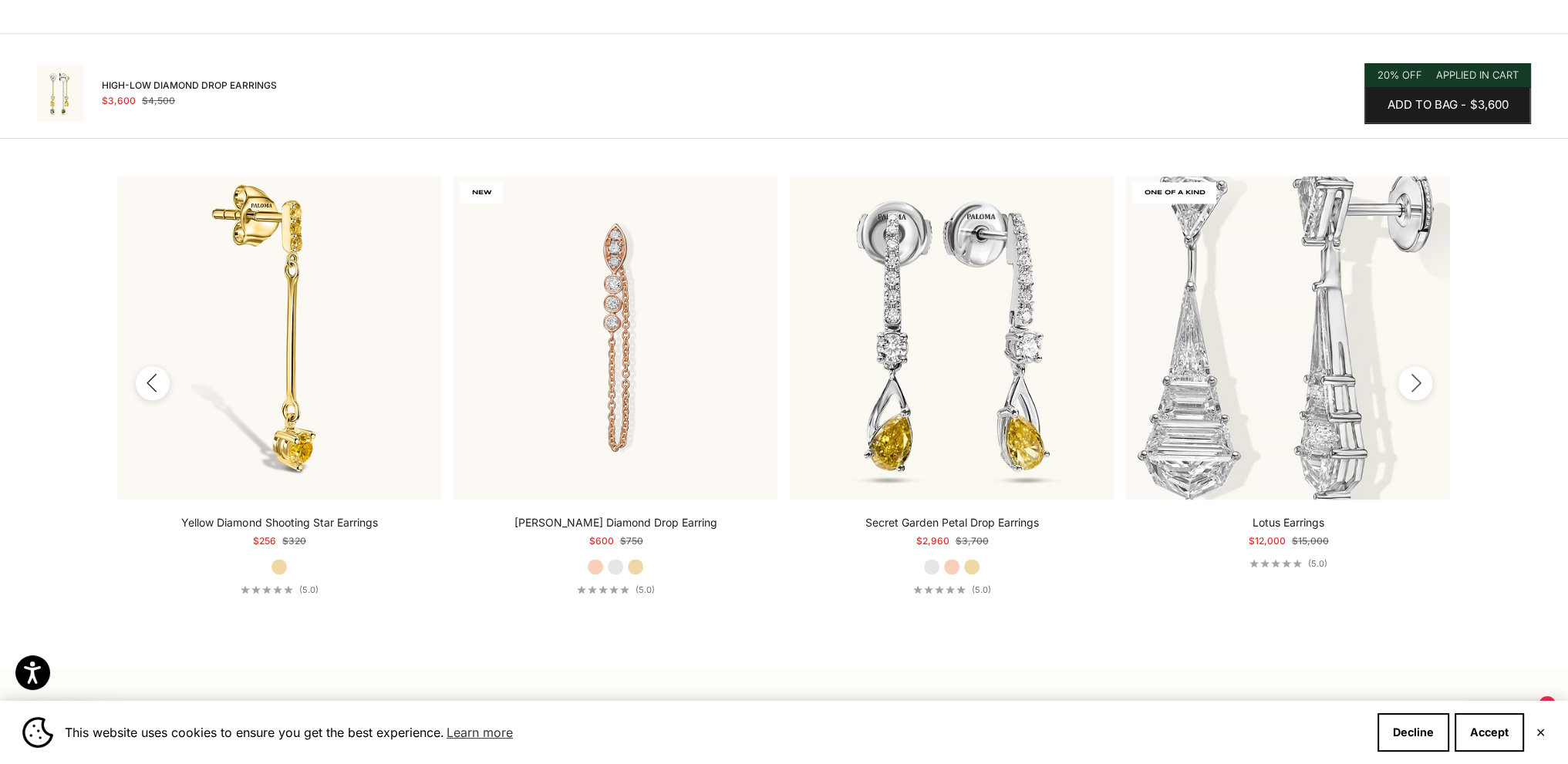
click at [1421, 383] on icon "button" at bounding box center [1415, 383] width 17 height 20
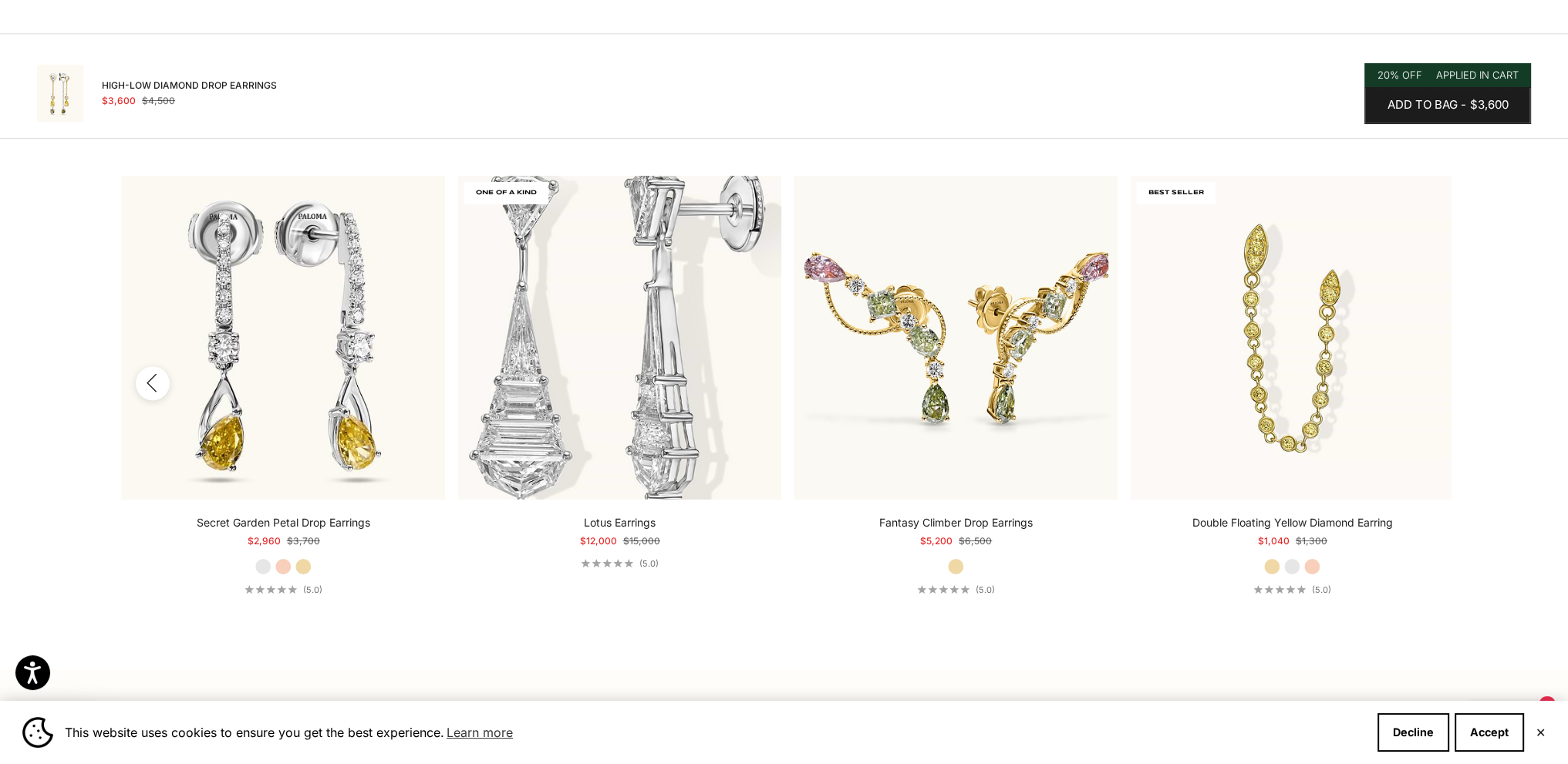
scroll to position [0, 2018]
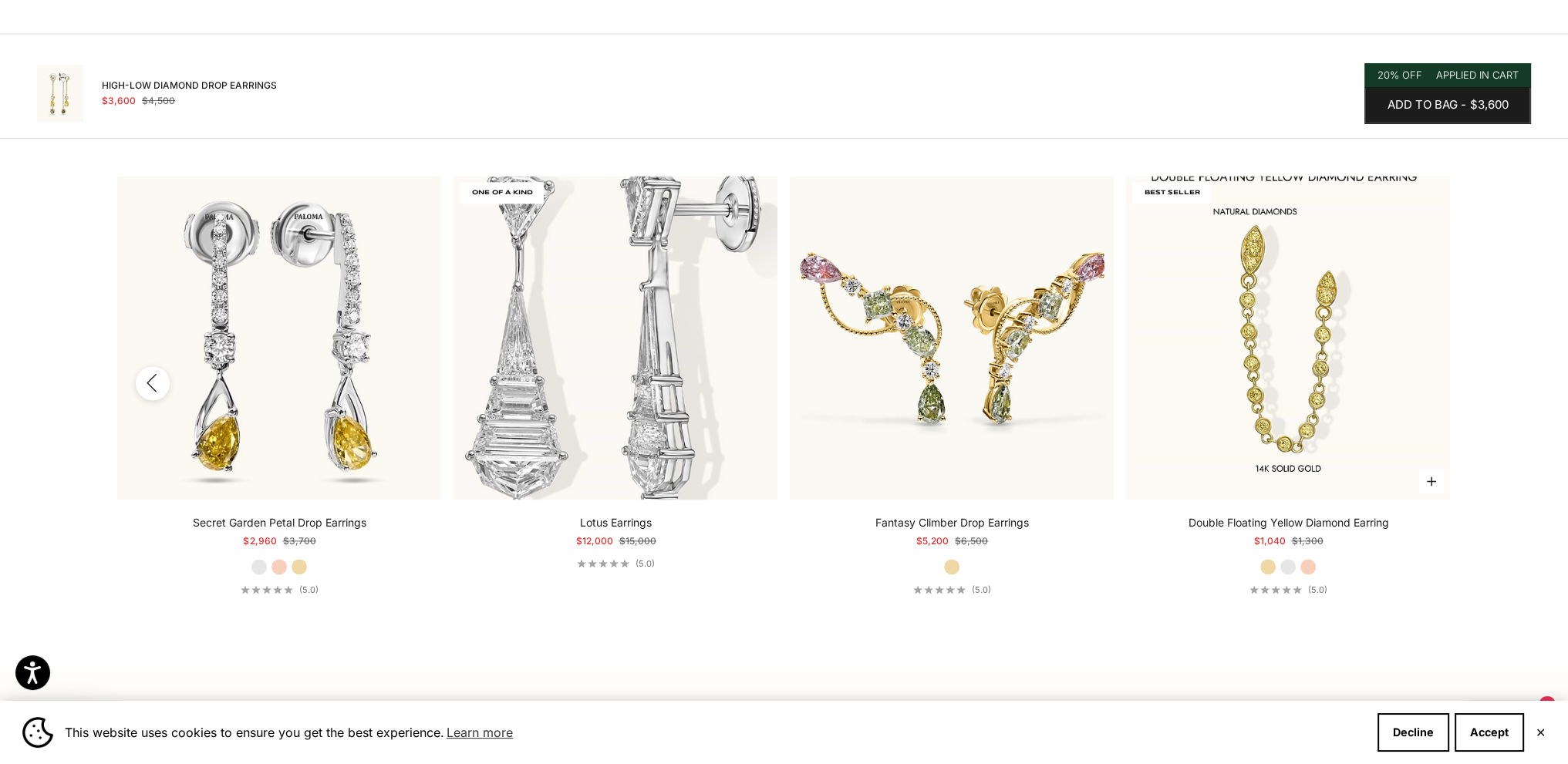
click at [1431, 494] on button "Choose options" at bounding box center [1431, 481] width 24 height 24
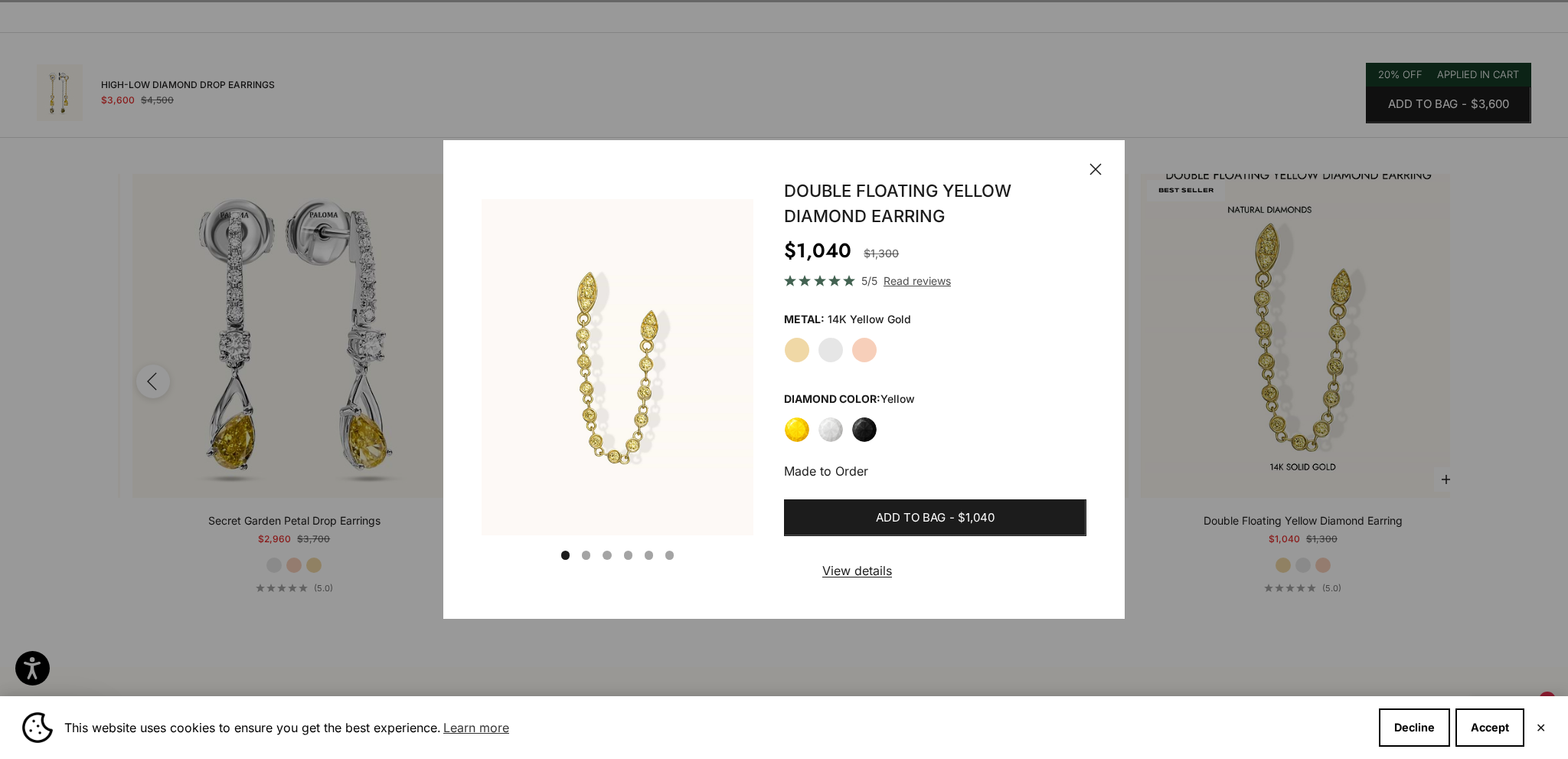
scroll to position [0, 2018]
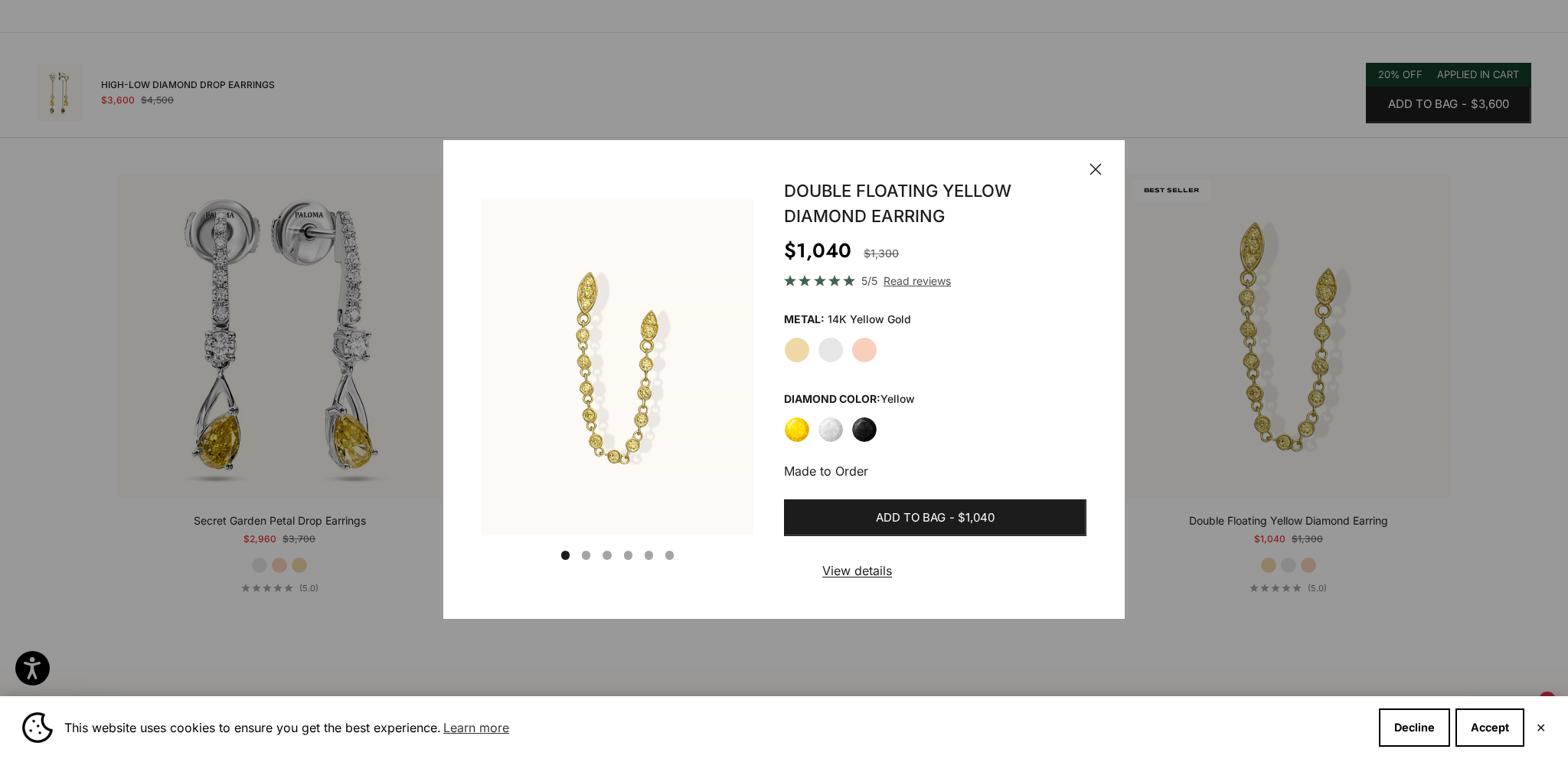
click at [1109, 166] on div "Close Save Go to item 1 Go to item 2 Go to item 3 Go to item 4 Go to item 5 Go …" at bounding box center [784, 380] width 682 height 479
click at [1100, 166] on icon "button" at bounding box center [1095, 169] width 11 height 11
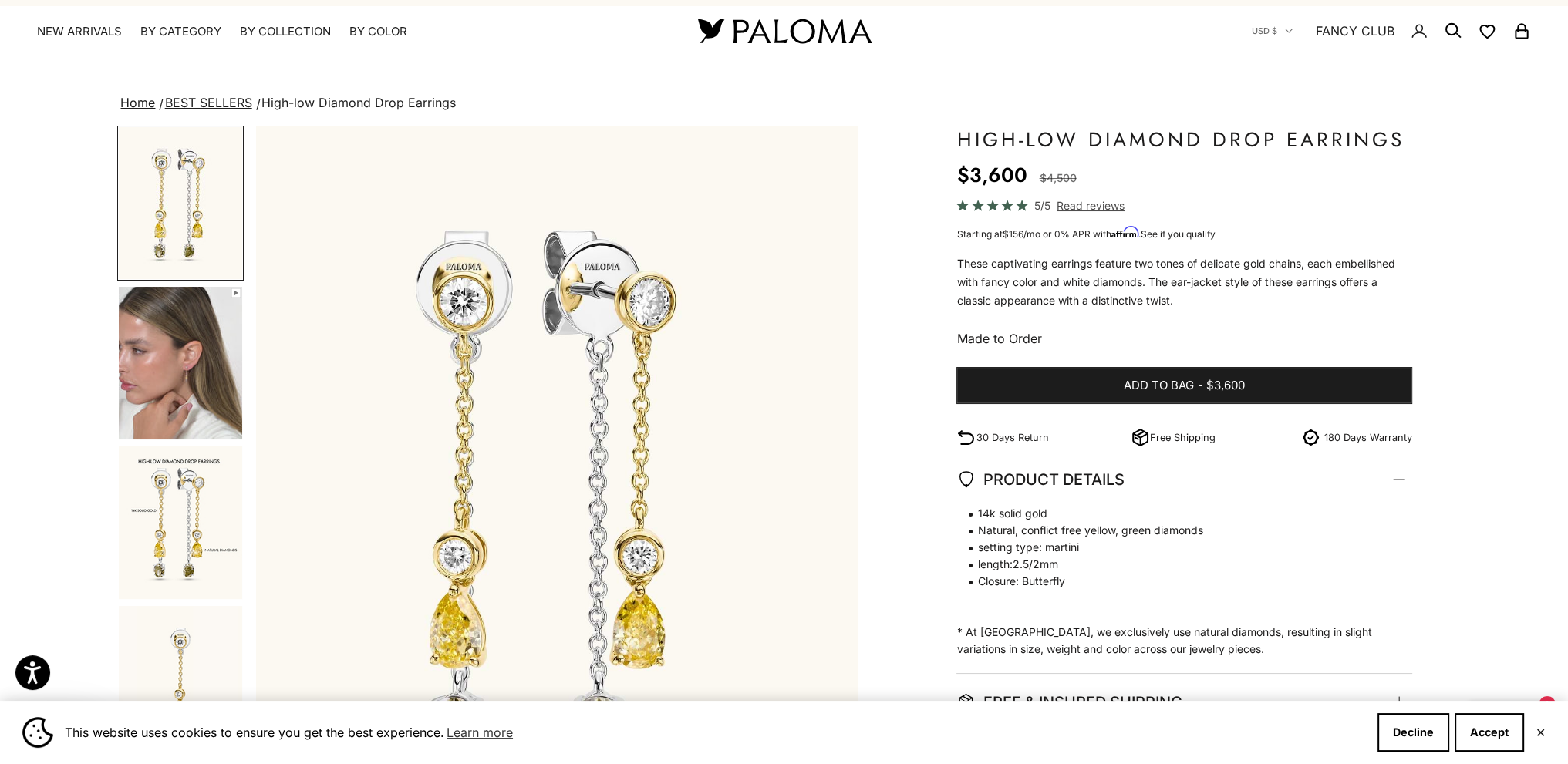
scroll to position [0, 0]
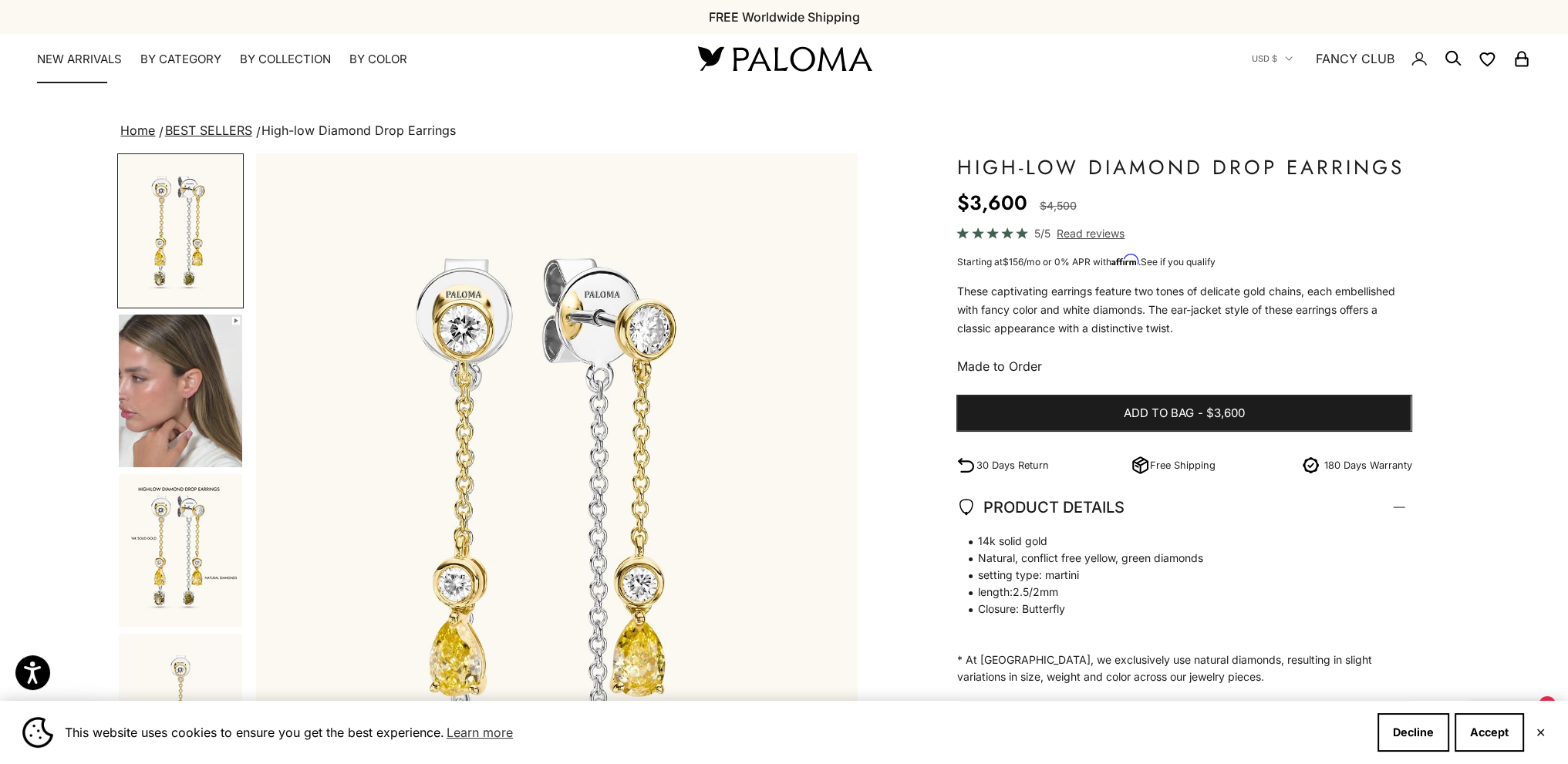
click at [94, 64] on link "NEW ARRIVALS" at bounding box center [79, 59] width 85 height 15
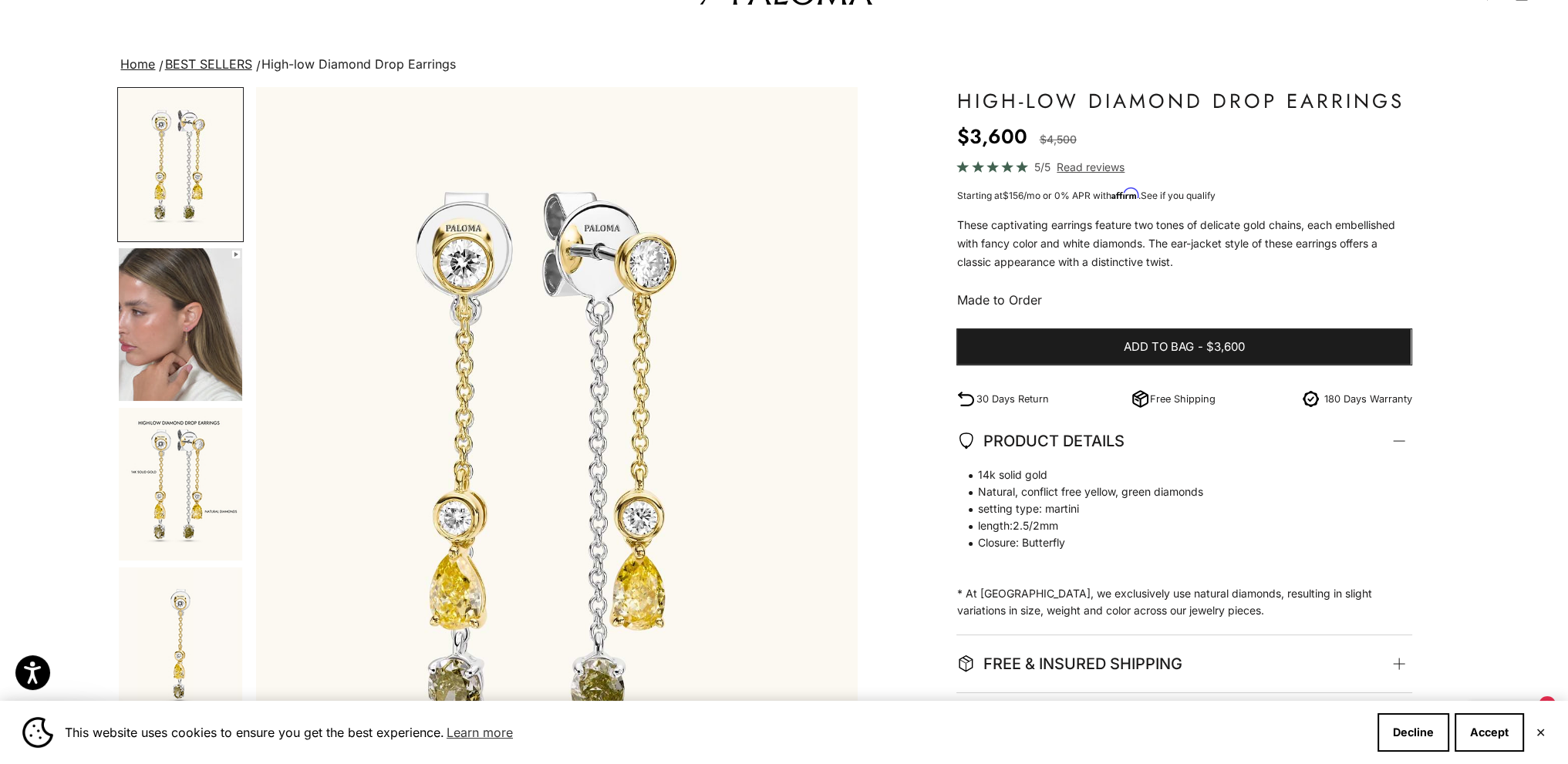
scroll to position [154, 0]
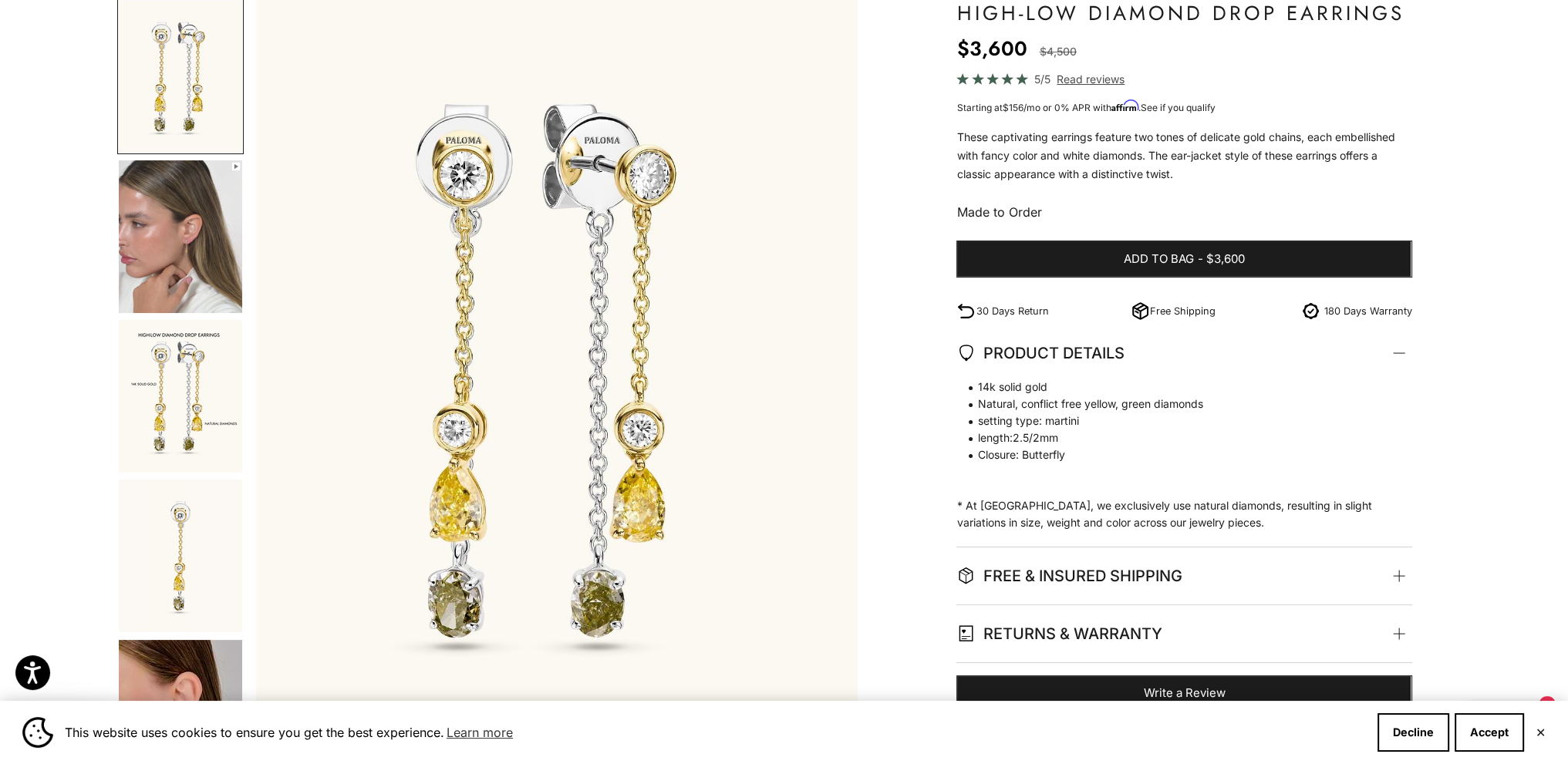
click at [185, 370] on img "Go to item 3" at bounding box center [180, 396] width 123 height 152
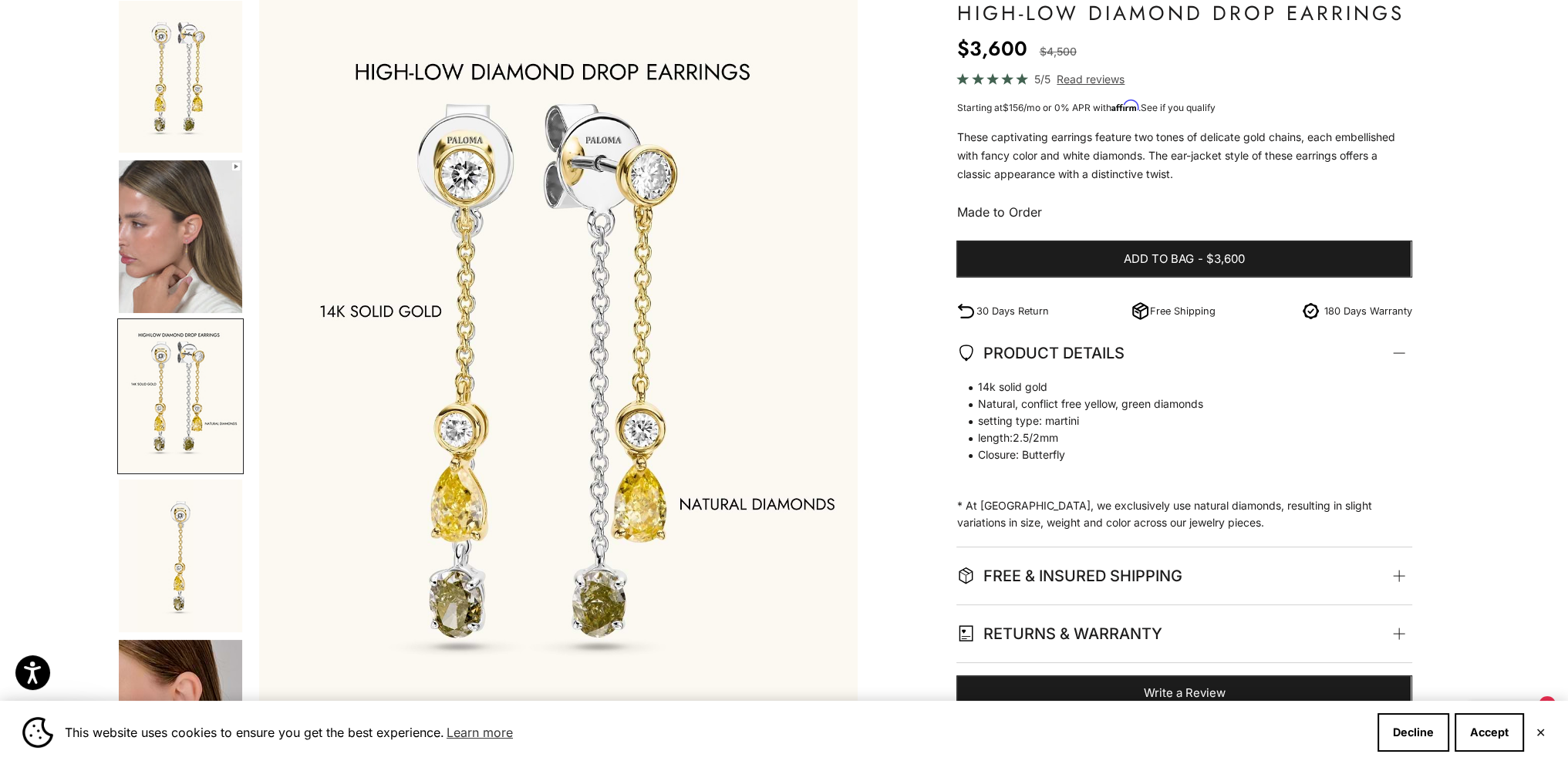
scroll to position [0, 1240]
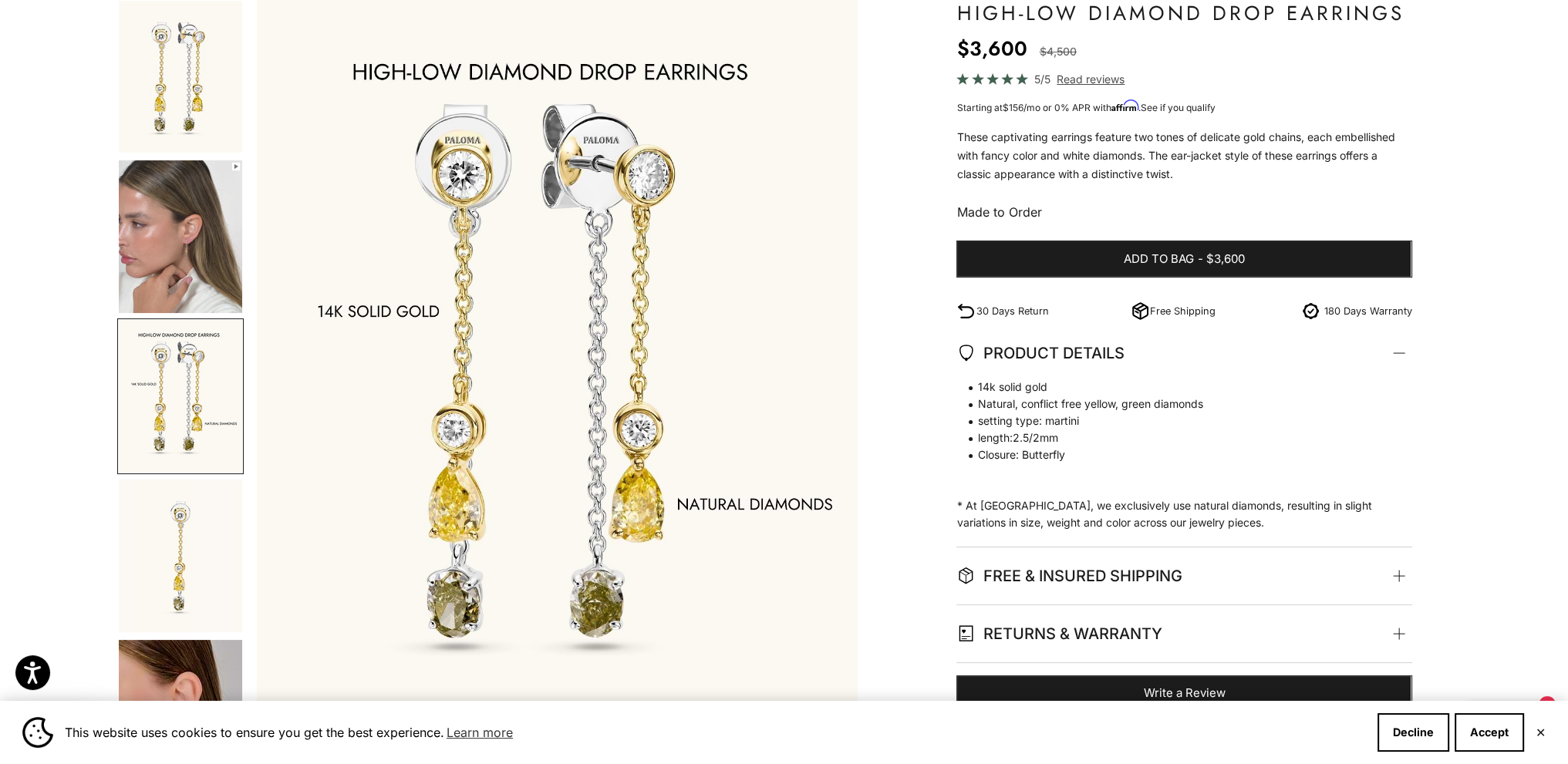
click at [190, 276] on img "Go to item 2" at bounding box center [180, 236] width 123 height 152
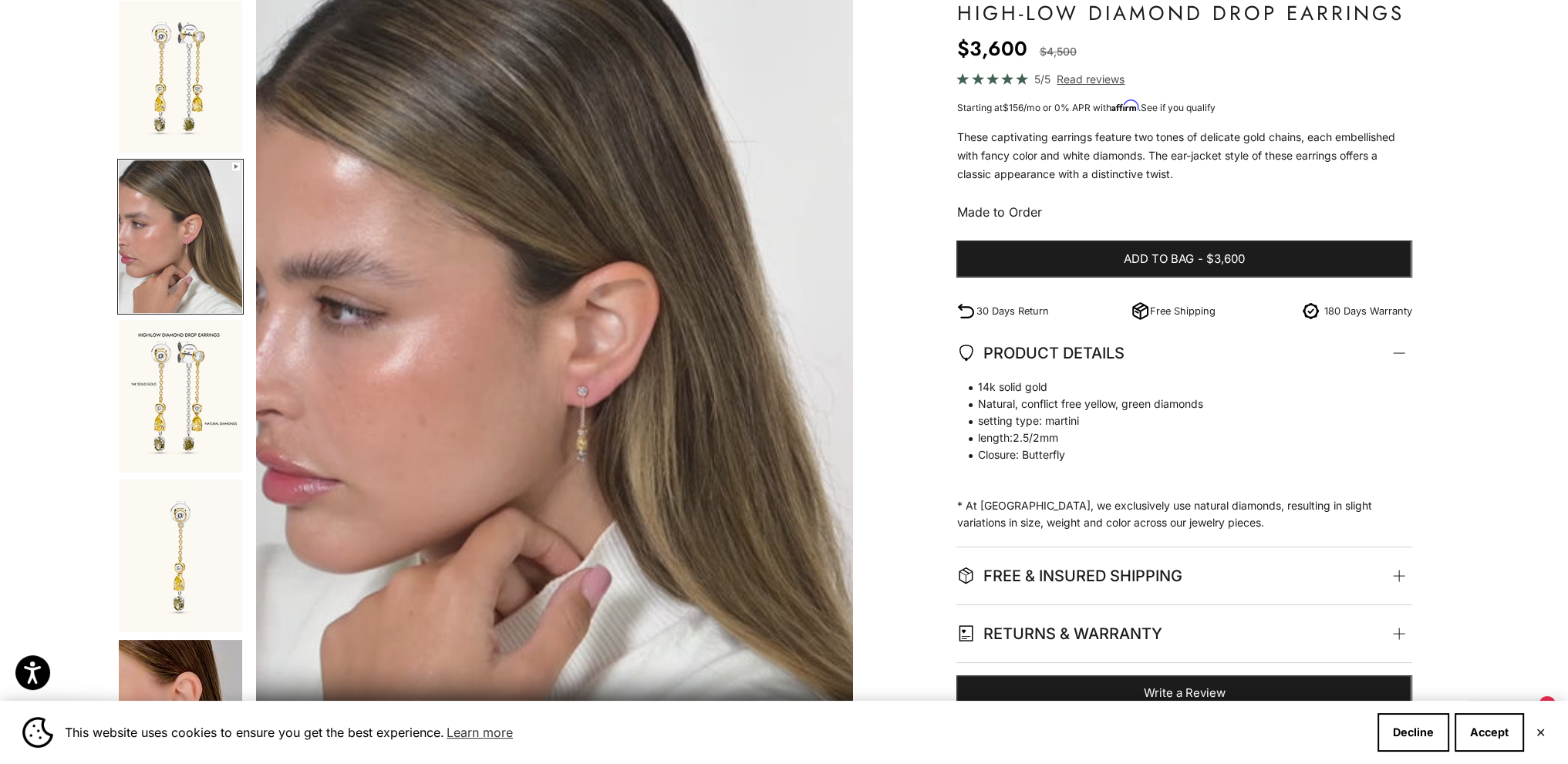
scroll to position [0, 620]
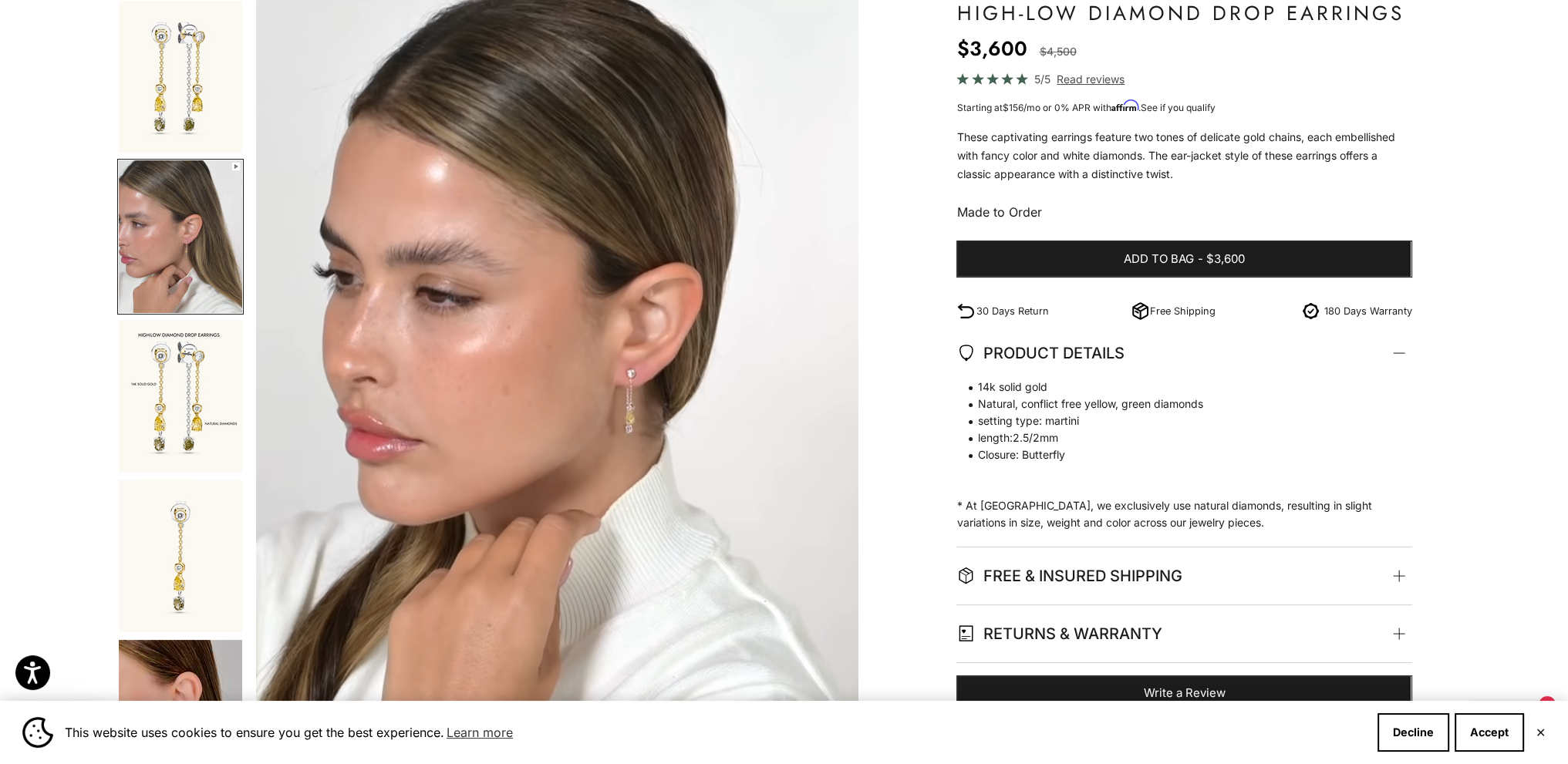
click at [157, 655] on img "Go to item 5" at bounding box center [180, 716] width 123 height 152
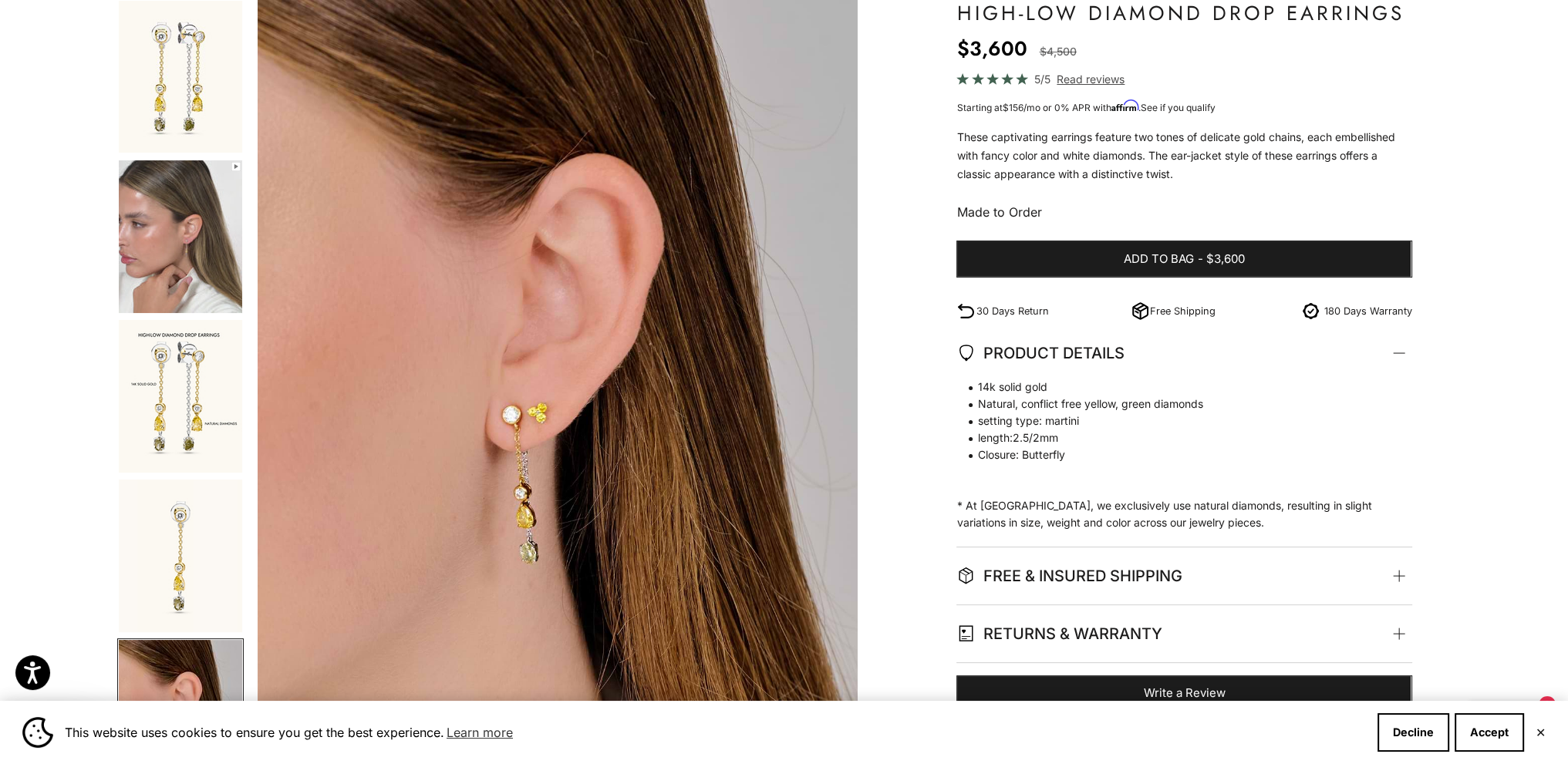
scroll to position [0, 2480]
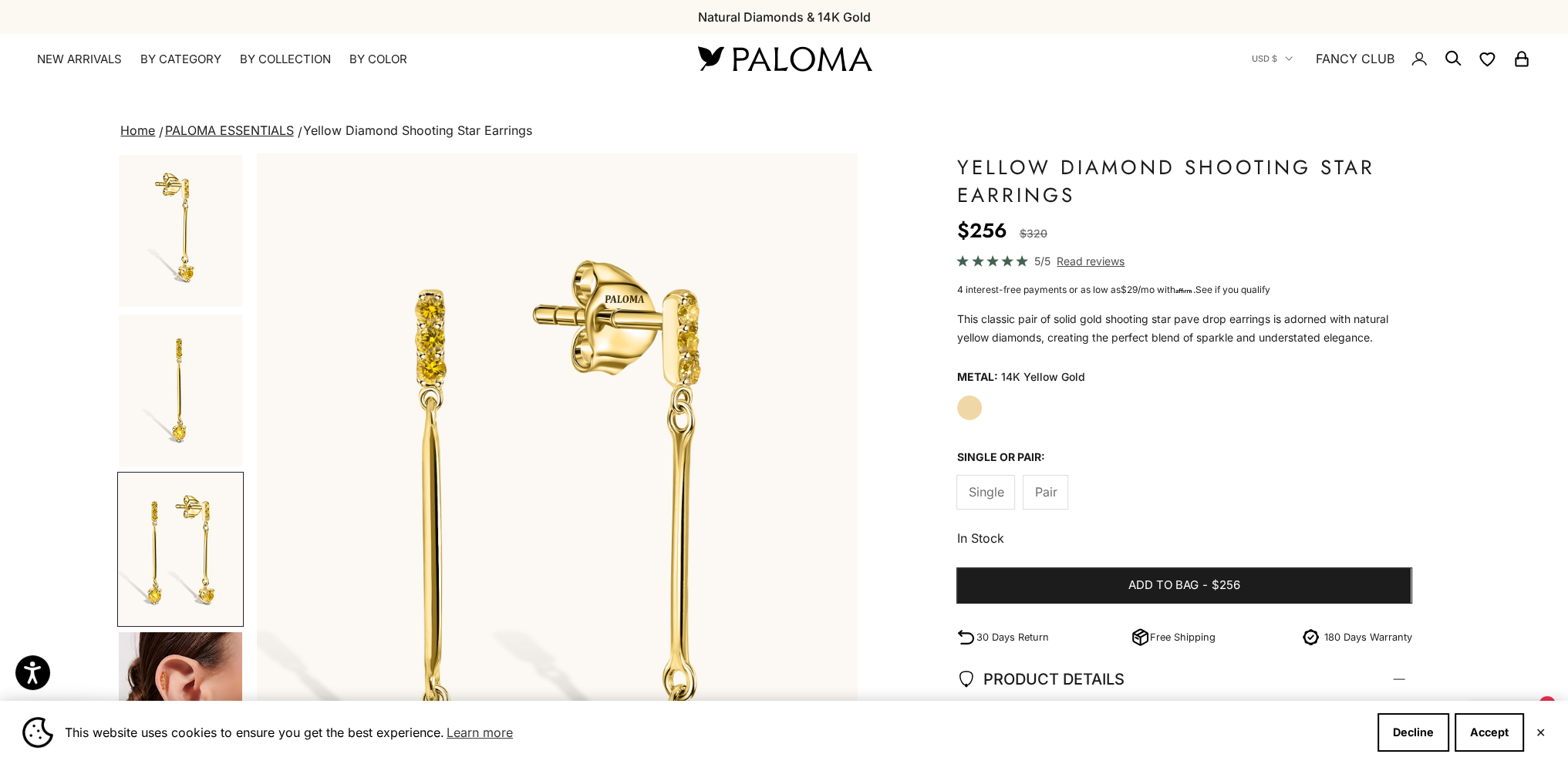
scroll to position [0, 1240]
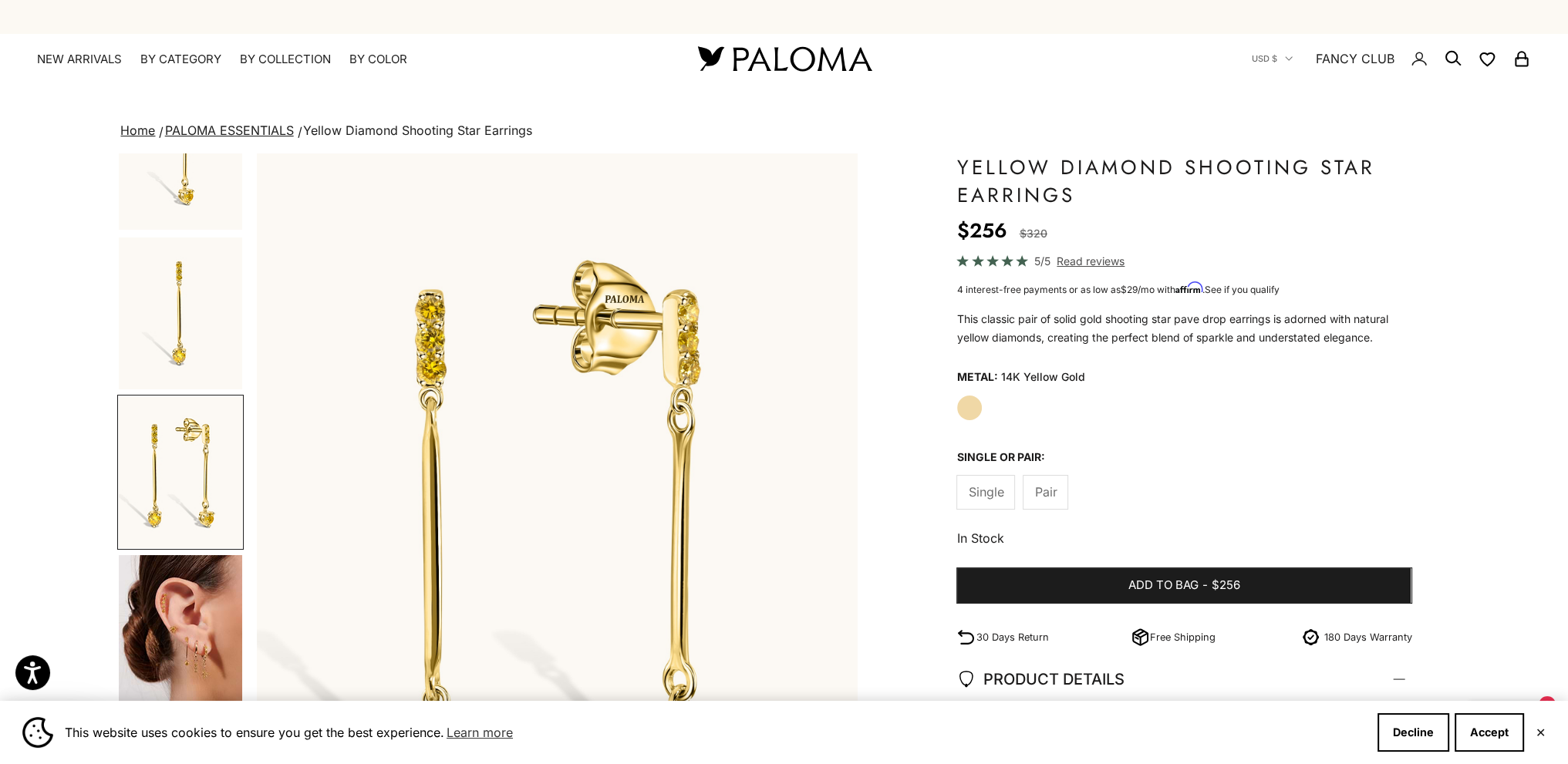
click at [176, 628] on img "Go to item 4" at bounding box center [180, 631] width 123 height 152
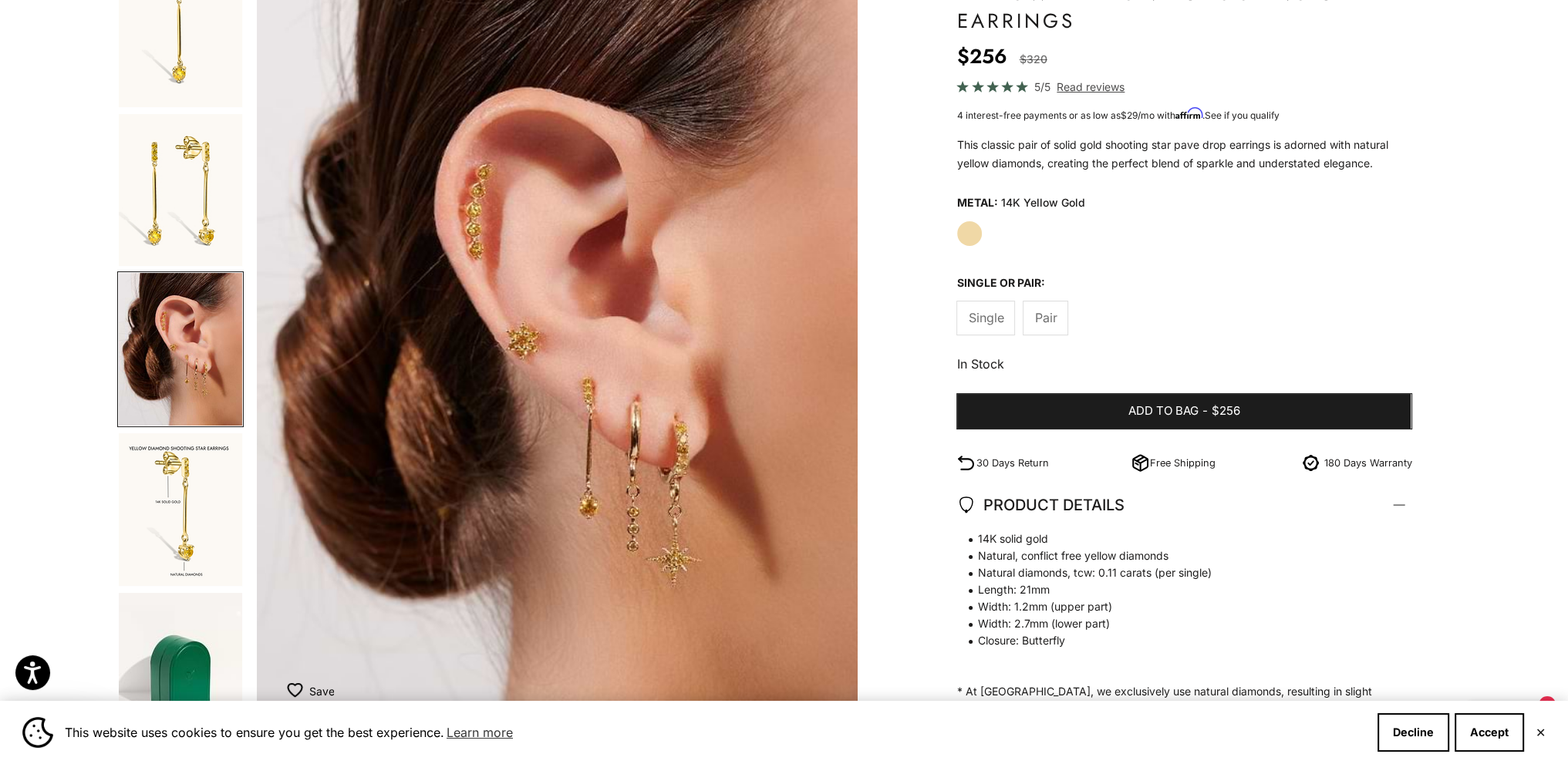
scroll to position [154, 0]
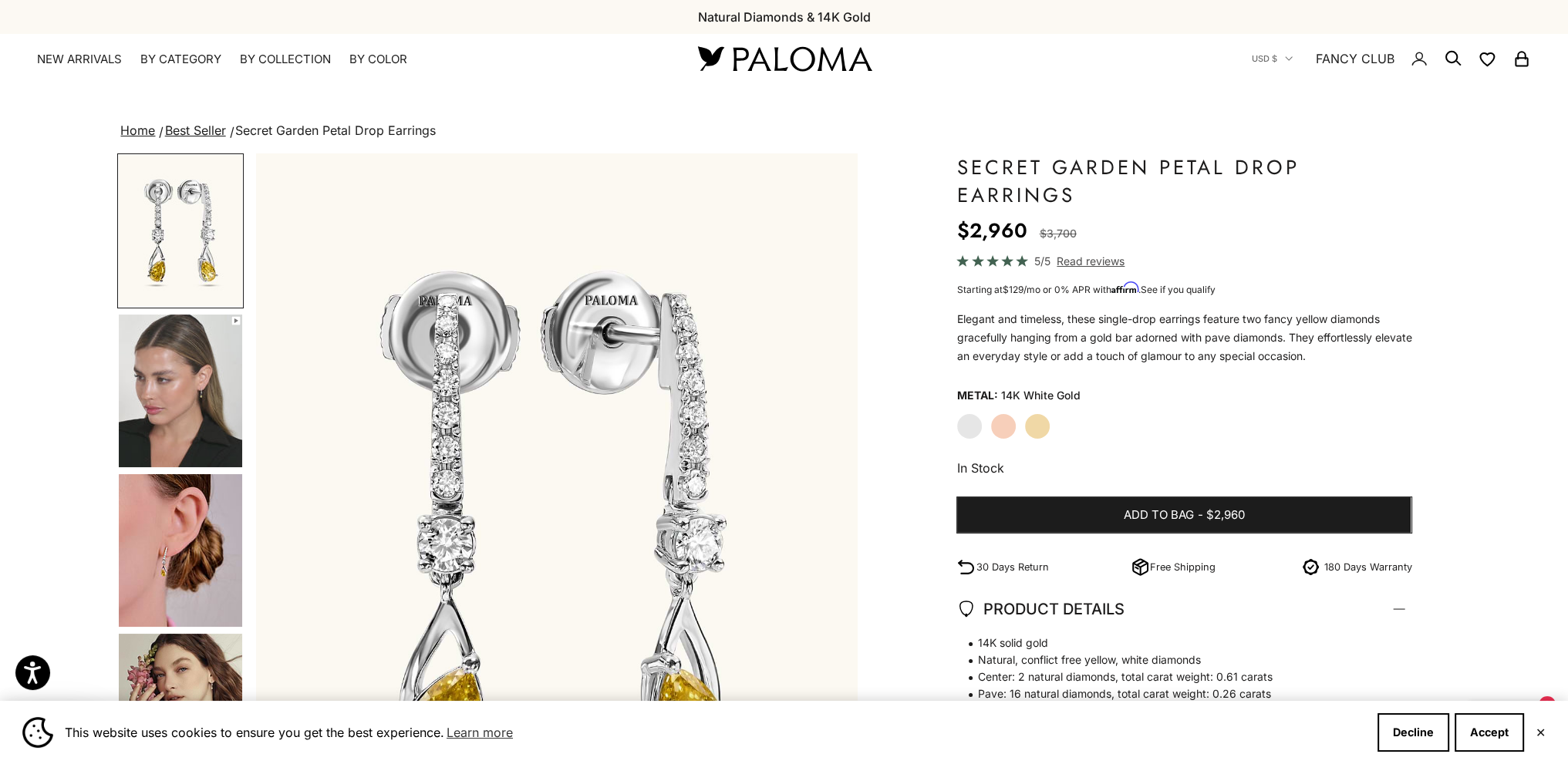
click at [220, 428] on img "Go to item 4" at bounding box center [180, 390] width 123 height 152
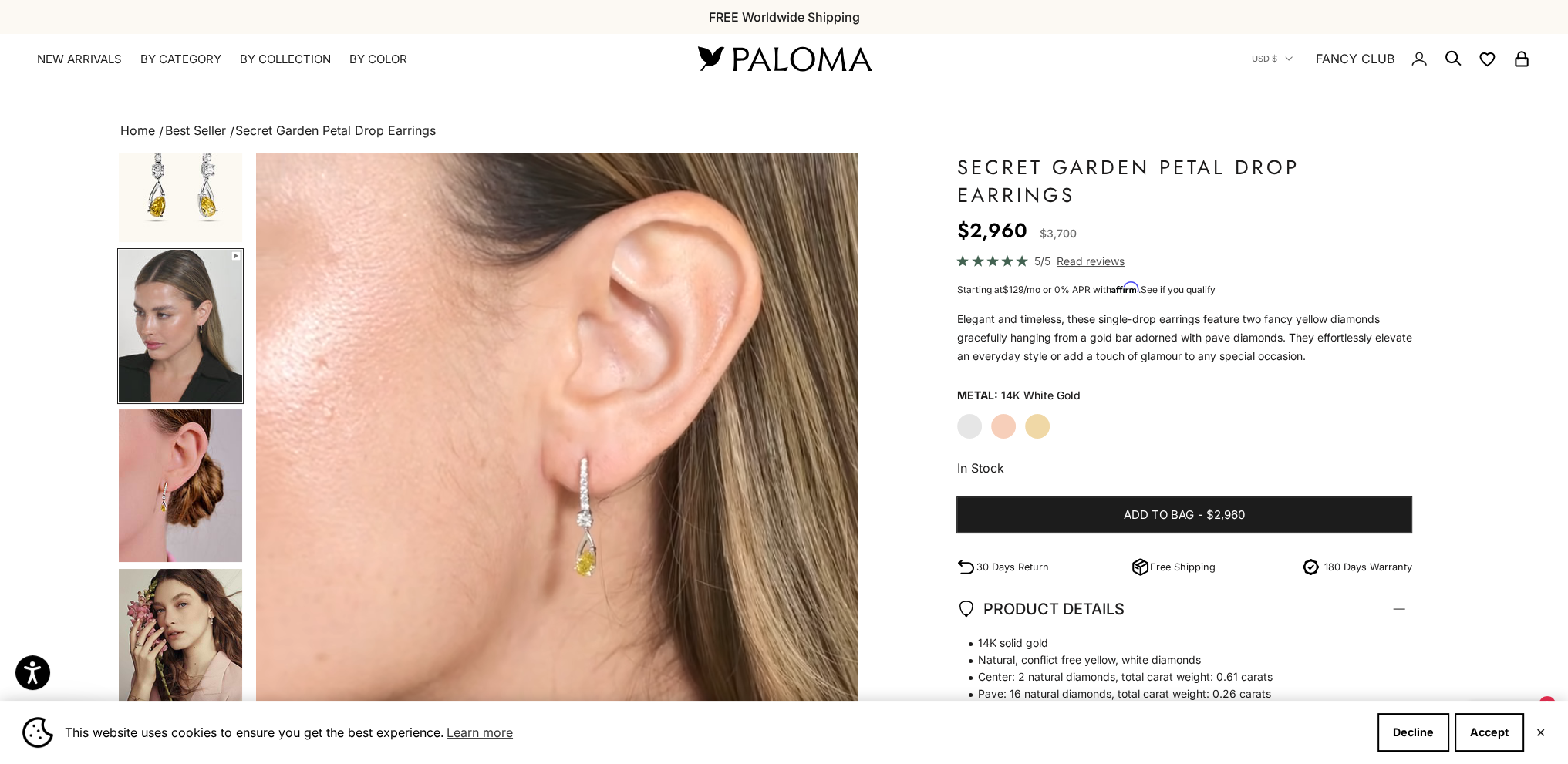
scroll to position [154, 0]
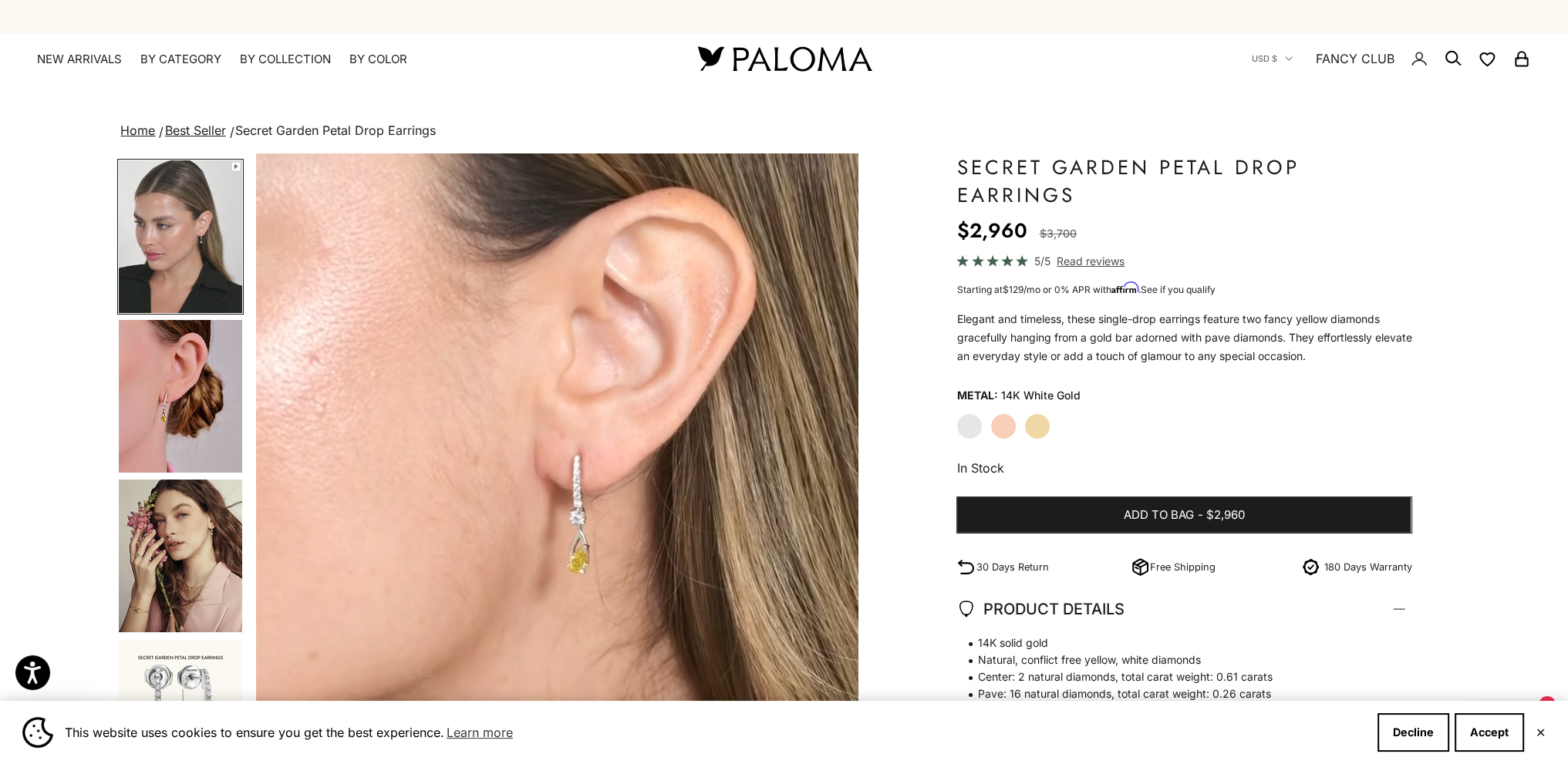
click at [193, 426] on img "Go to item 5" at bounding box center [180, 396] width 123 height 152
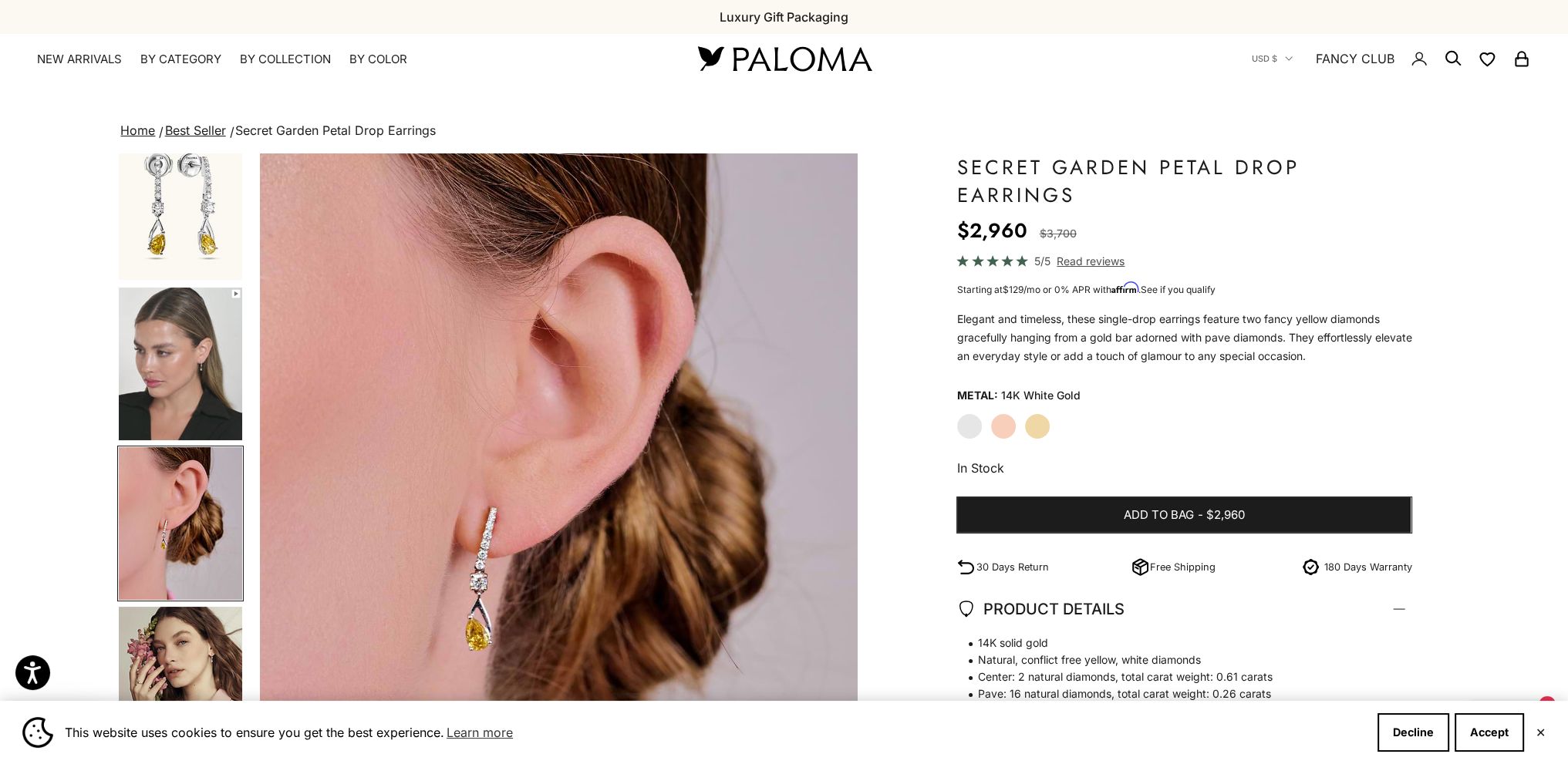
scroll to position [0, 1240]
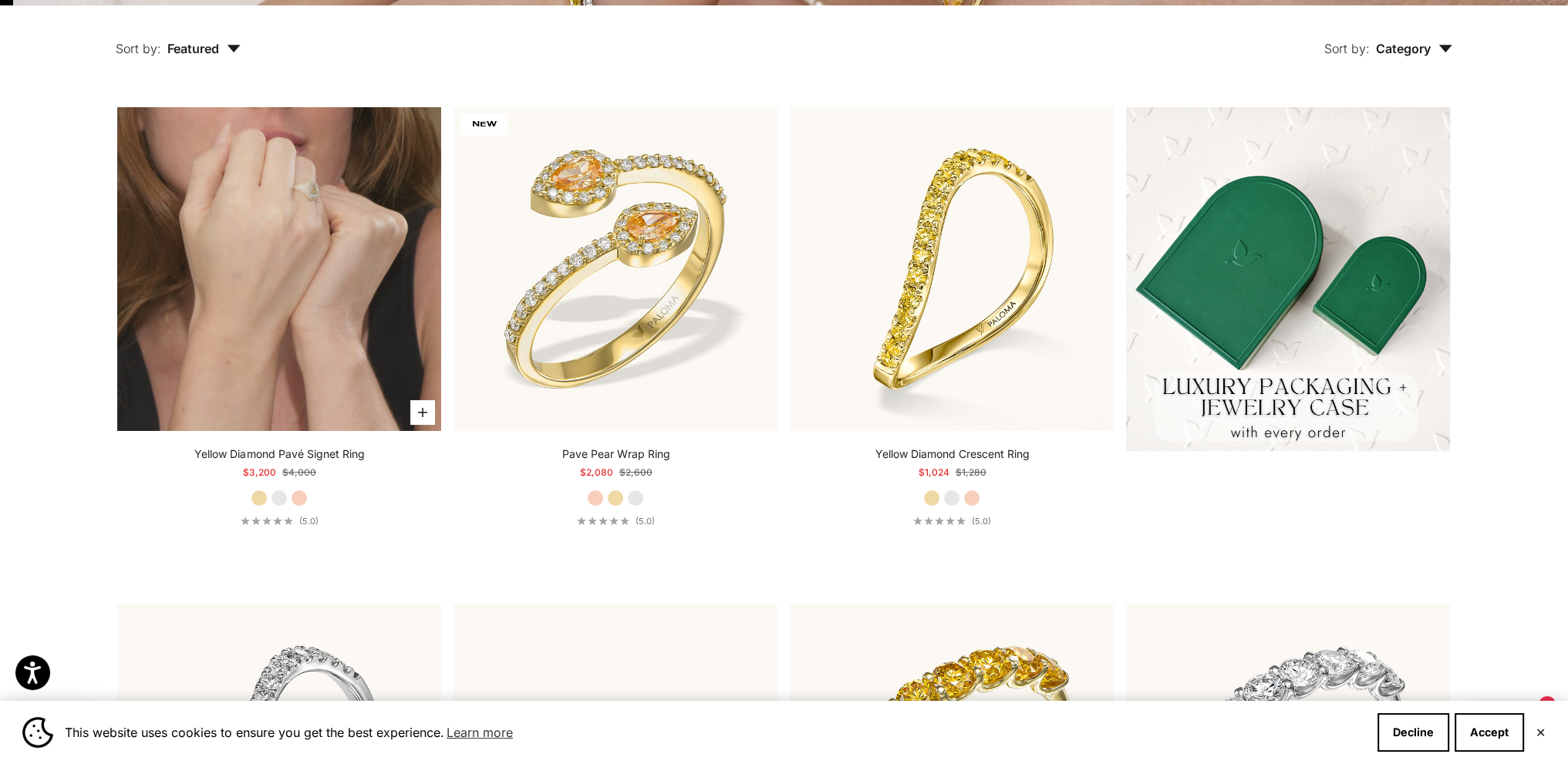
scroll to position [540, 0]
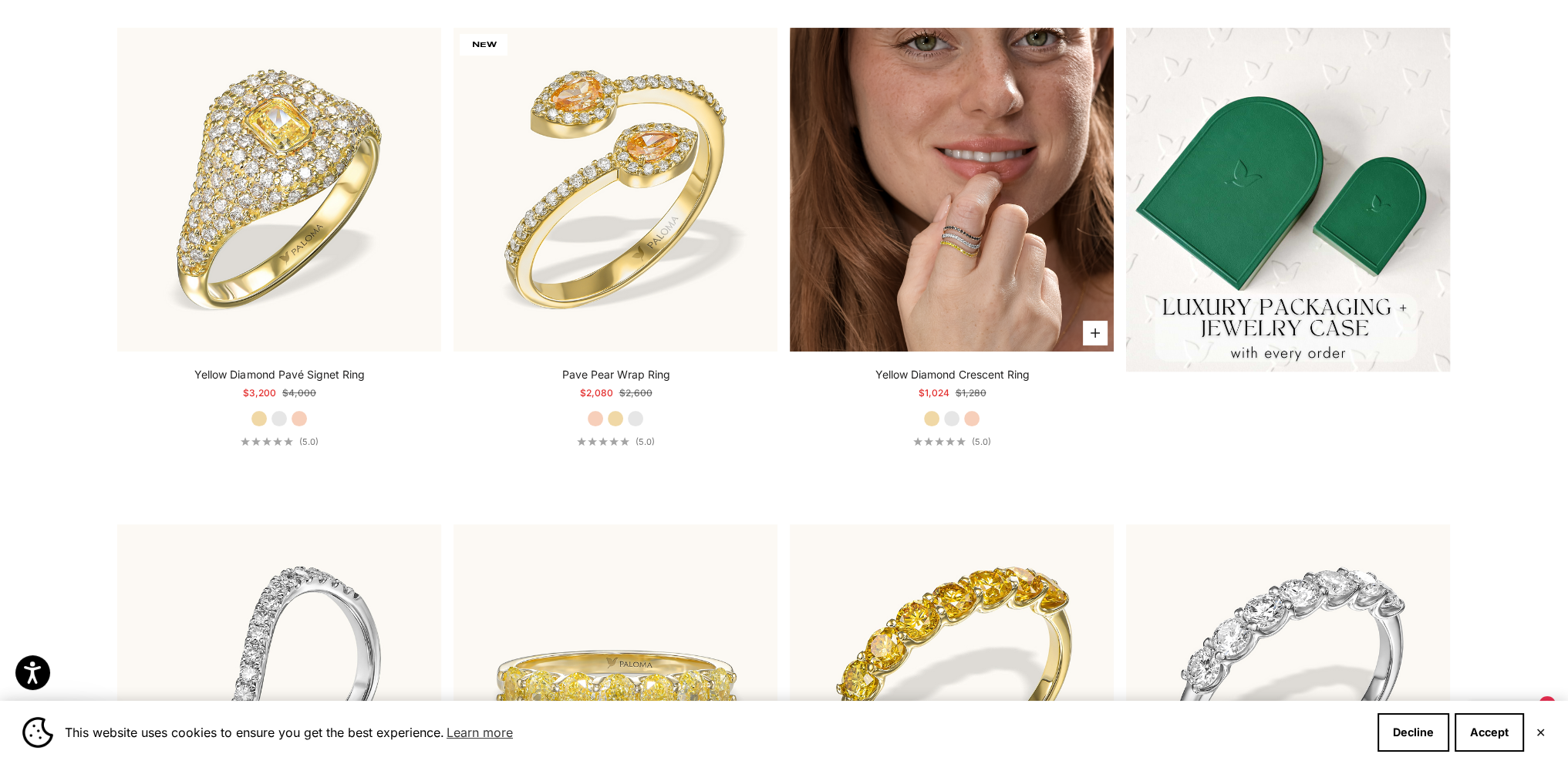
click at [872, 258] on img at bounding box center [952, 190] width 324 height 324
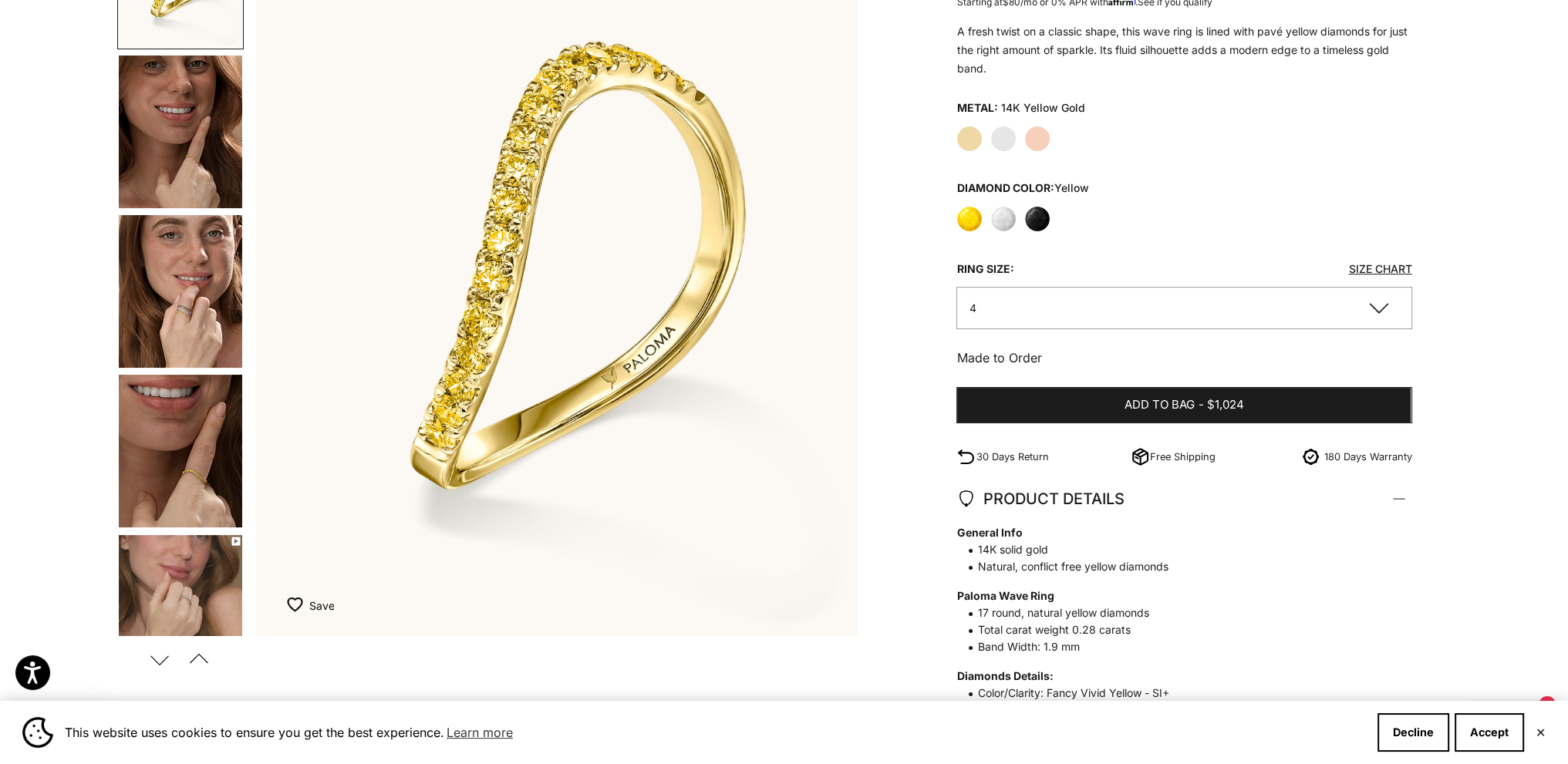
scroll to position [385, 0]
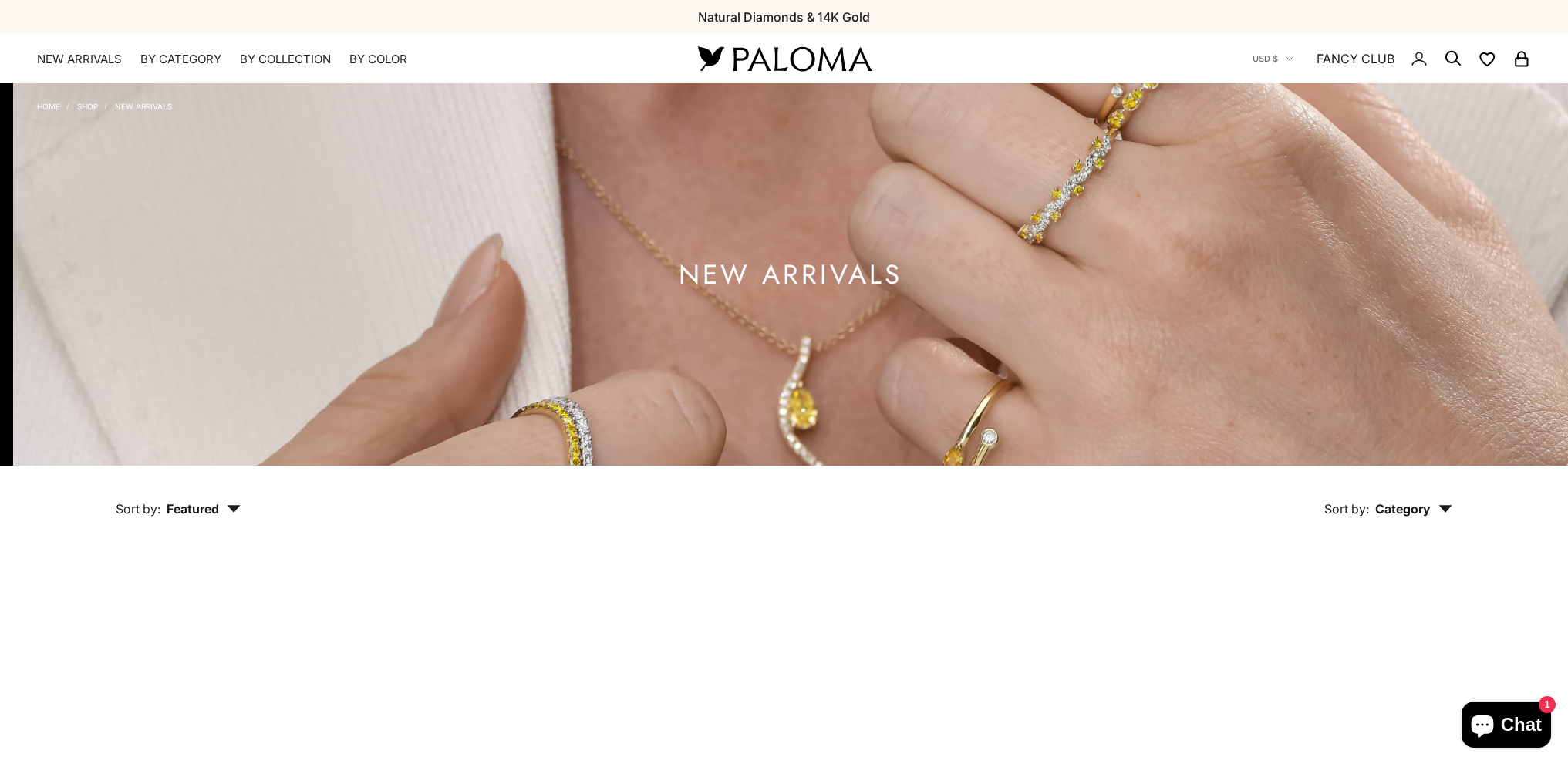
scroll to position [540, 0]
